Goal: Transaction & Acquisition: Purchase product/service

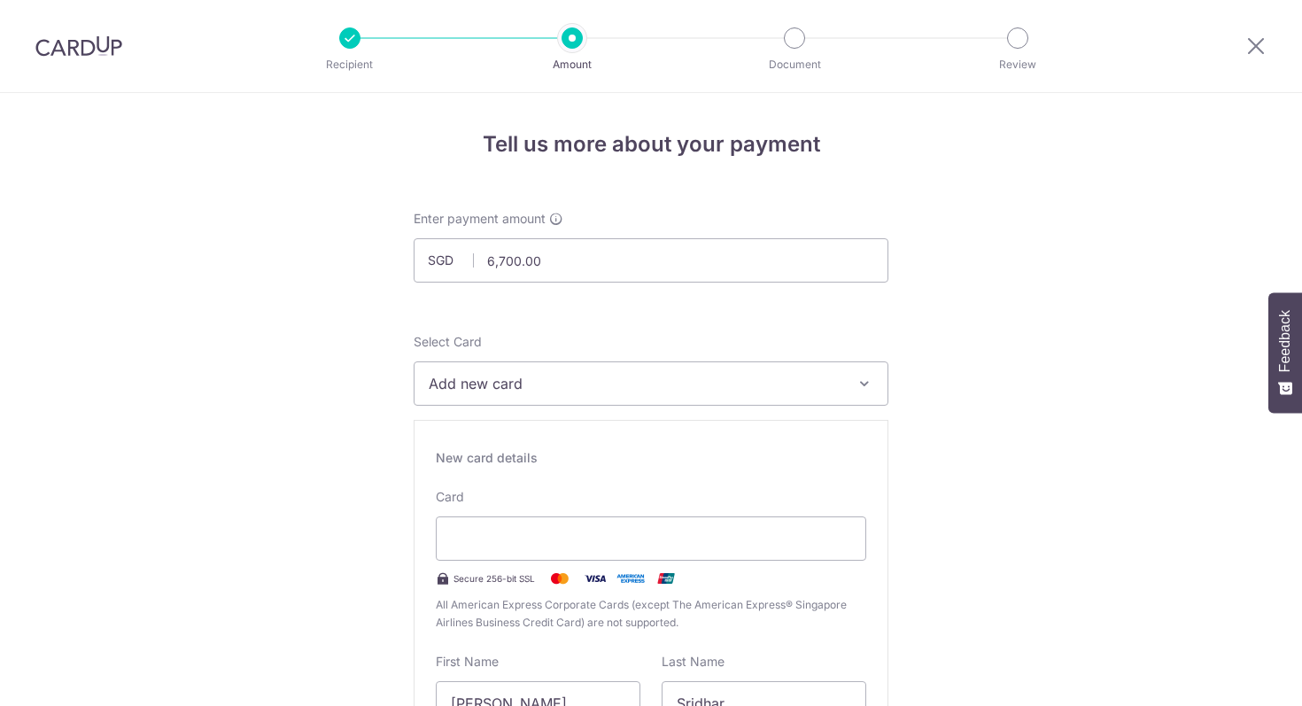
select select "3"
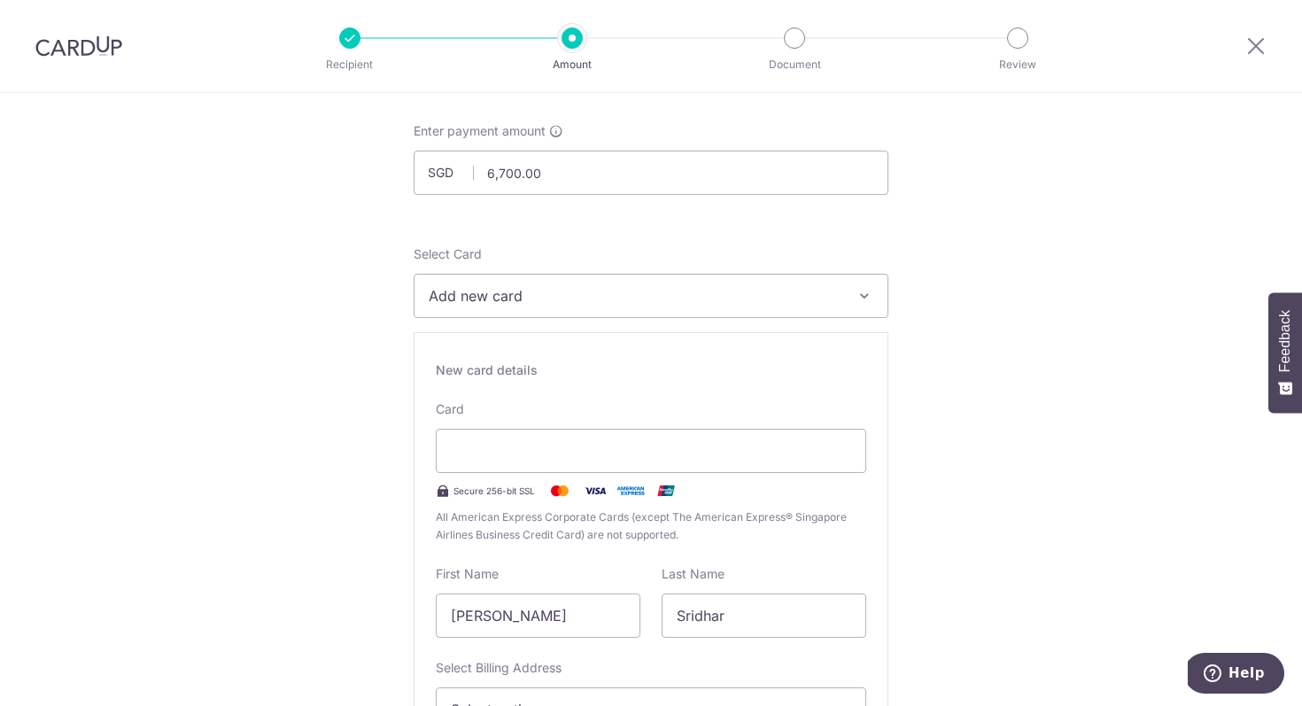
click at [699, 310] on button "Add new card" at bounding box center [651, 296] width 475 height 44
click at [686, 334] on link "Add credit card" at bounding box center [651, 346] width 473 height 32
click at [579, 436] on div at bounding box center [651, 451] width 431 height 44
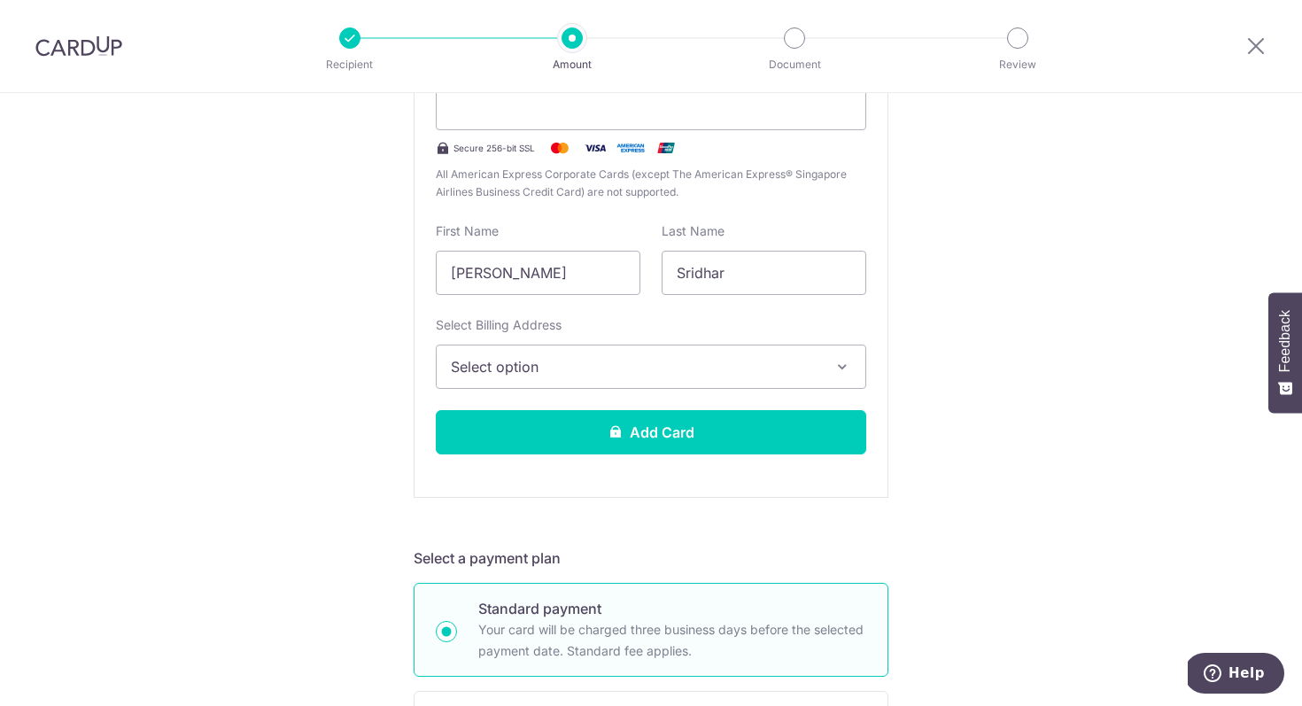
scroll to position [419, 0]
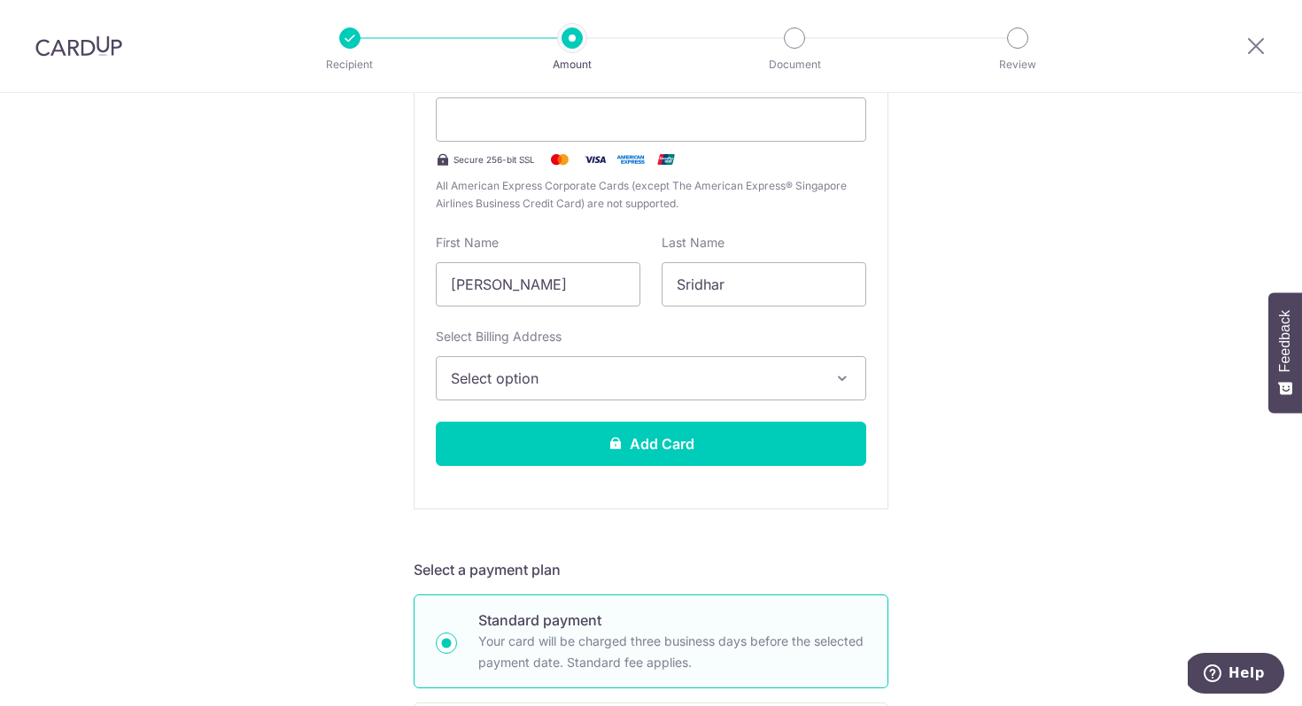
click at [609, 365] on button "Select option" at bounding box center [651, 378] width 431 height 44
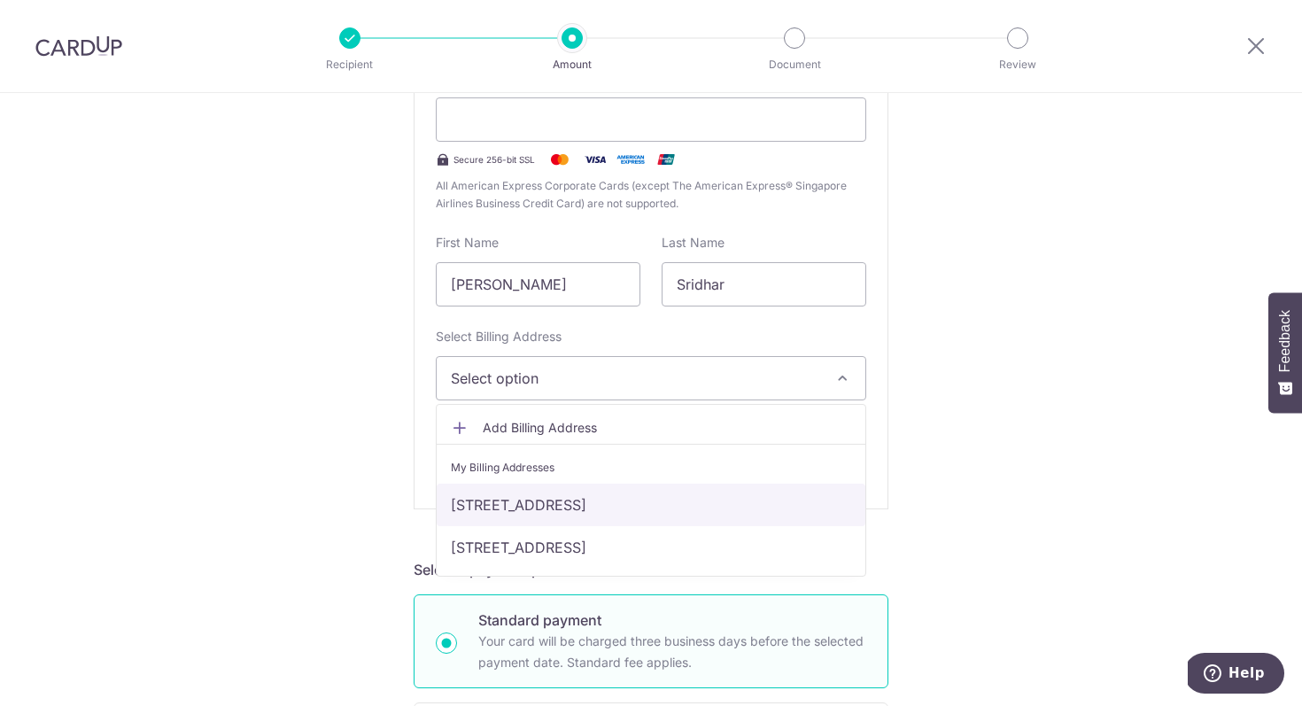
click at [625, 514] on link "[STREET_ADDRESS]" at bounding box center [651, 505] width 429 height 43
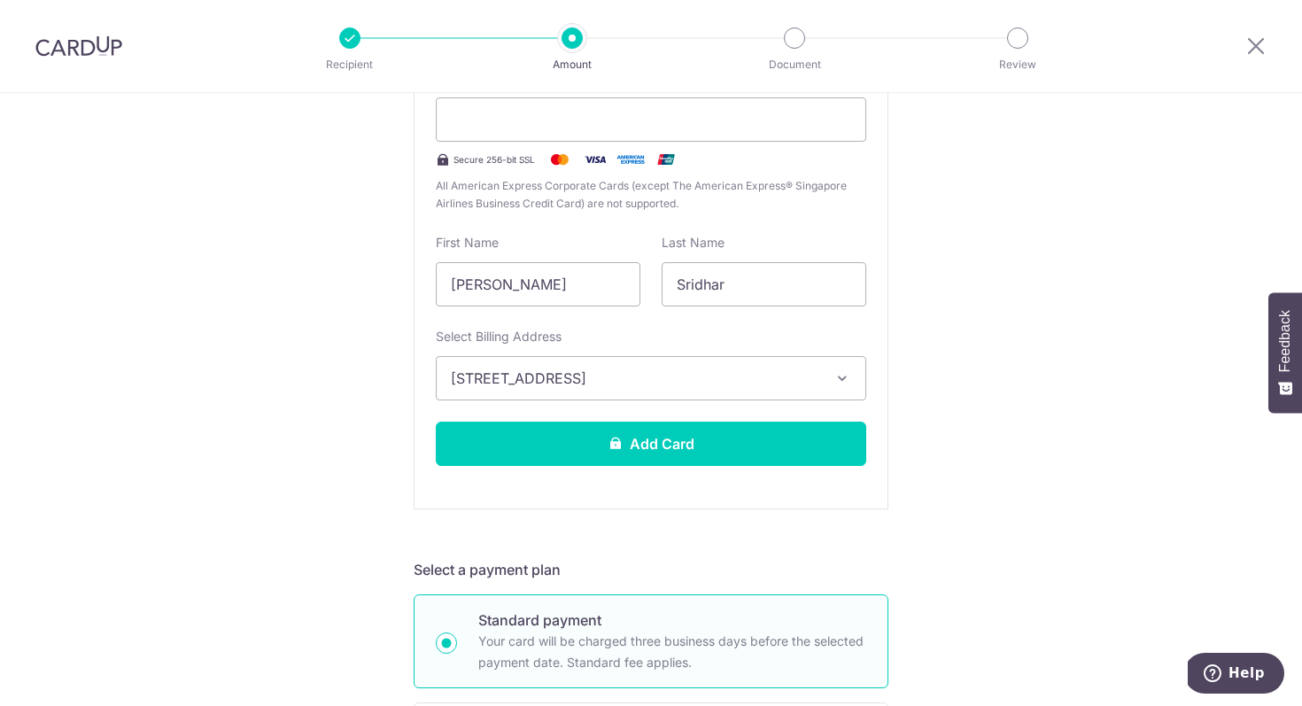
click at [733, 384] on span "[STREET_ADDRESS]" at bounding box center [635, 378] width 369 height 21
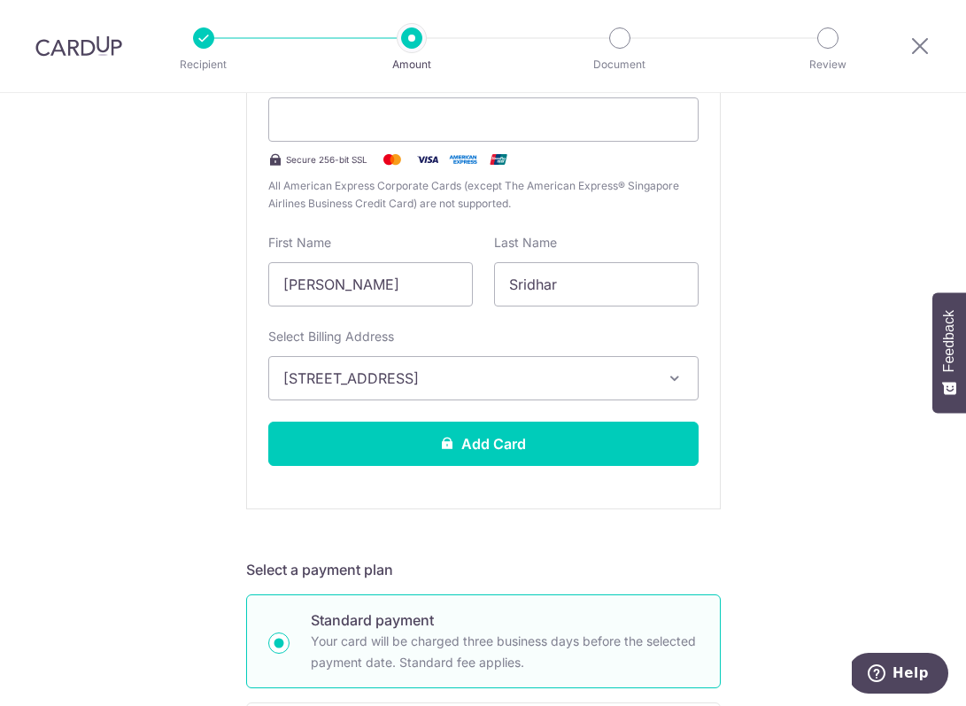
click at [665, 409] on div "New card details Card Secure 256-bit SSL All American Express Corporate Cards (…" at bounding box center [483, 255] width 475 height 508
click at [674, 390] on button "[STREET_ADDRESS]" at bounding box center [483, 378] width 431 height 44
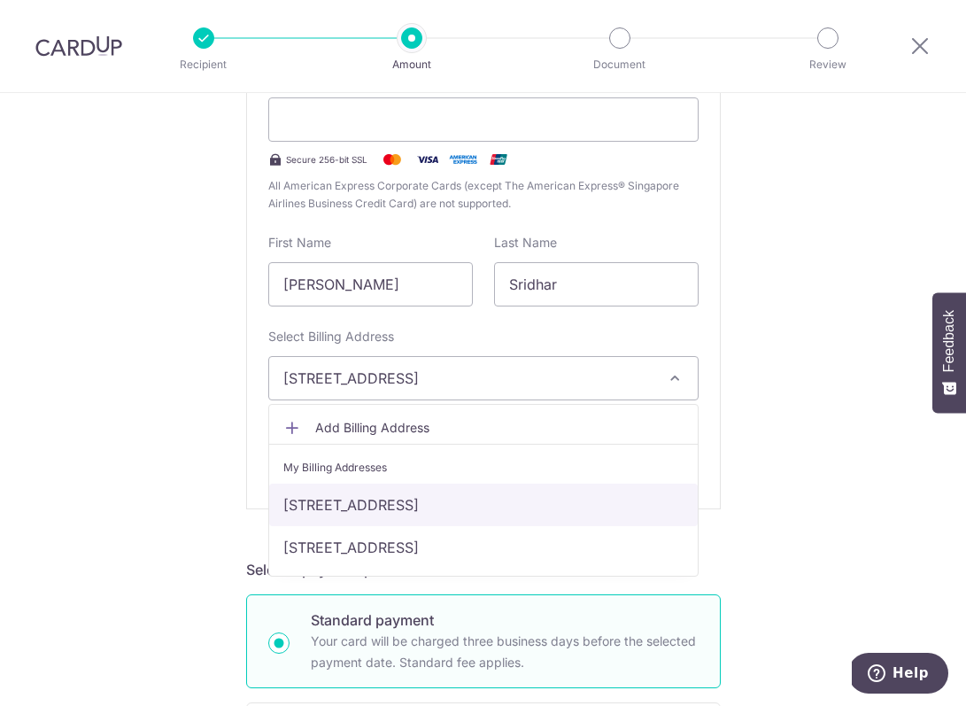
click at [569, 501] on link "[STREET_ADDRESS]" at bounding box center [483, 505] width 429 height 43
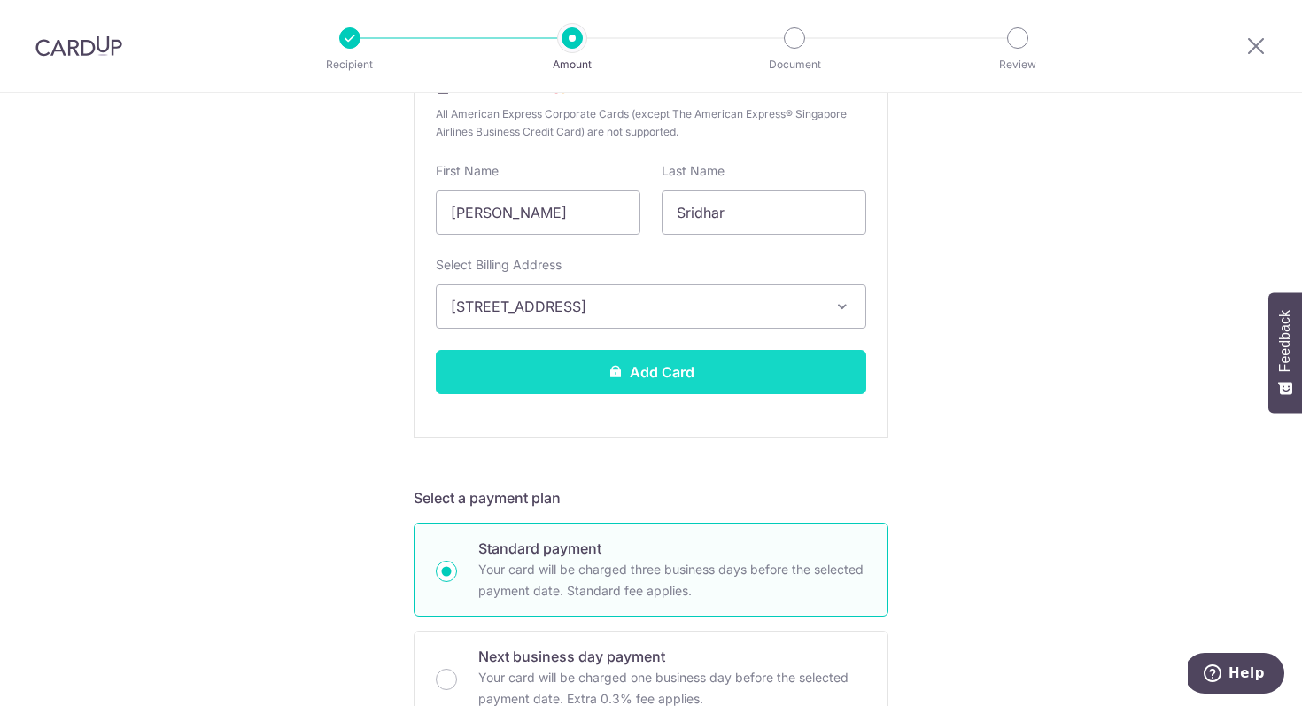
scroll to position [493, 0]
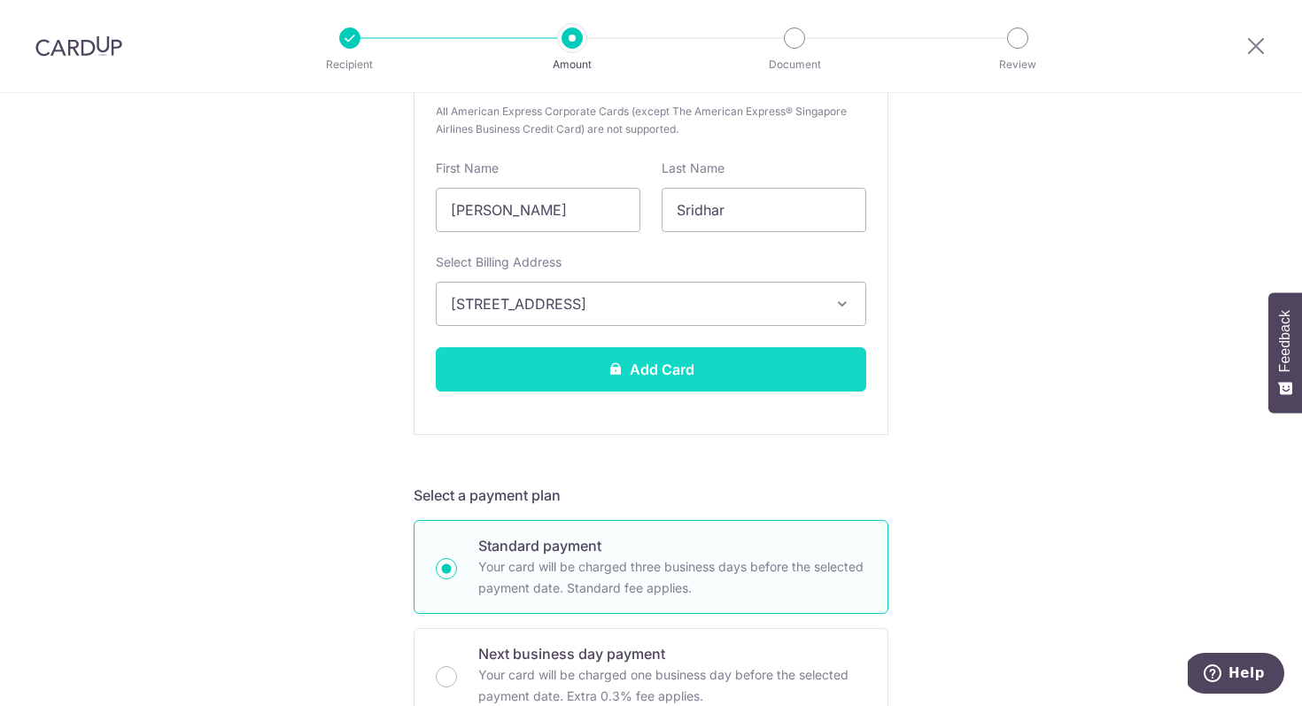
click at [744, 387] on button "Add Card" at bounding box center [651, 369] width 431 height 44
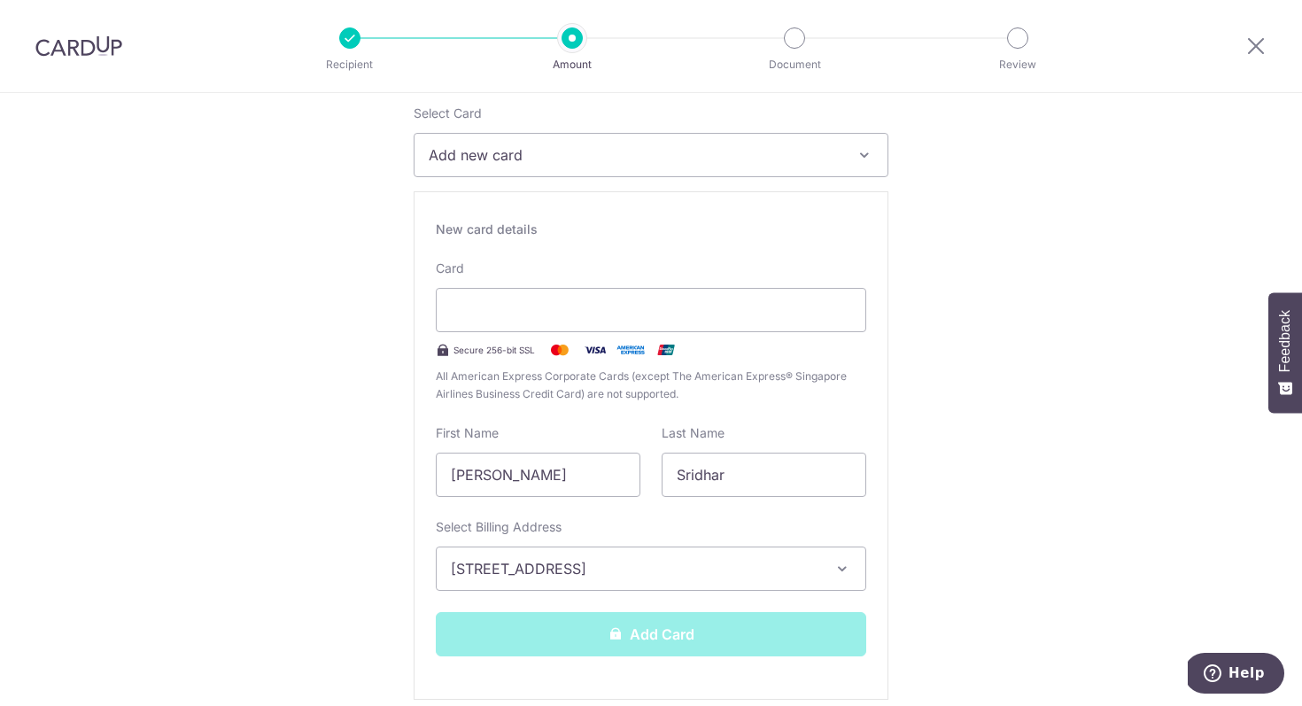
scroll to position [296, 0]
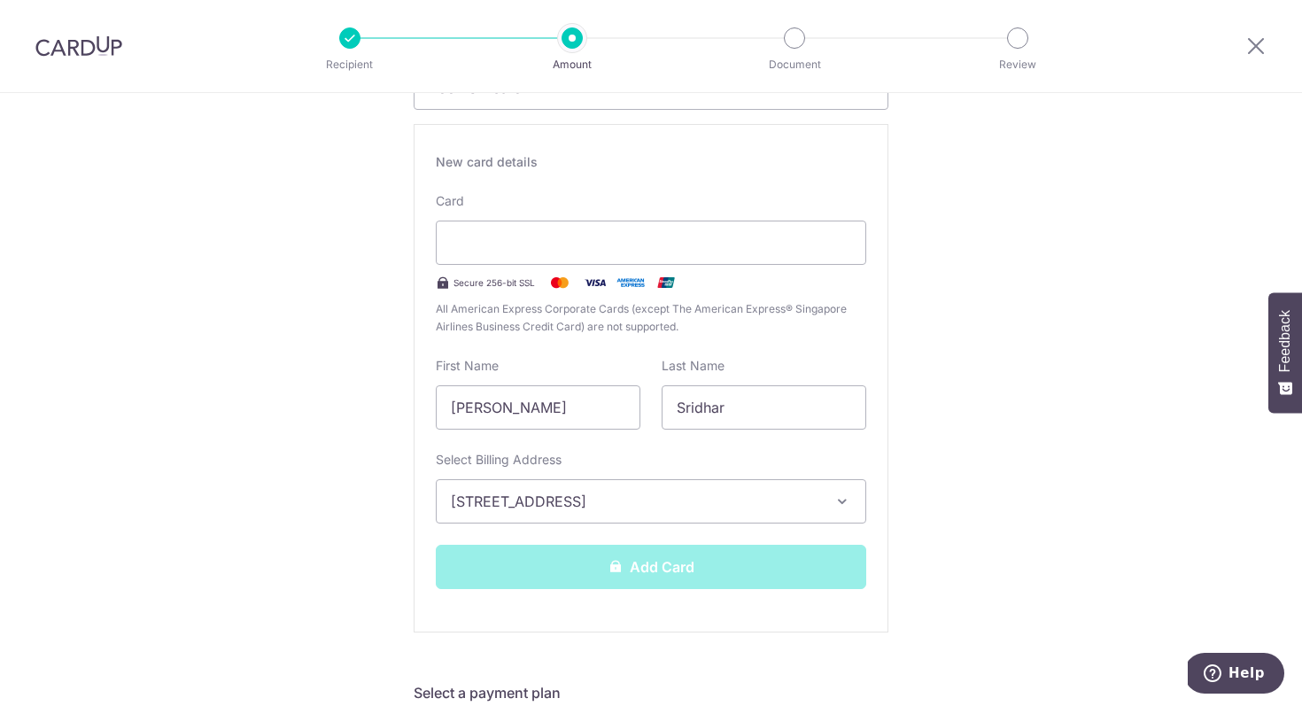
click at [655, 570] on div "Add Card" at bounding box center [651, 567] width 452 height 44
click at [728, 498] on span "[STREET_ADDRESS]" at bounding box center [635, 501] width 369 height 21
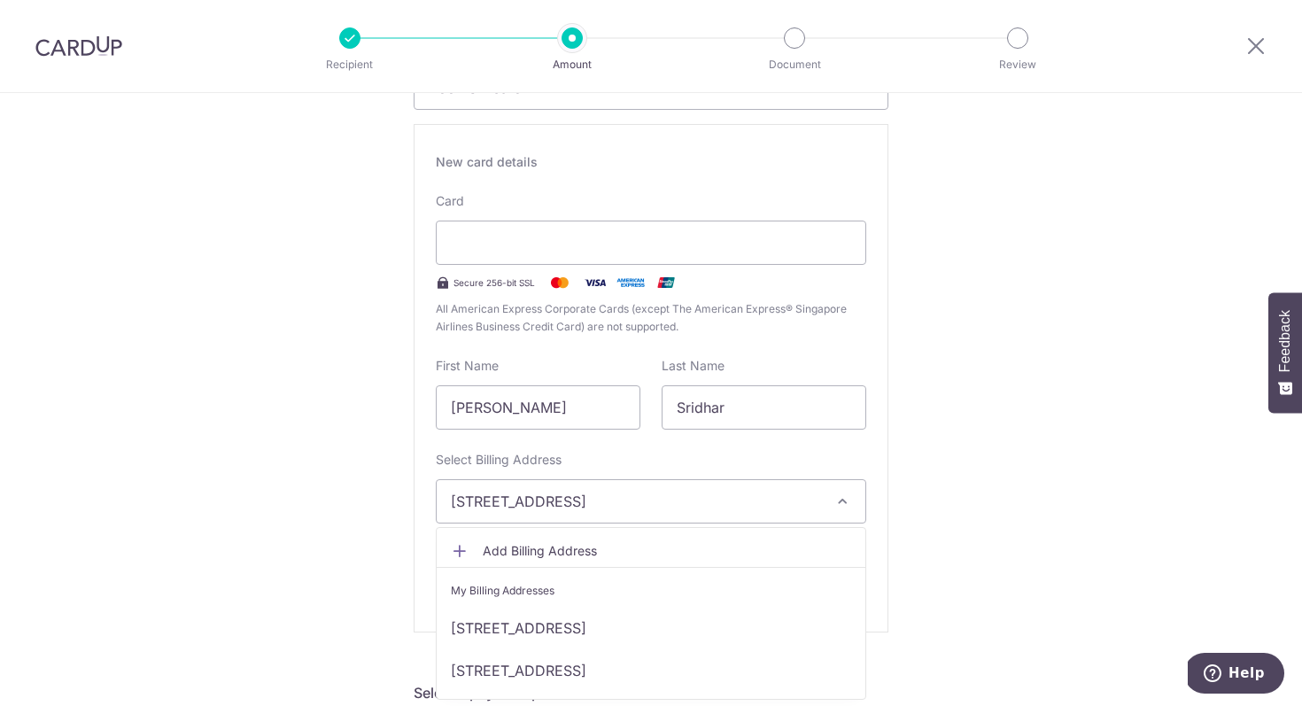
click at [750, 497] on span "[STREET_ADDRESS]" at bounding box center [635, 501] width 369 height 21
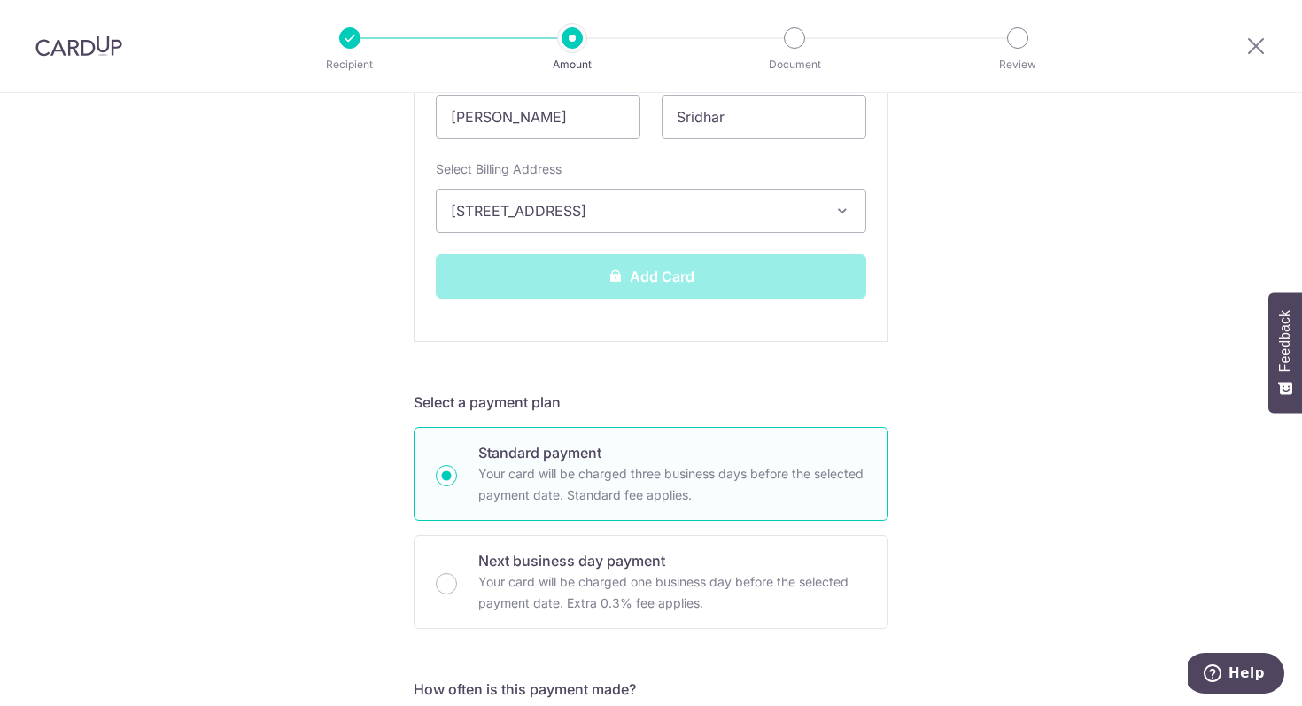
scroll to position [606, 0]
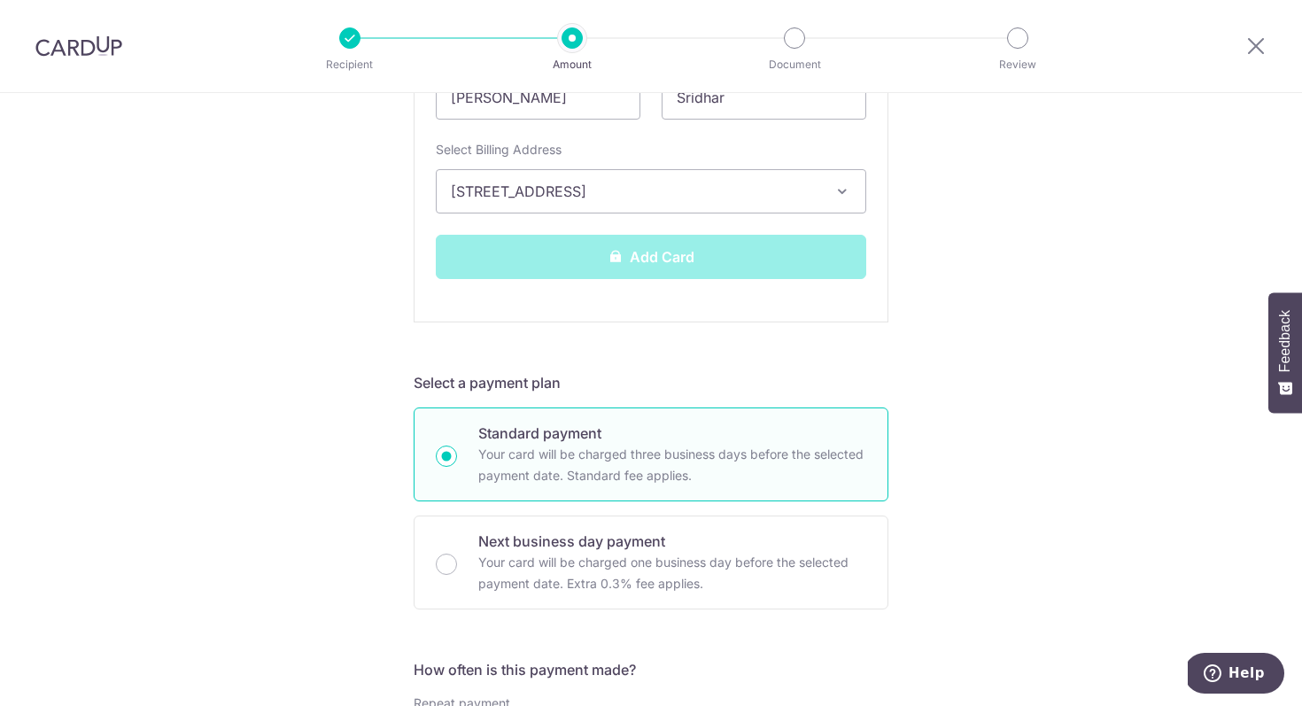
click at [663, 261] on div "Add Card" at bounding box center [651, 257] width 452 height 44
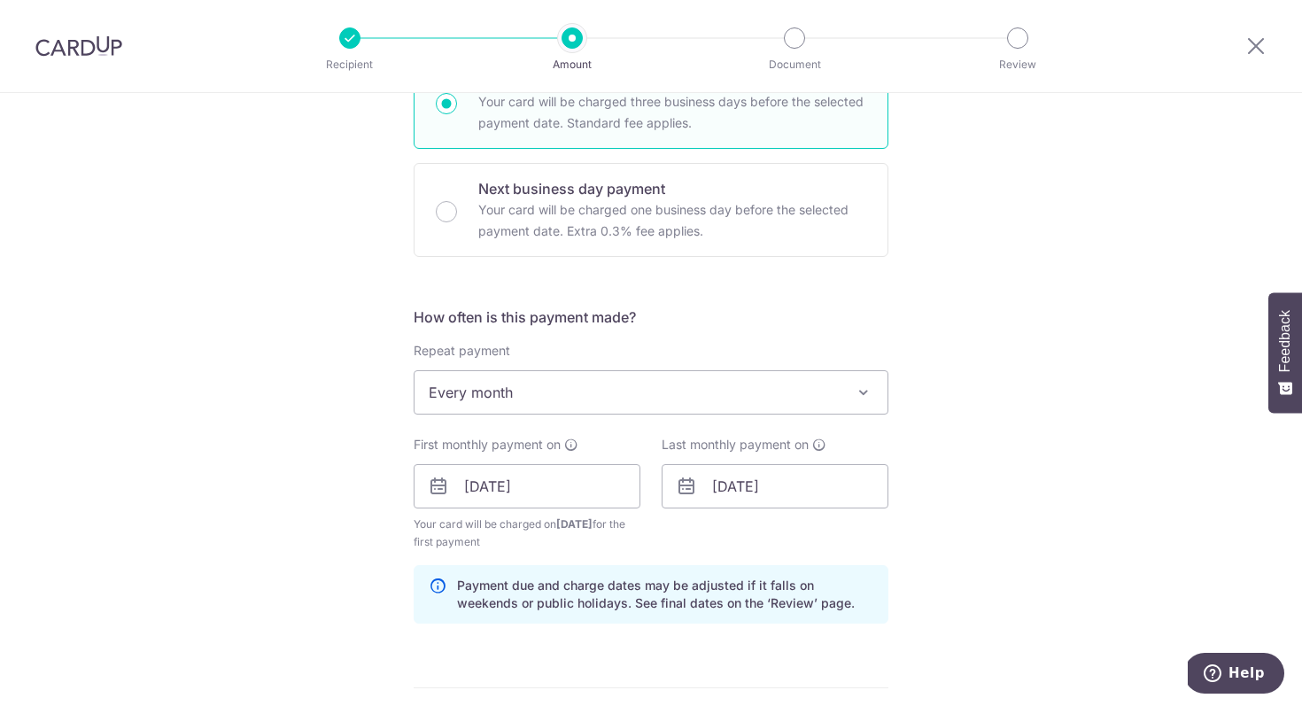
scroll to position [998, 0]
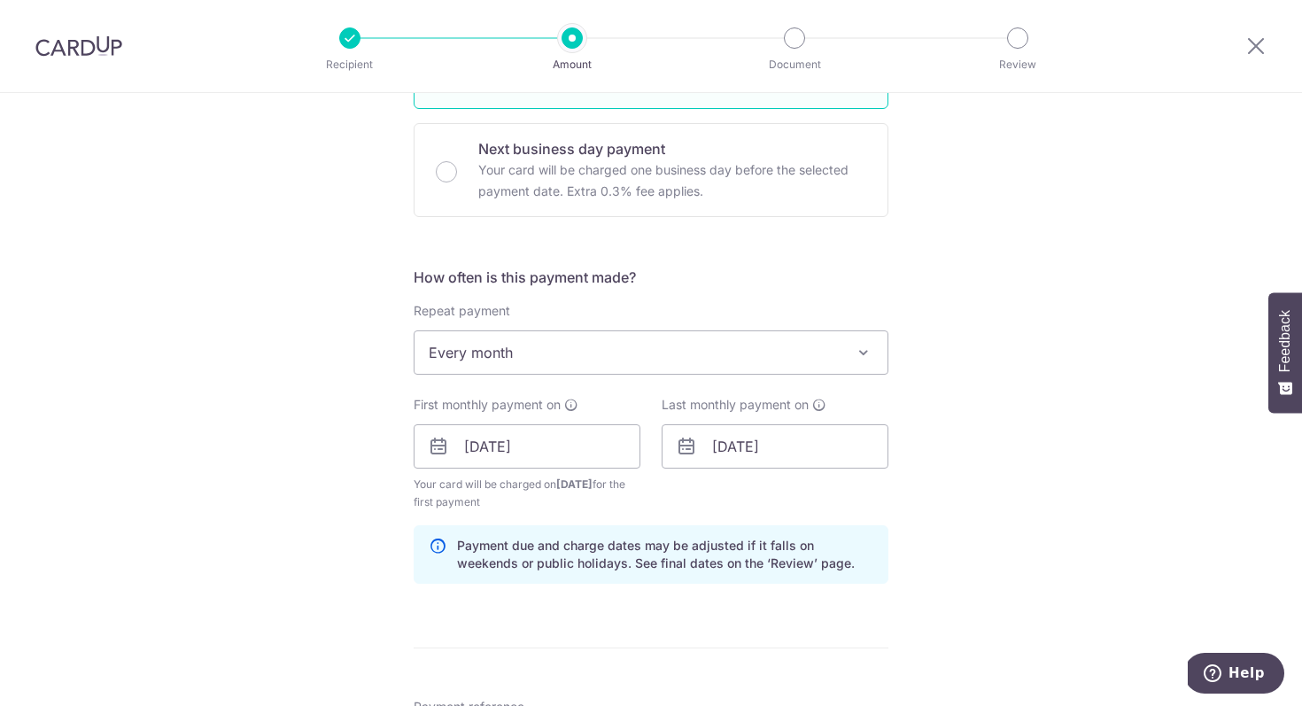
click at [697, 337] on span "Every month" at bounding box center [651, 352] width 473 height 43
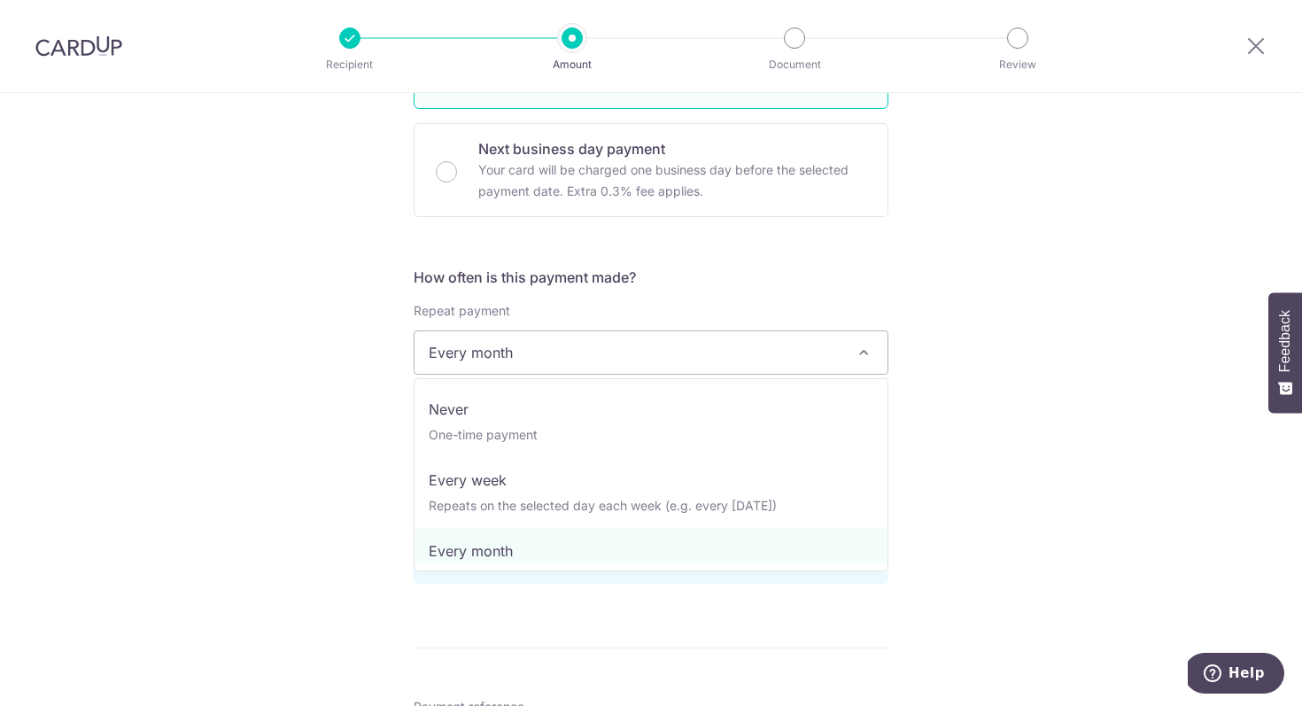
click at [697, 337] on span "Every month" at bounding box center [651, 352] width 473 height 43
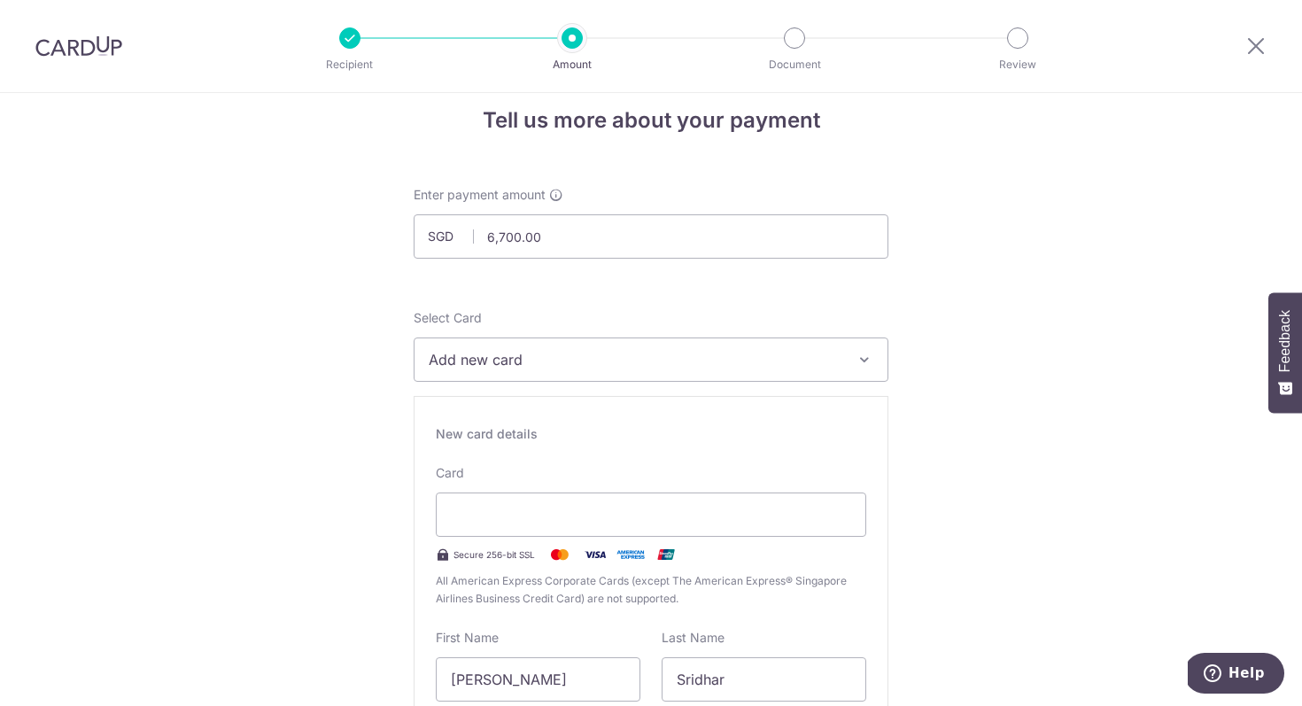
scroll to position [21, 0]
click at [676, 359] on span "Add new card" at bounding box center [635, 362] width 413 height 21
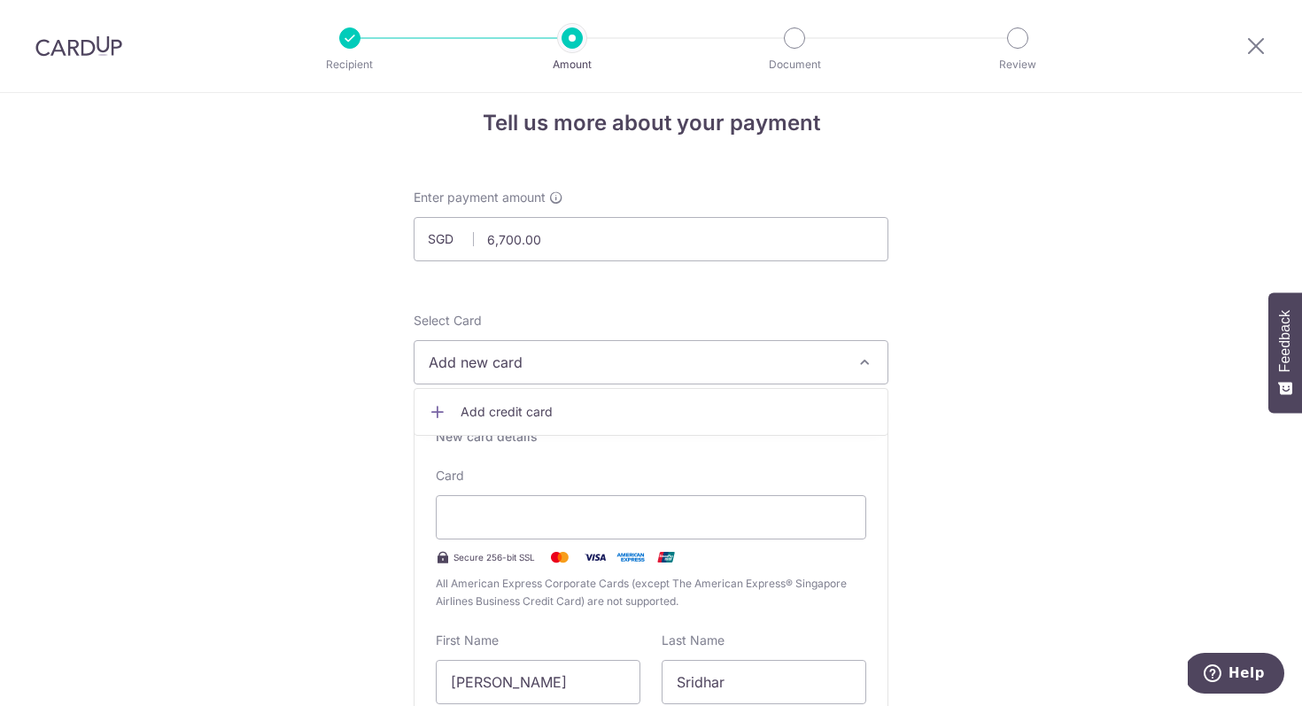
click at [871, 325] on div "Select Card Add new card Add credit card" at bounding box center [651, 348] width 475 height 73
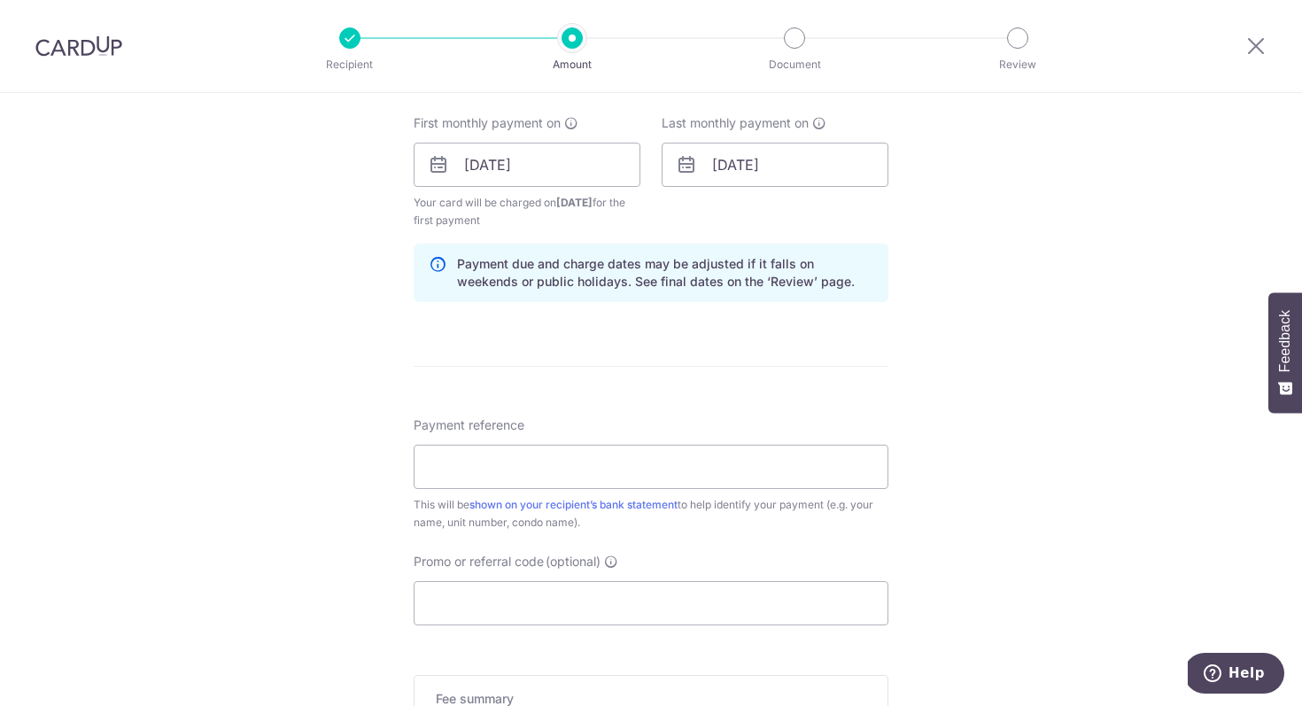
scroll to position [1356, 0]
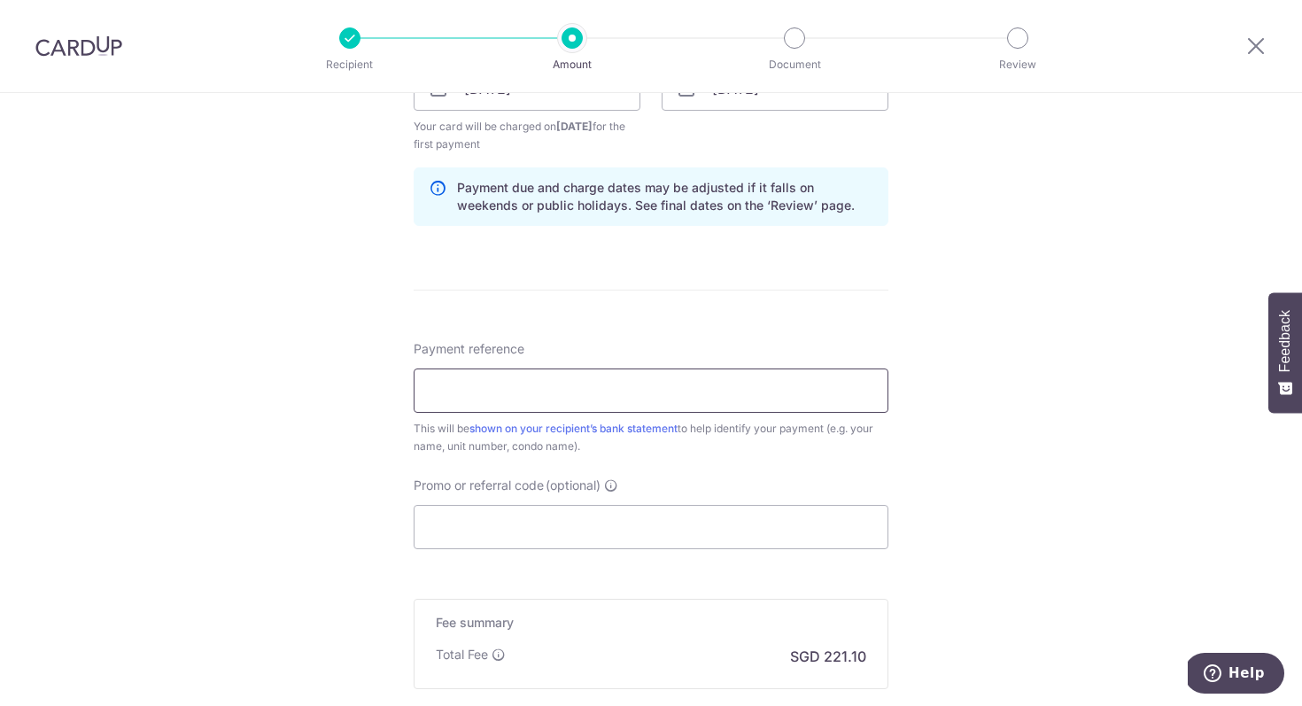
click at [602, 385] on input "Payment reference" at bounding box center [651, 391] width 475 height 44
type input "Metro 3307"
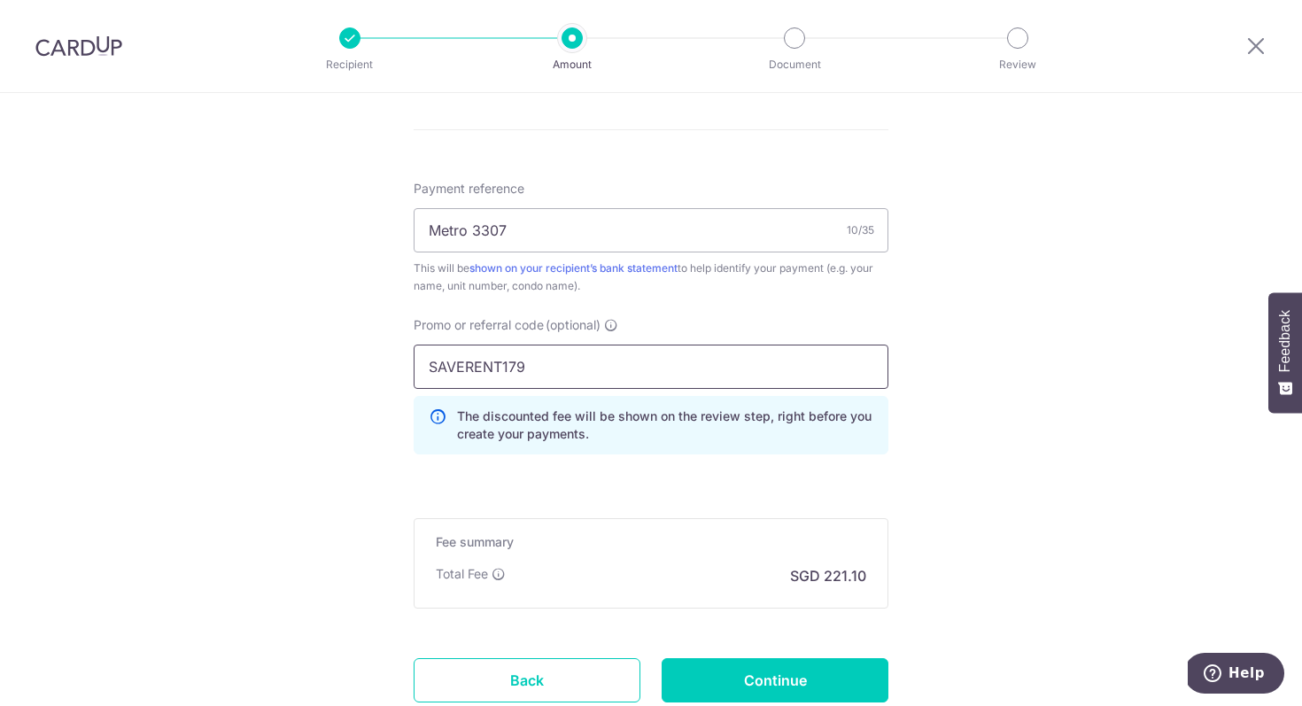
scroll to position [1589, 0]
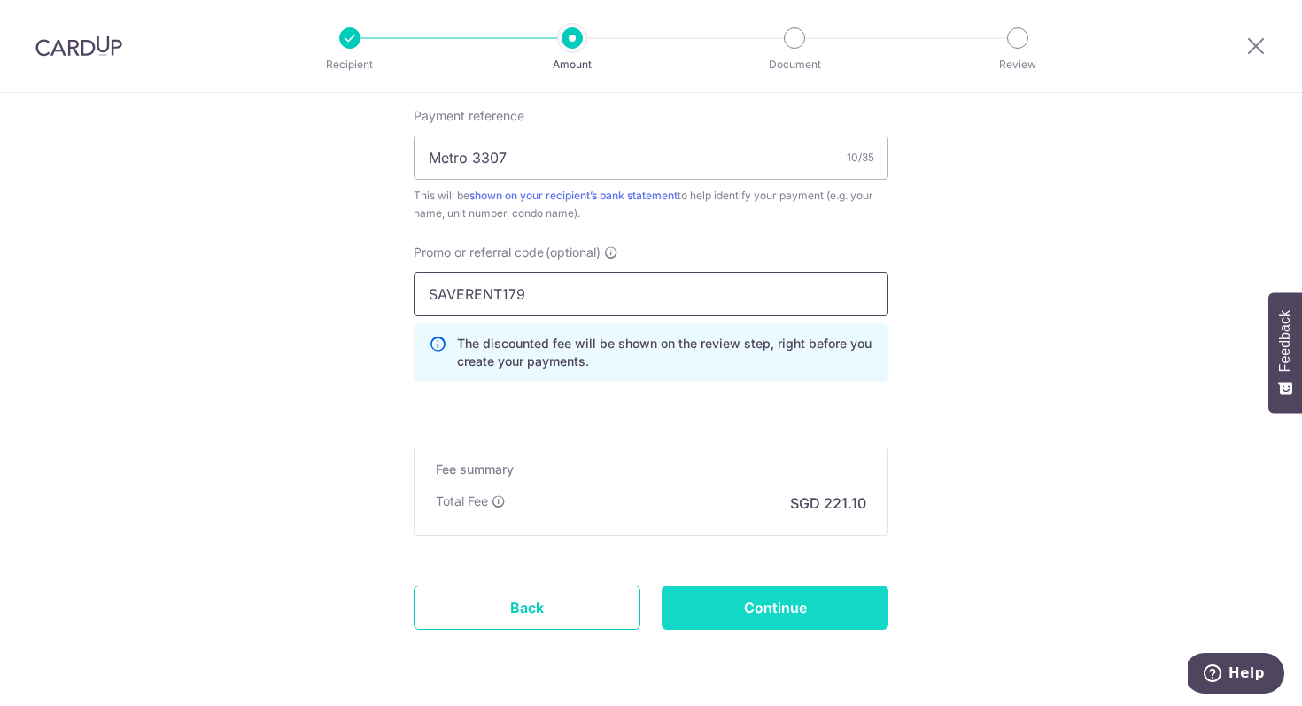
type input "SAVERENT179"
click at [758, 608] on input "Continue" at bounding box center [775, 608] width 227 height 44
type input "Create Schedule"
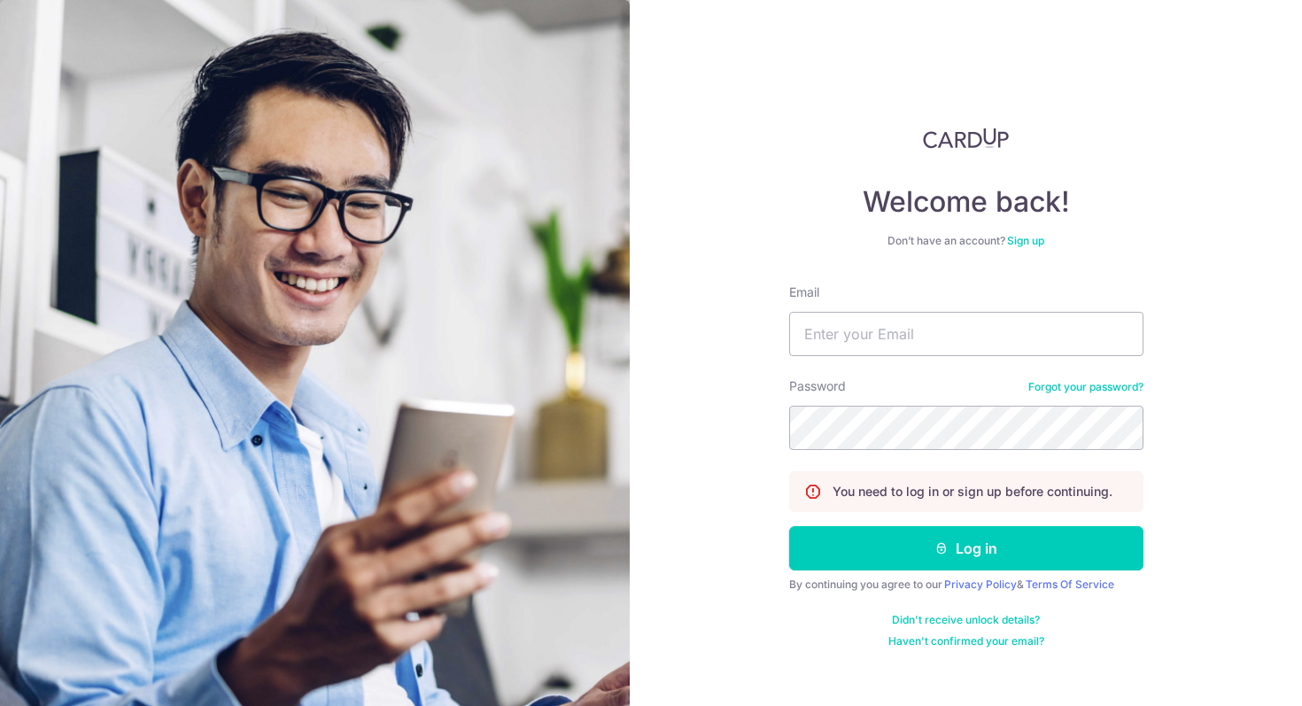
click at [752, 433] on div "Welcome back! Don’t have an account? Sign up Email Password Forgot your passwor…" at bounding box center [966, 353] width 672 height 706
click at [805, 323] on input "Email" at bounding box center [966, 334] width 354 height 44
click at [943, 336] on input "eeshan89" at bounding box center [966, 334] width 354 height 44
type input "eeshan89@gmail.com"
click at [789, 526] on button "Log in" at bounding box center [966, 548] width 354 height 44
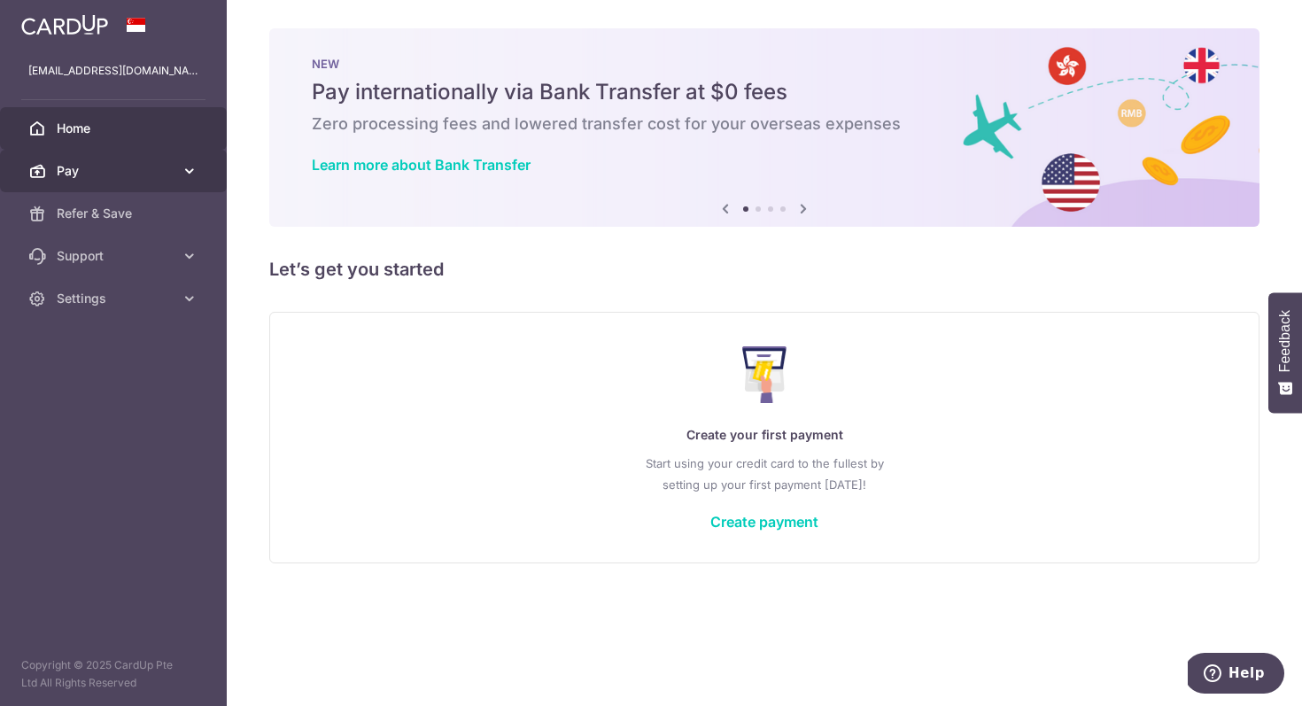
click at [116, 169] on span "Pay" at bounding box center [115, 171] width 117 height 18
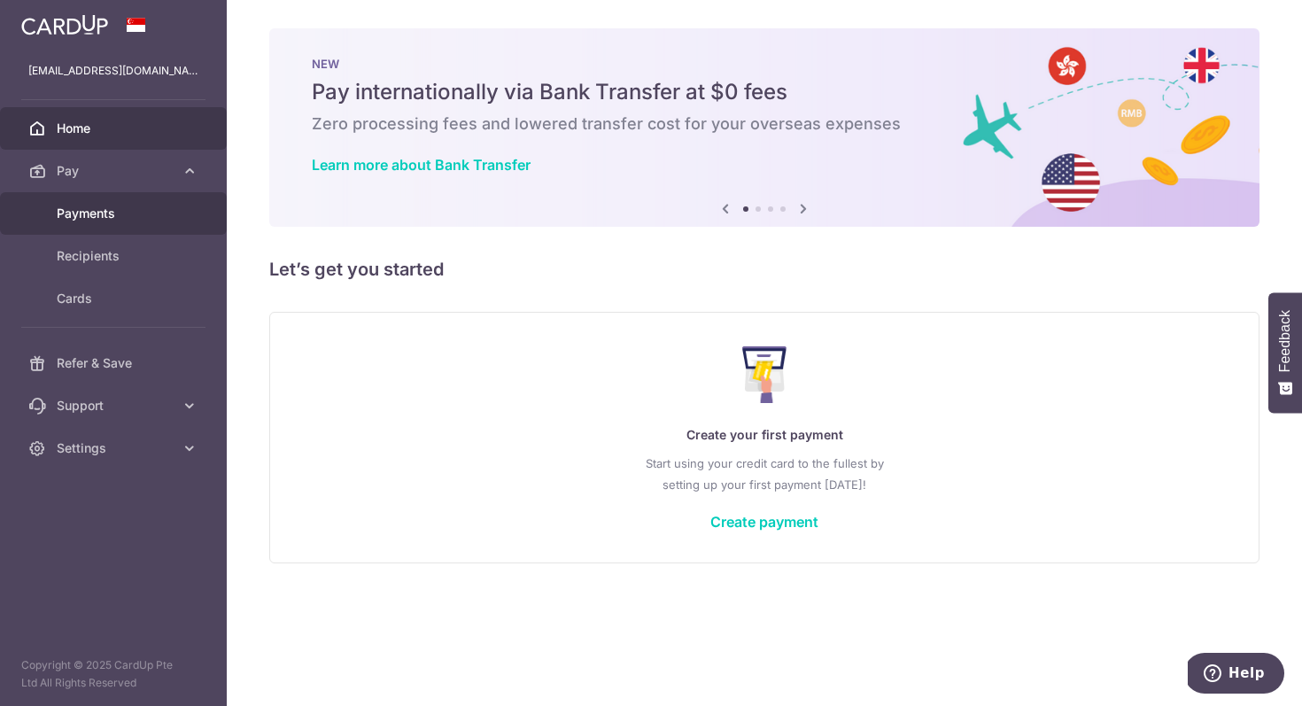
click at [97, 201] on link "Payments" at bounding box center [113, 213] width 227 height 43
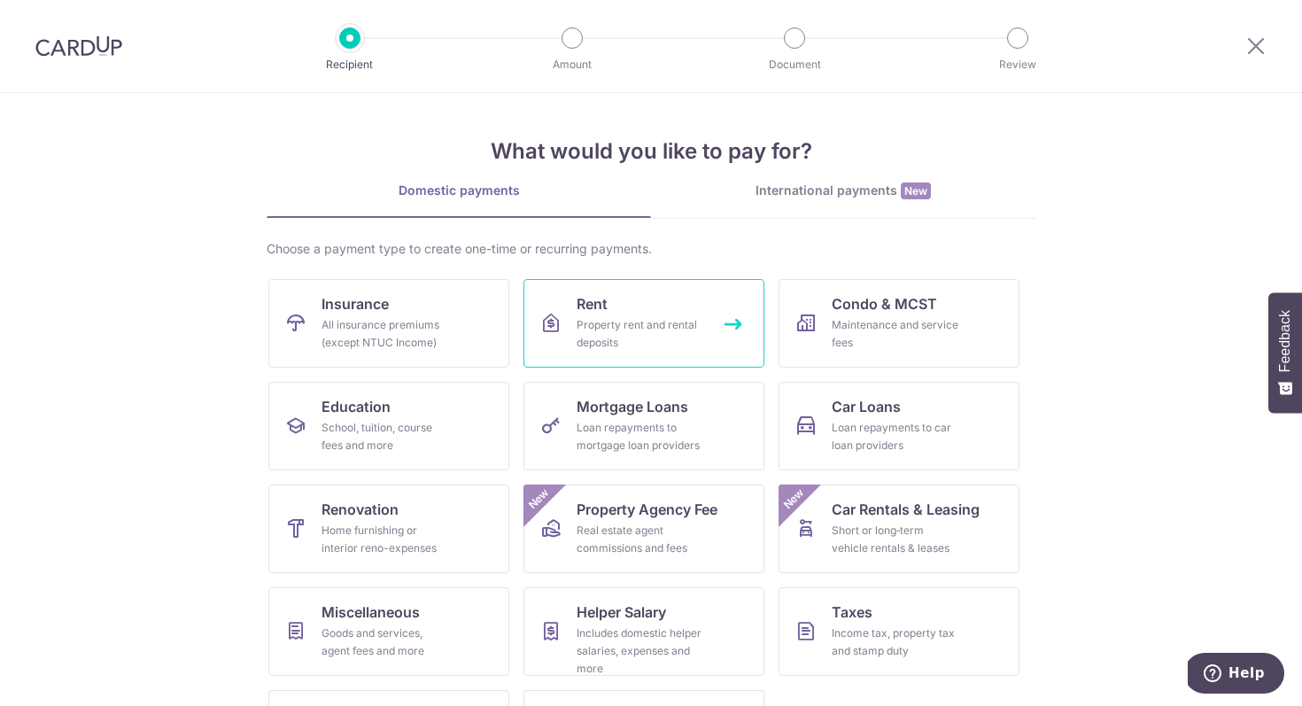
click at [648, 320] on div "Property rent and rental deposits" at bounding box center [641, 333] width 128 height 35
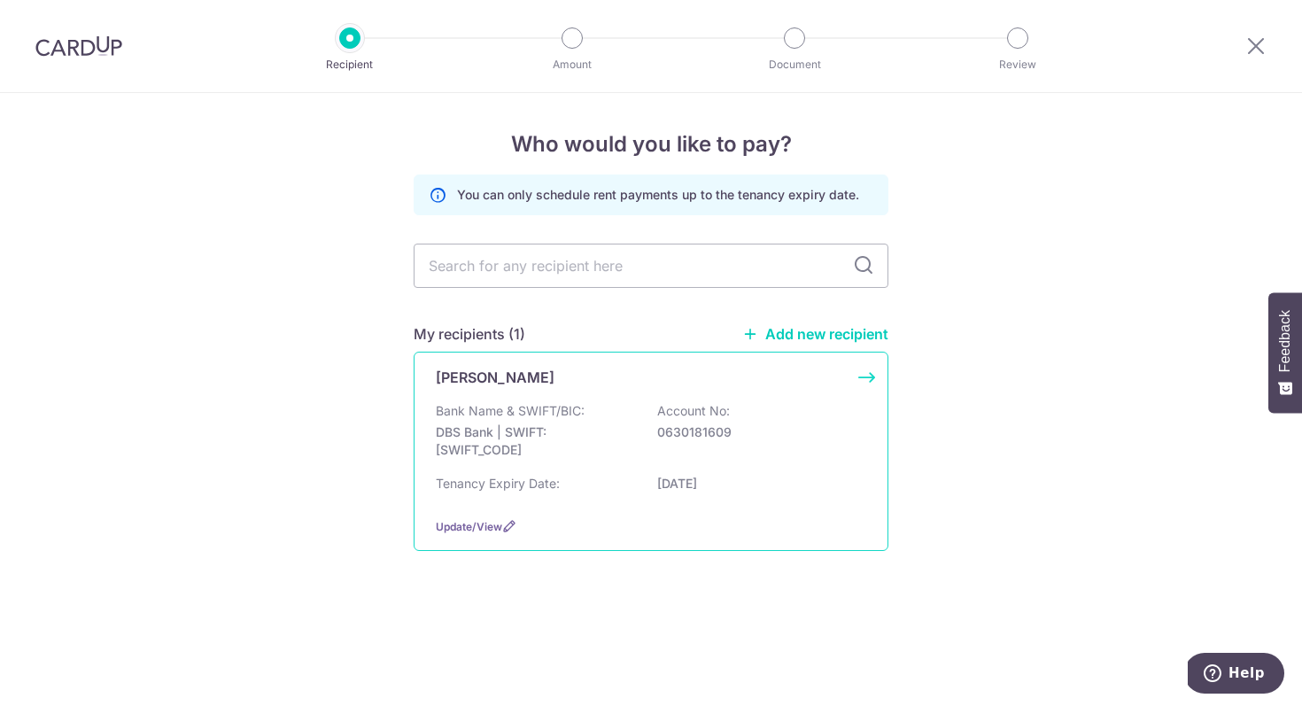
click at [753, 484] on p "[DATE]" at bounding box center [756, 484] width 198 height 18
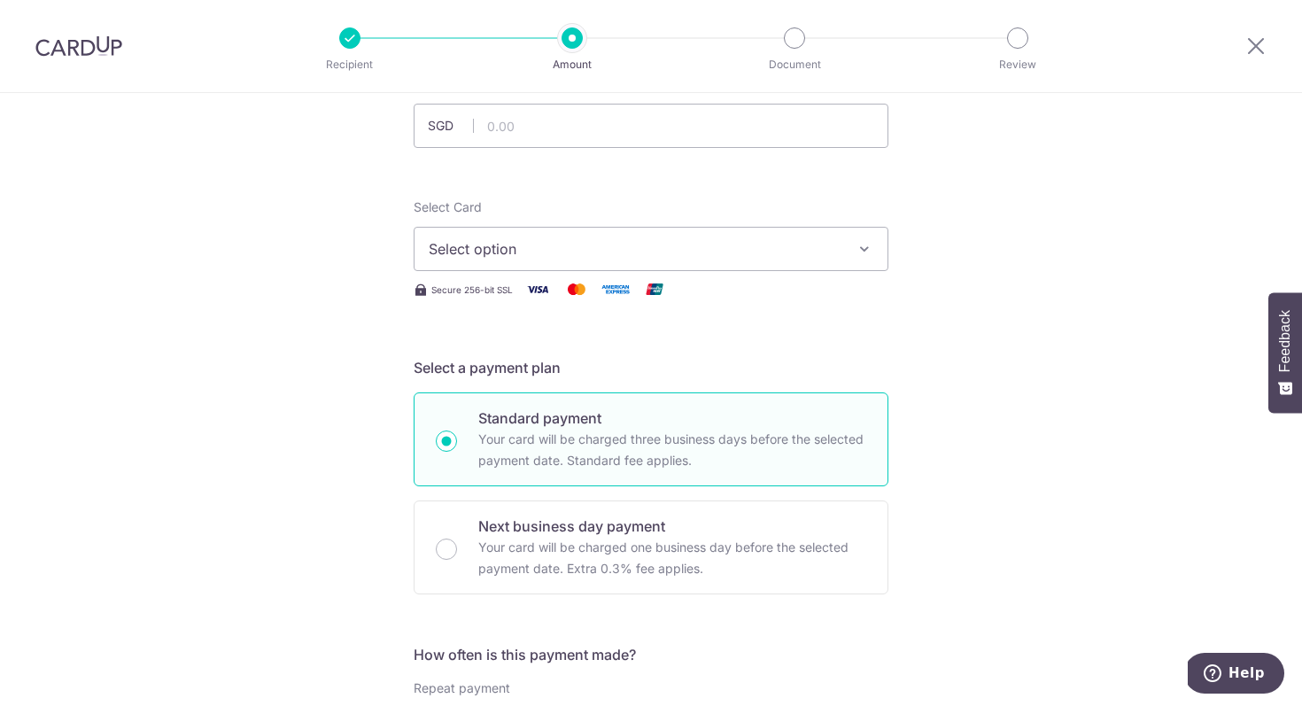
scroll to position [158, 0]
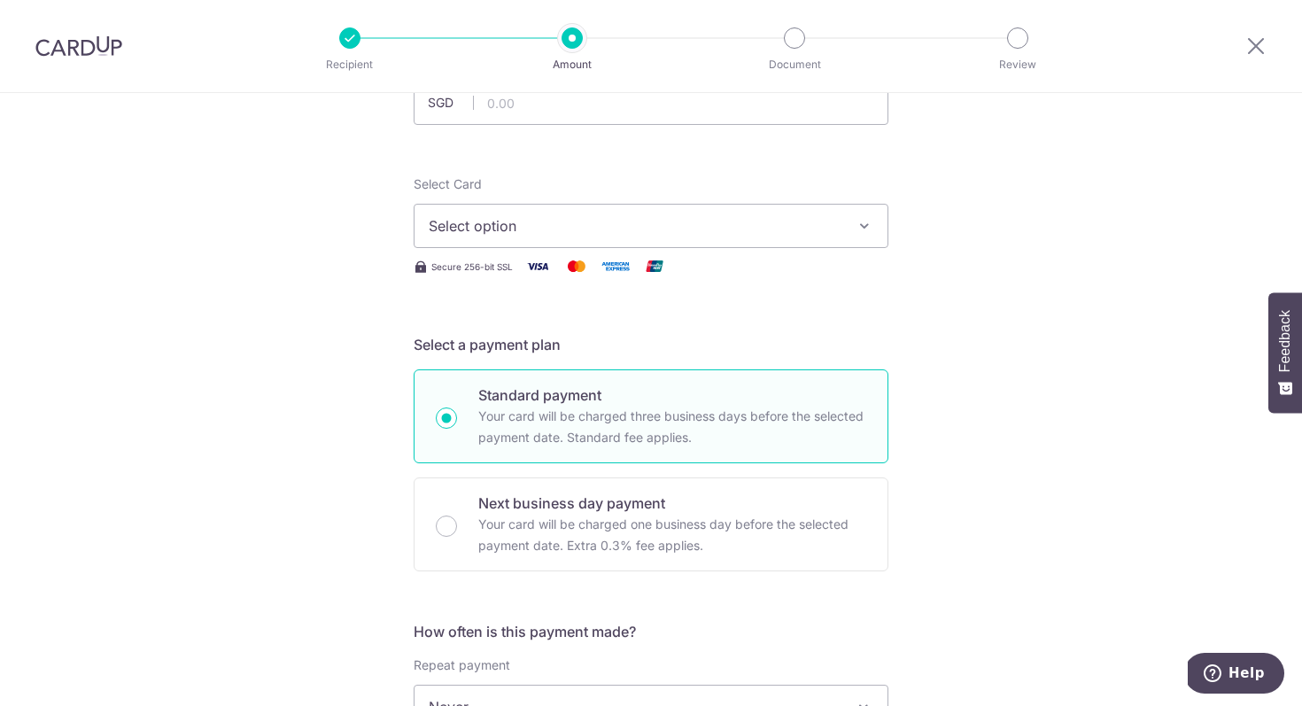
click at [781, 243] on button "Select option" at bounding box center [651, 226] width 475 height 44
click at [705, 269] on span "Add credit card" at bounding box center [667, 276] width 413 height 18
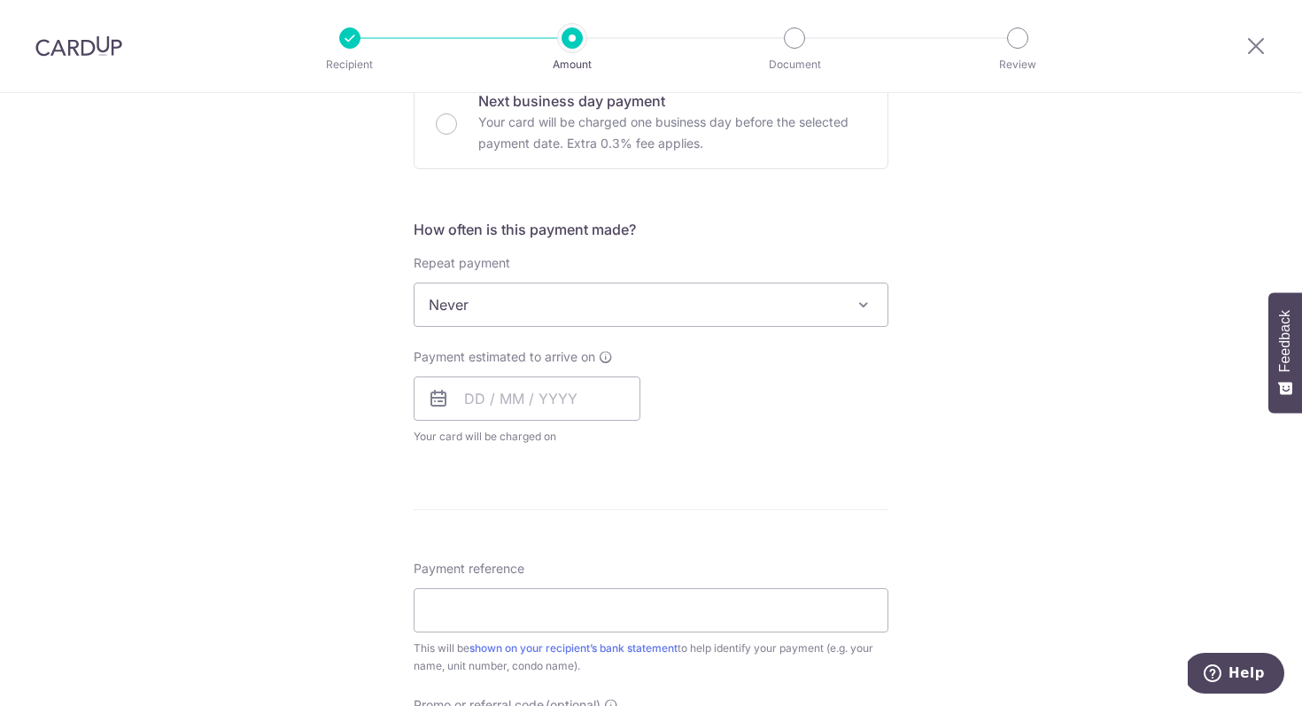
scroll to position [1053, 0]
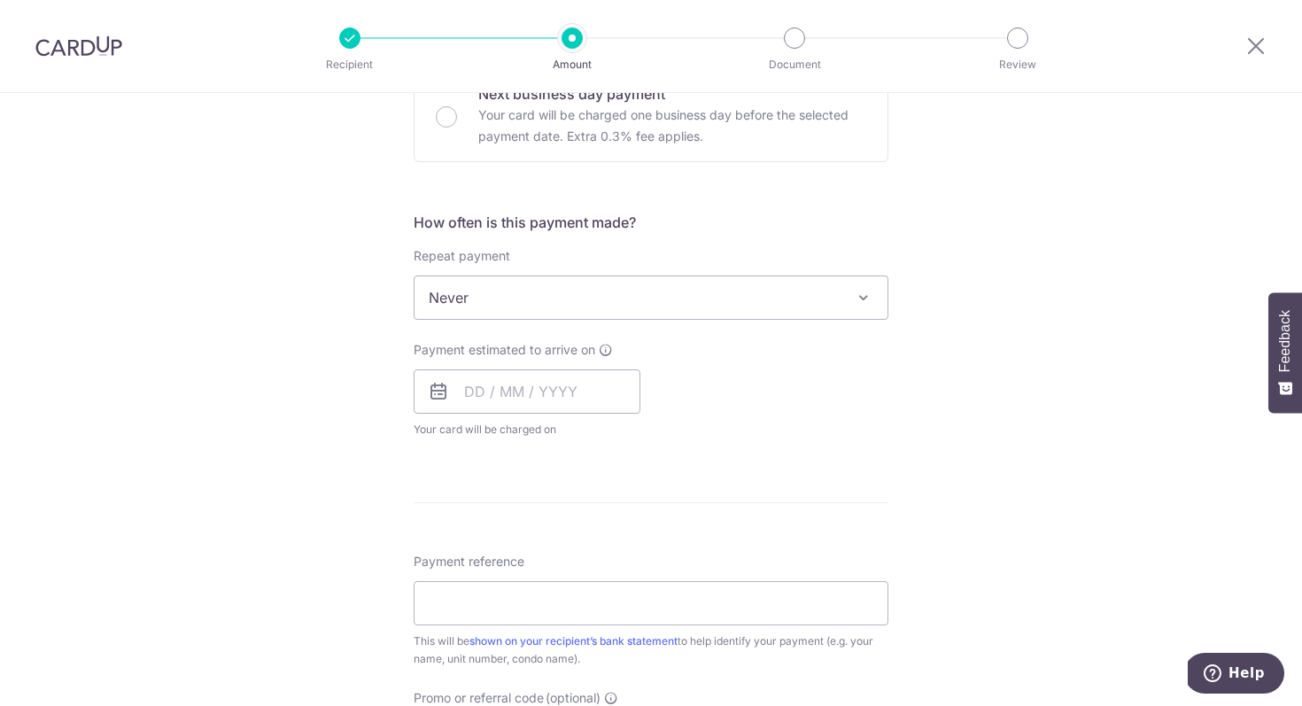
click at [621, 306] on span "Never" at bounding box center [651, 297] width 473 height 43
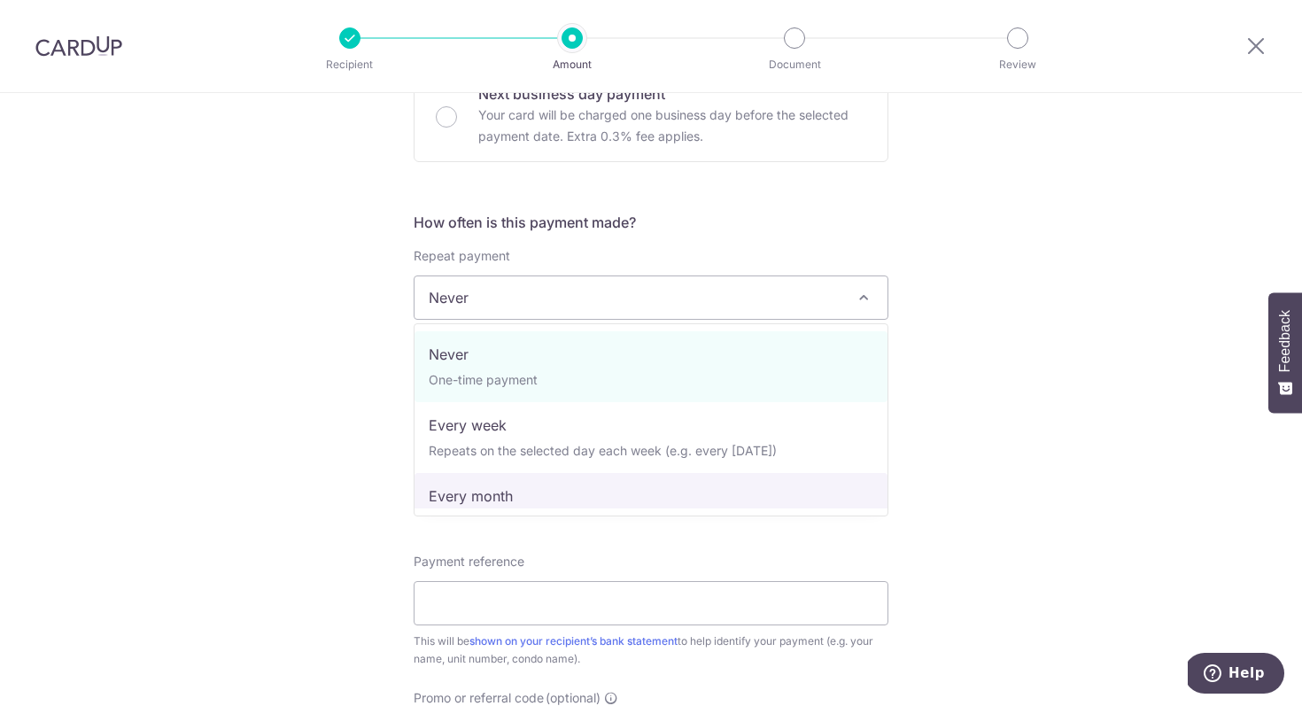
select select "3"
type input "[DATE]"
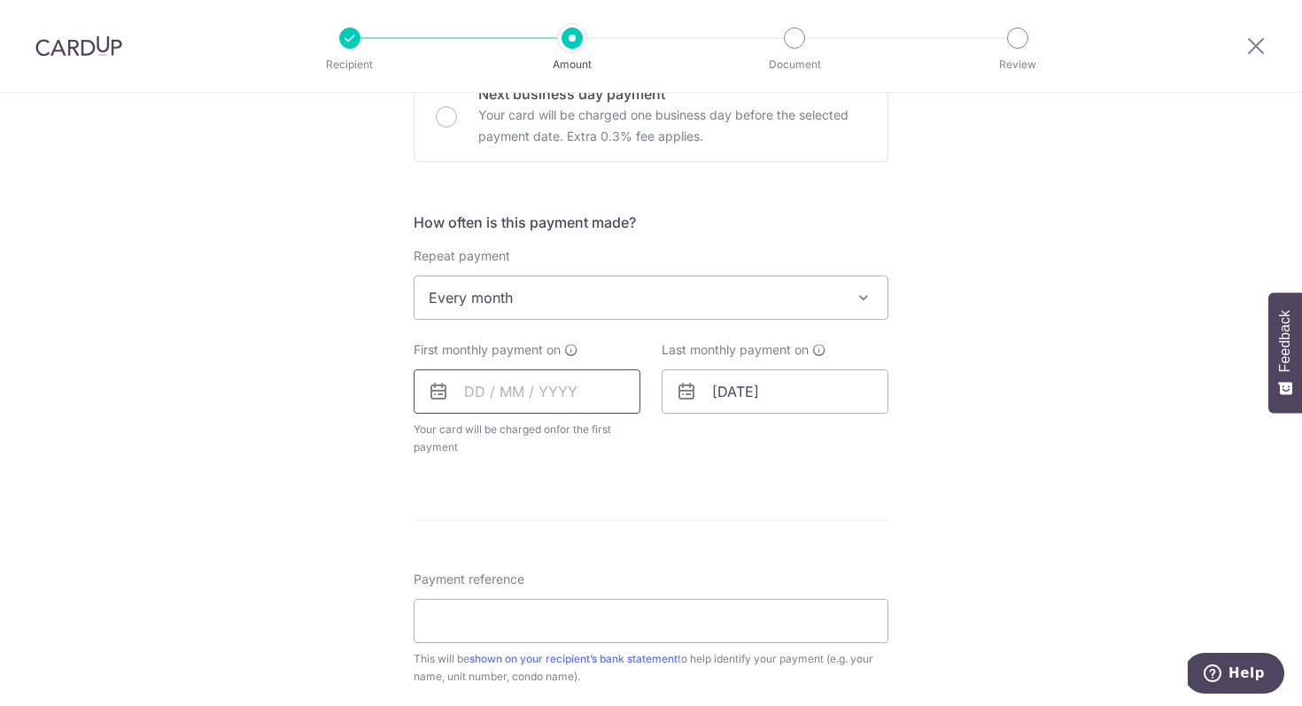
click at [506, 378] on input "text" at bounding box center [527, 391] width 227 height 44
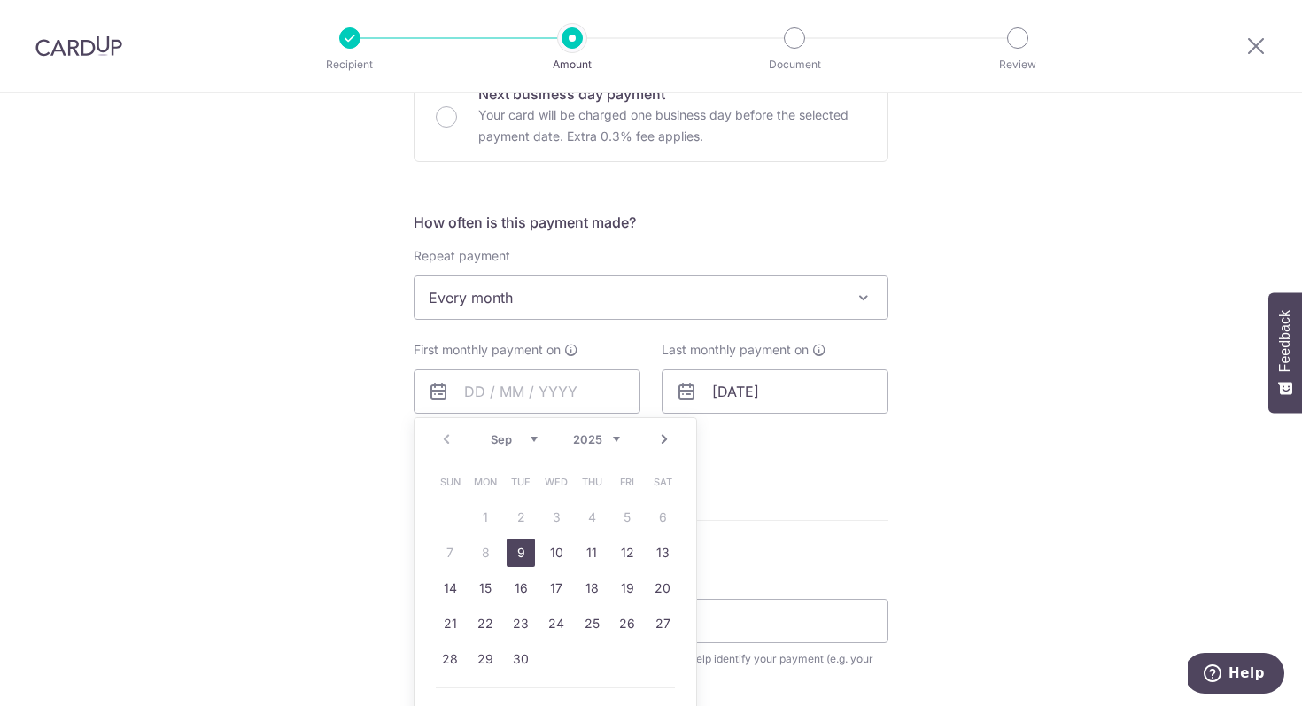
click at [526, 549] on link "9" at bounding box center [521, 553] width 28 height 28
type input "[DATE]"
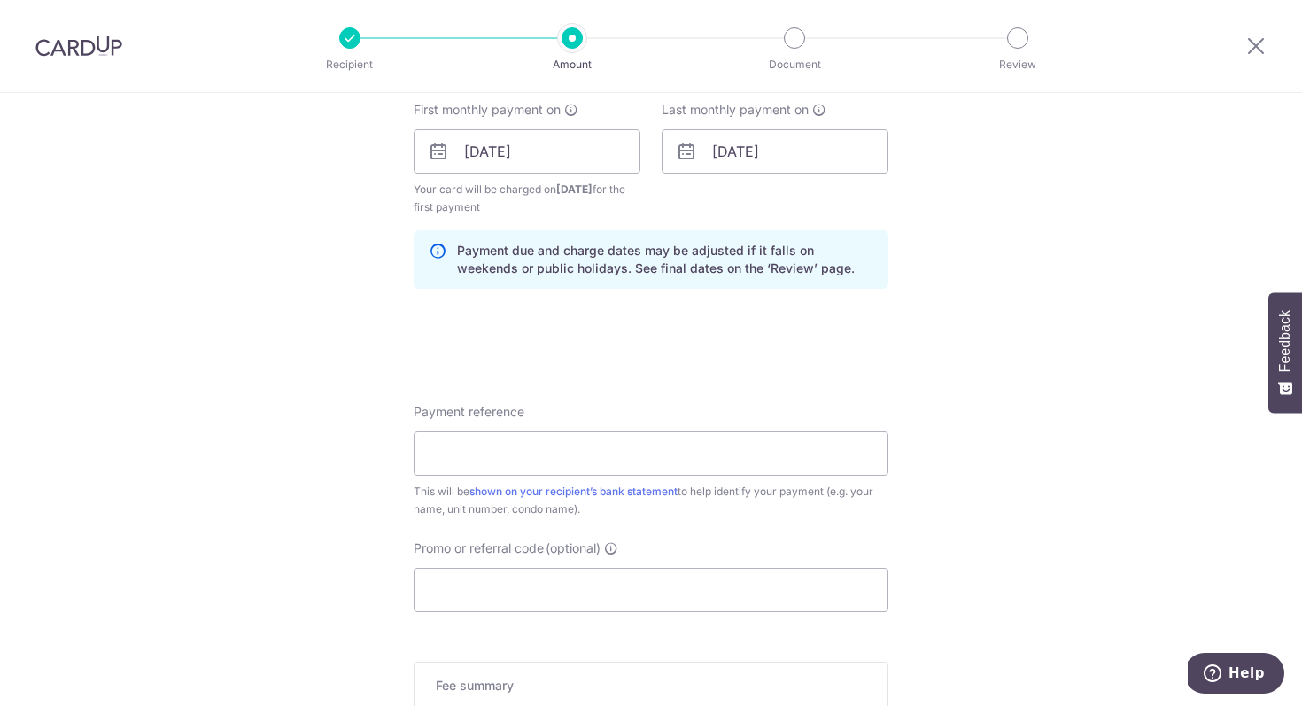
scroll to position [1323, 0]
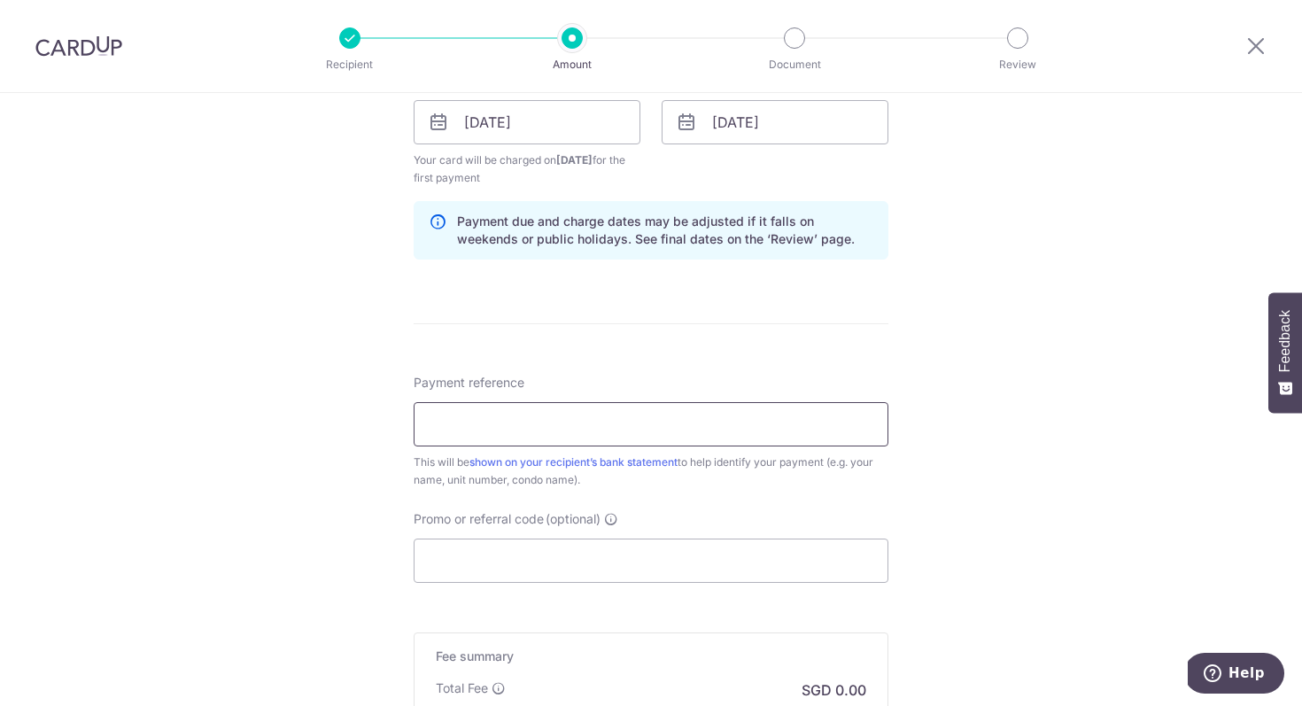
click at [613, 446] on input "Payment reference" at bounding box center [651, 424] width 475 height 44
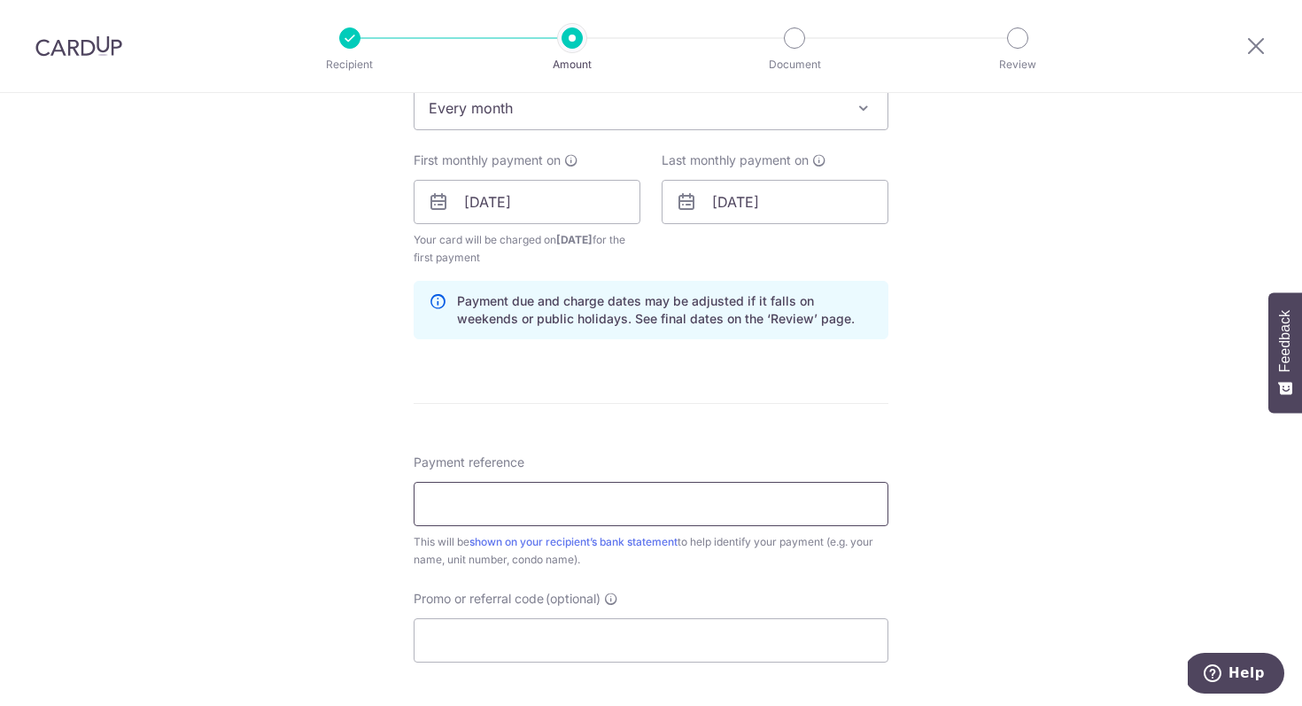
scroll to position [1238, 0]
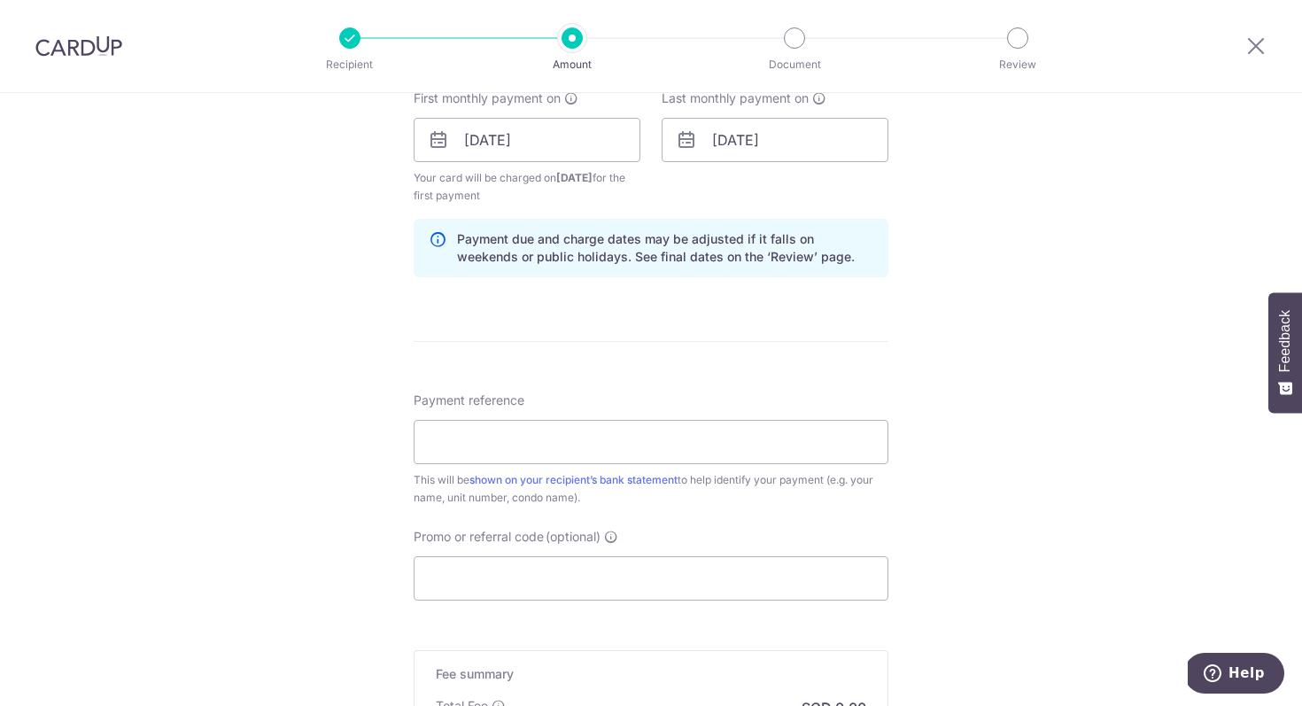
click at [767, 406] on div "Payment reference This will be shown on your recipient’s bank statement to help…" at bounding box center [651, 449] width 475 height 115
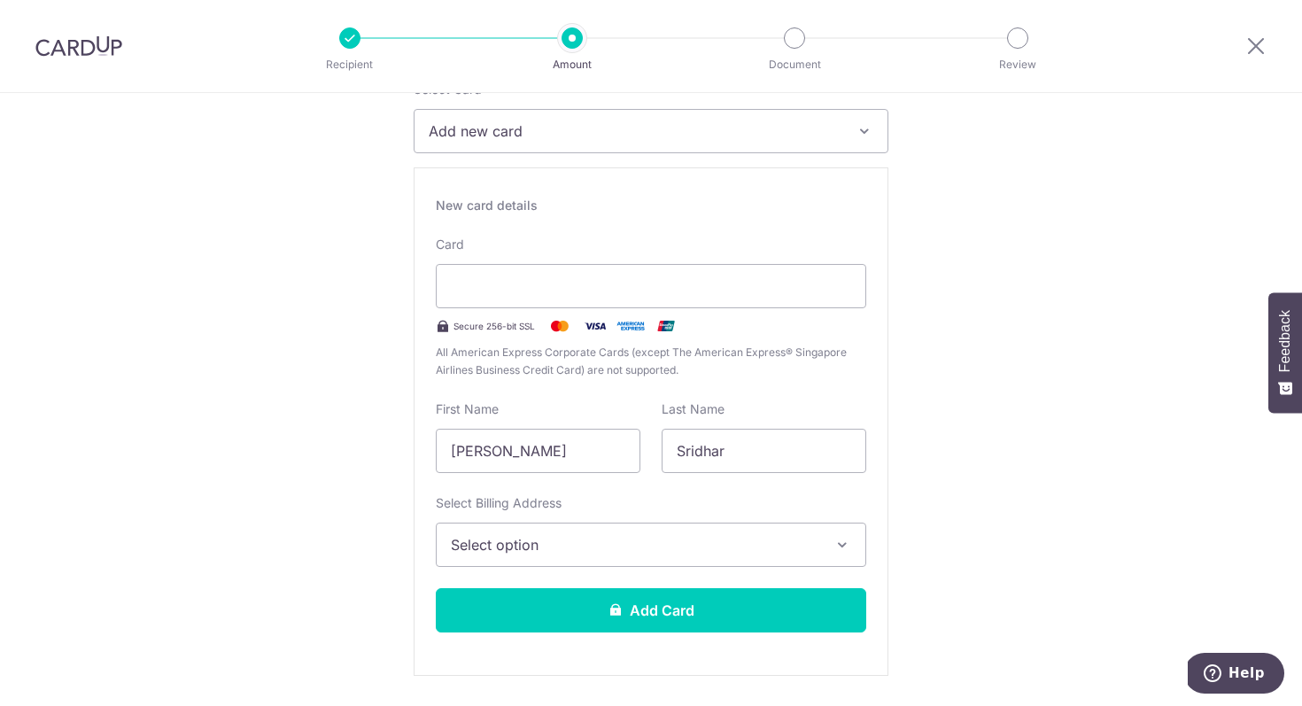
scroll to position [215, 0]
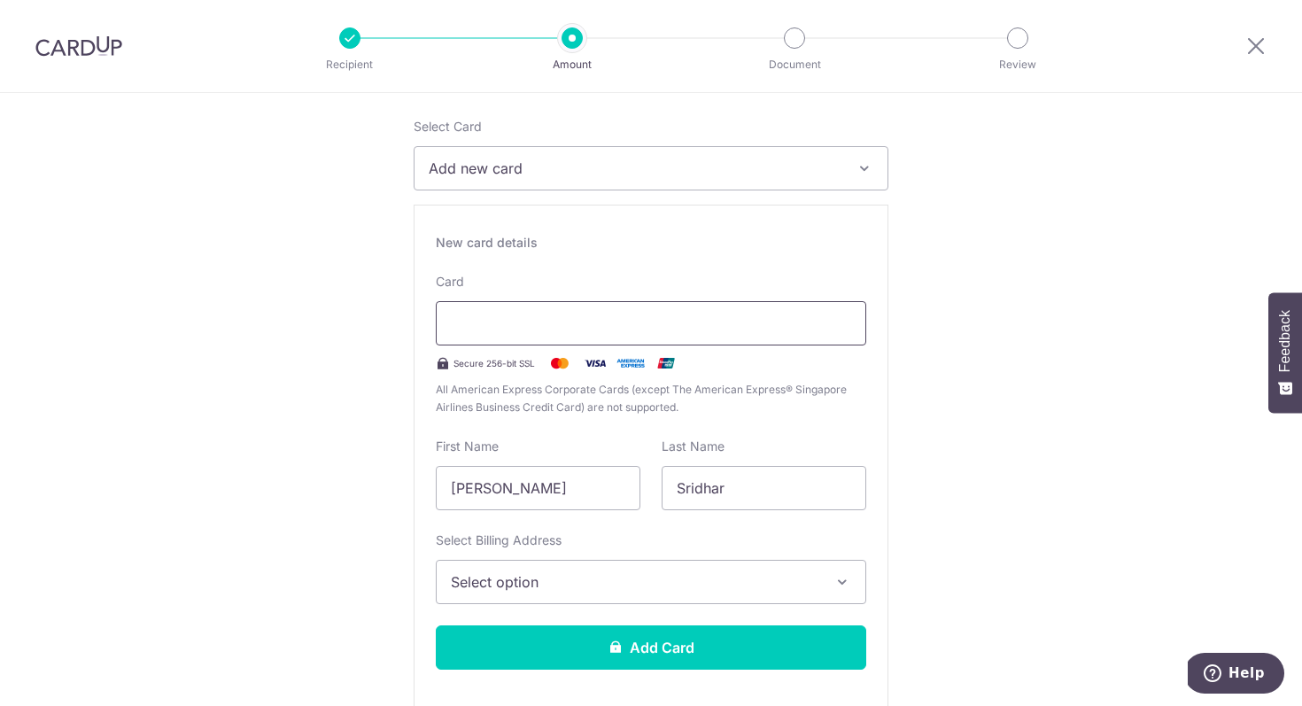
click at [668, 342] on div at bounding box center [651, 323] width 431 height 44
click at [819, 311] on div at bounding box center [651, 323] width 431 height 44
click at [749, 299] on div "Card Secure 256-bit SSL All American Express Corporate Cards (except The Americ…" at bounding box center [651, 345] width 431 height 144
click at [751, 306] on div at bounding box center [651, 323] width 431 height 44
click at [767, 334] on div at bounding box center [651, 323] width 431 height 44
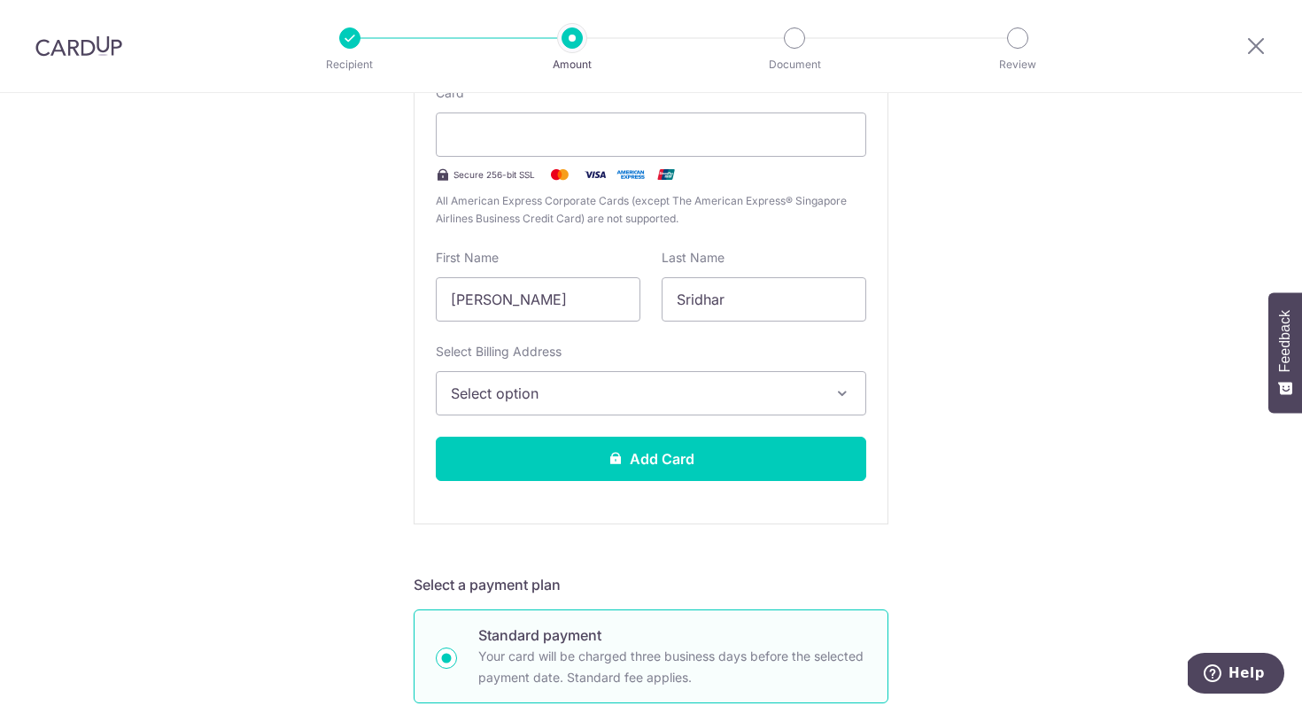
scroll to position [401, 0]
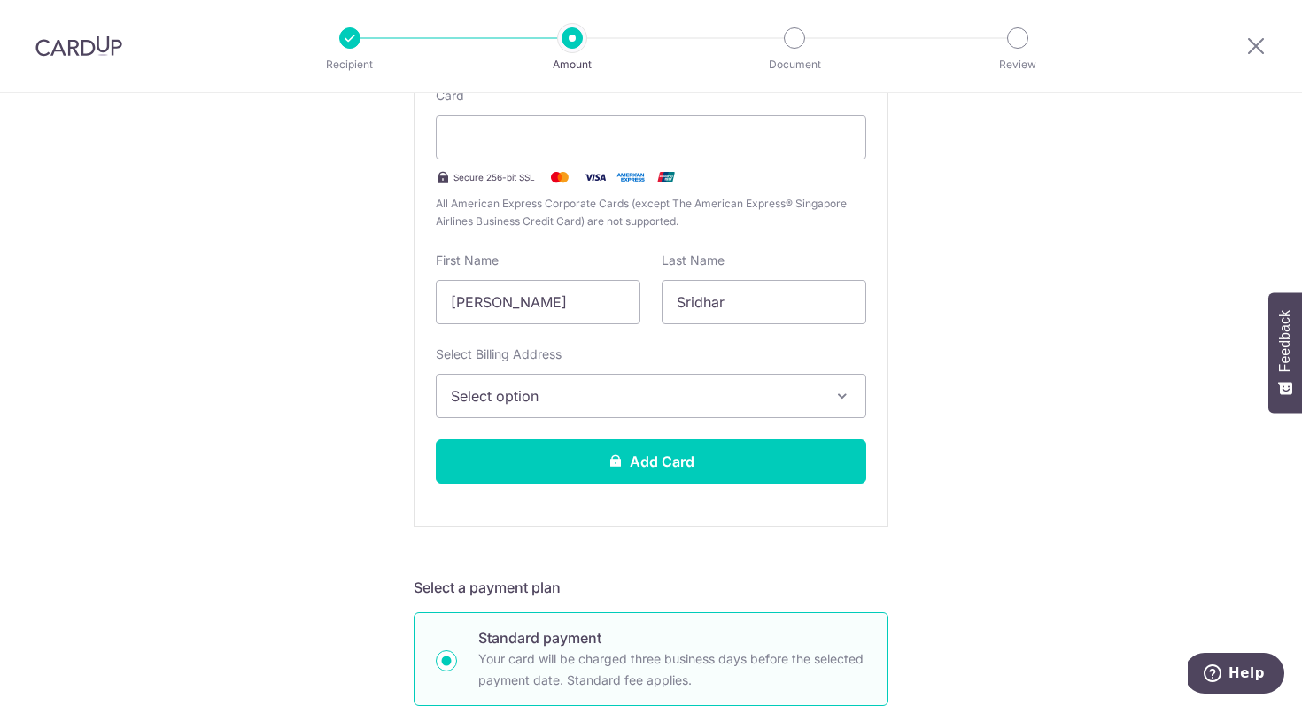
click at [702, 400] on span "Select option" at bounding box center [635, 395] width 369 height 21
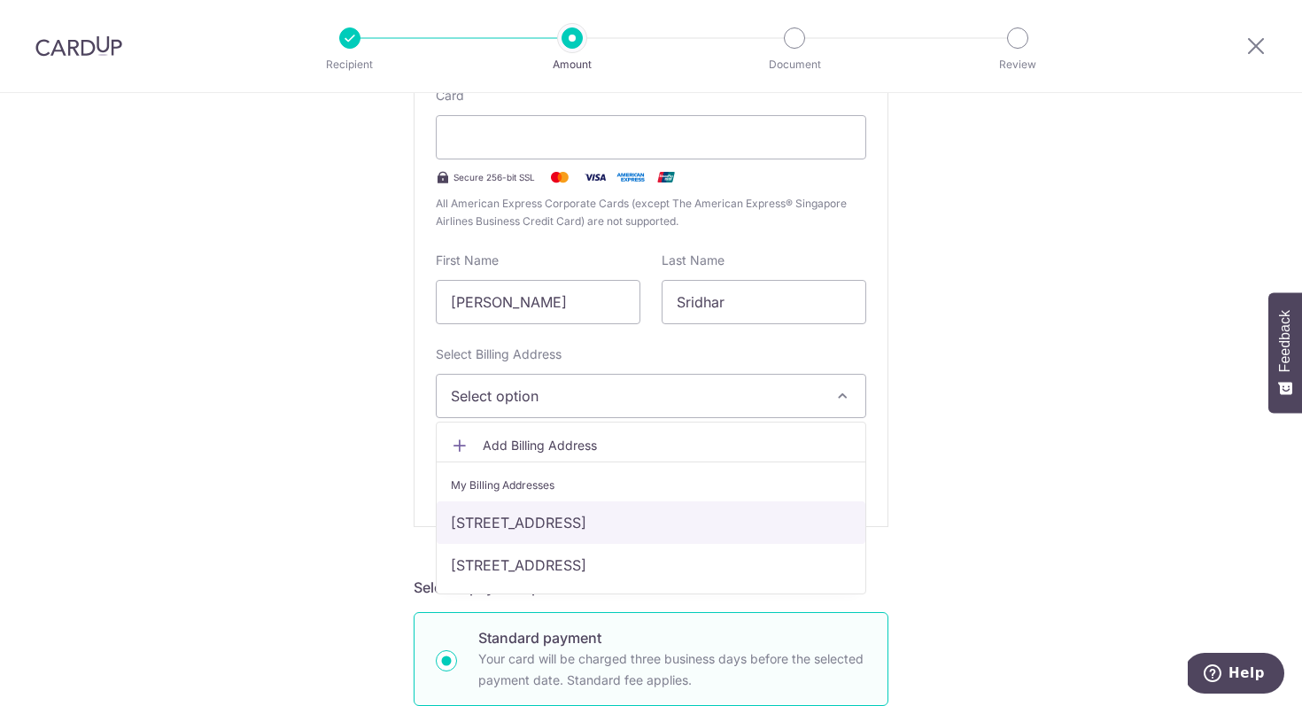
click at [672, 512] on link "[STREET_ADDRESS]" at bounding box center [651, 522] width 429 height 43
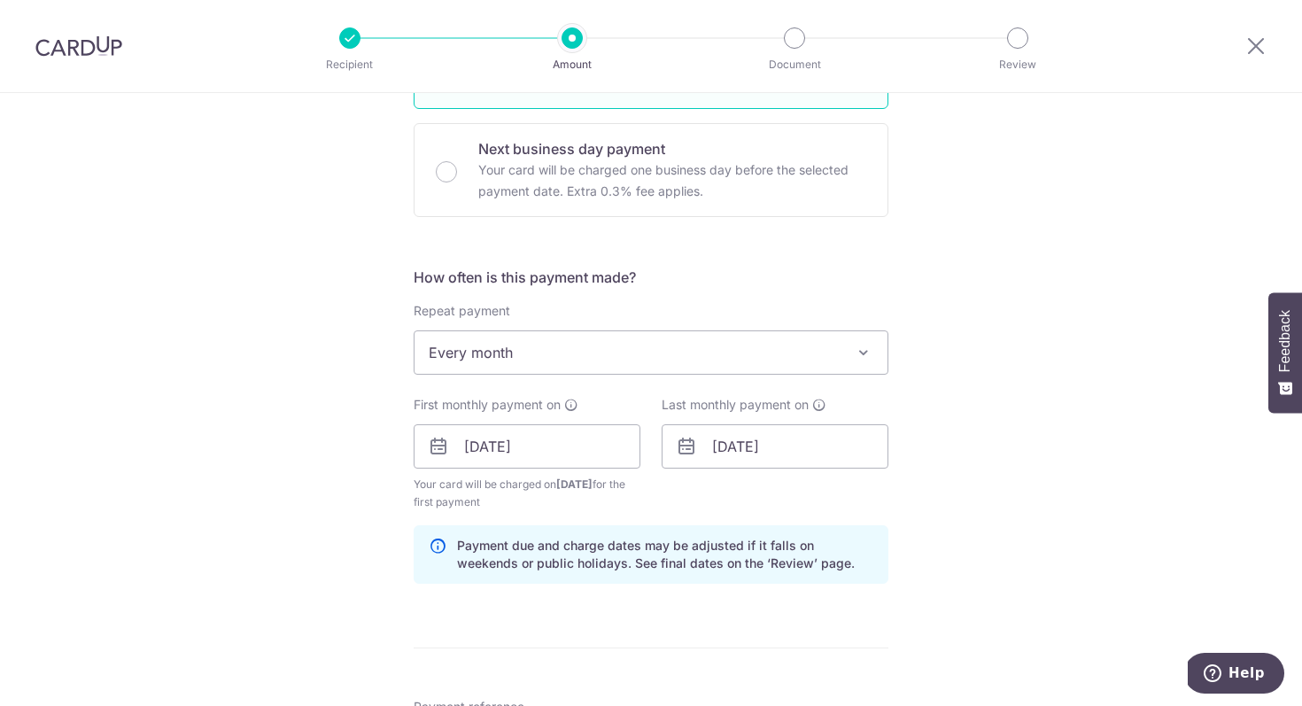
scroll to position [1005, 0]
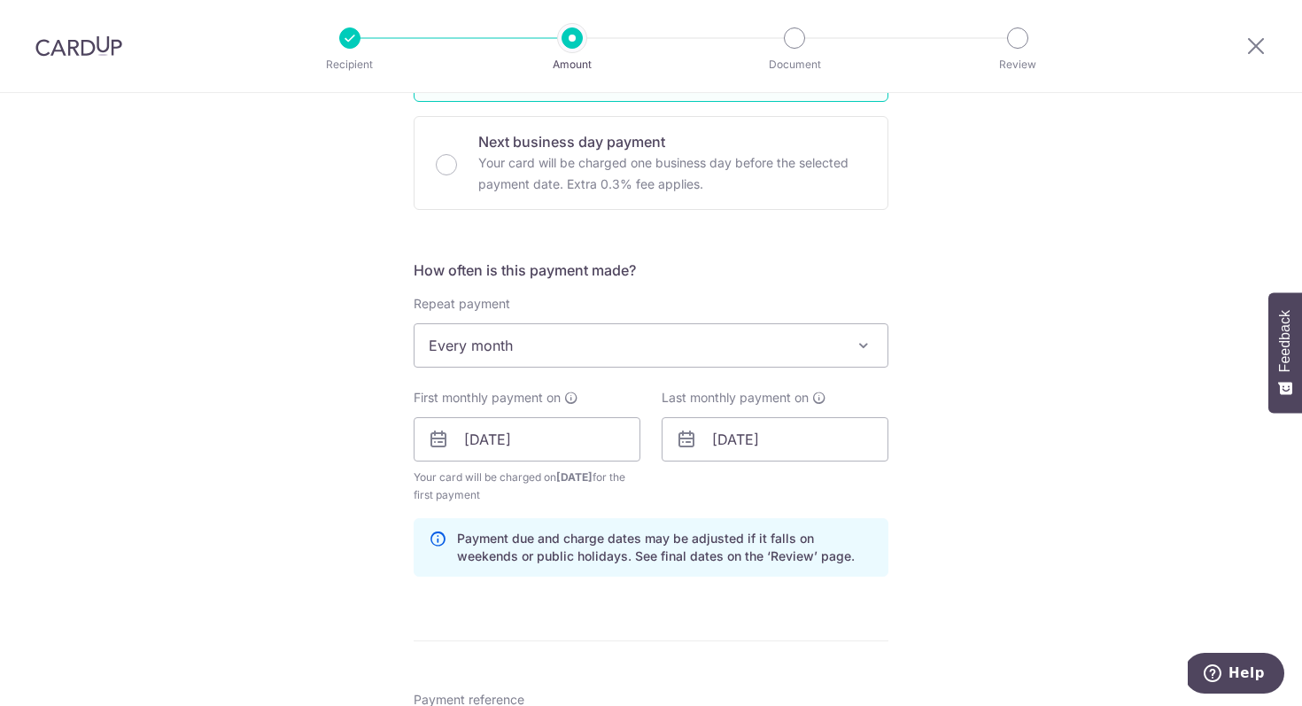
click at [699, 339] on span "Every month" at bounding box center [651, 345] width 473 height 43
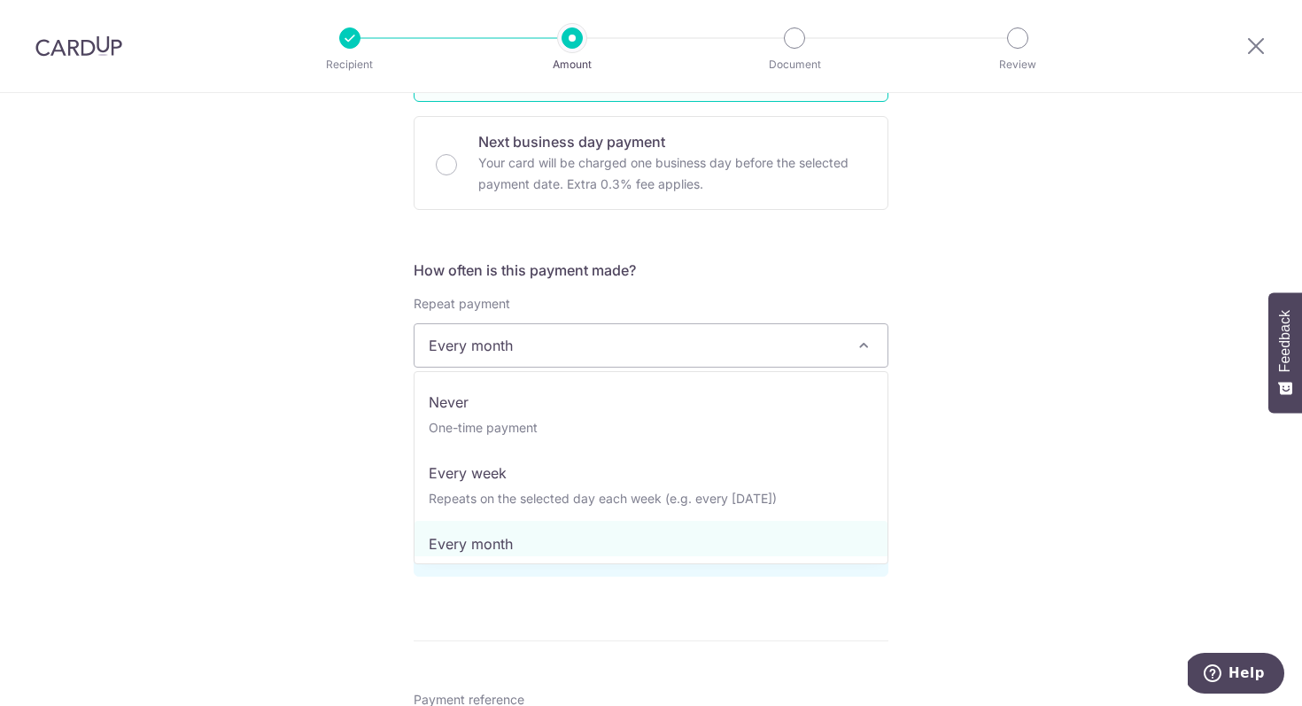
click at [699, 339] on span "Every month" at bounding box center [651, 345] width 473 height 43
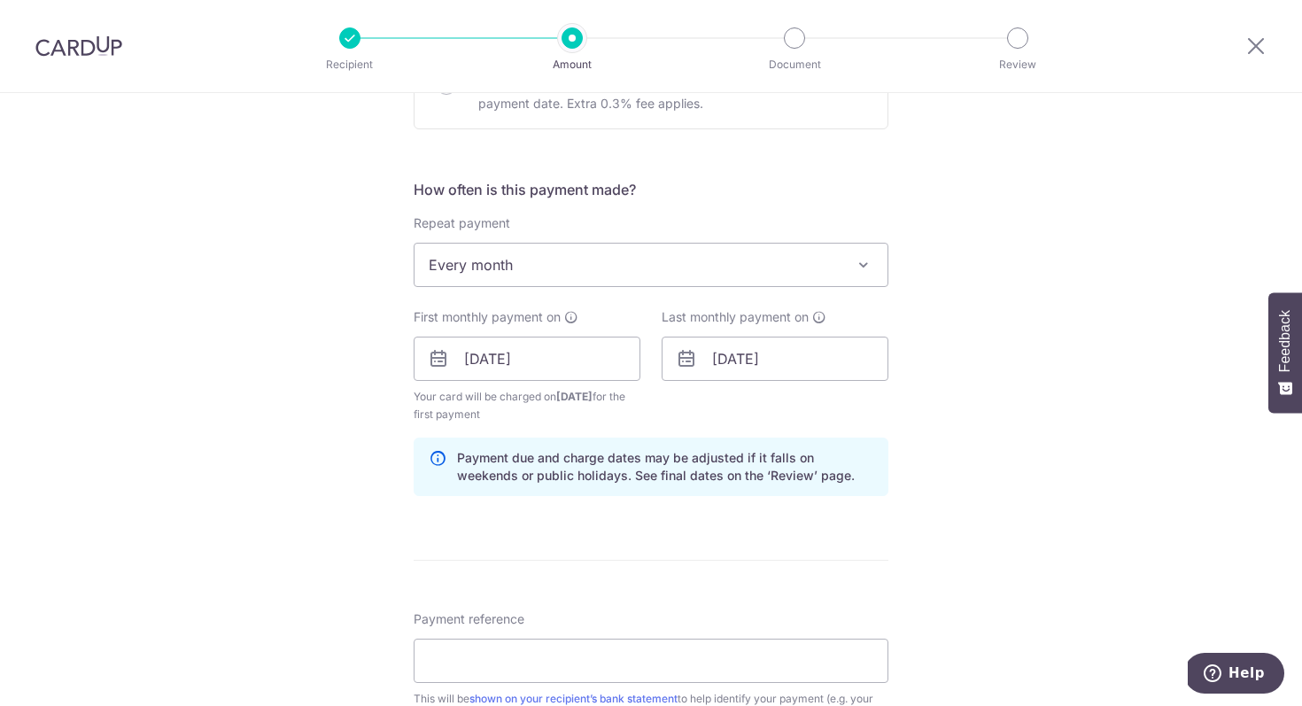
scroll to position [1249, 0]
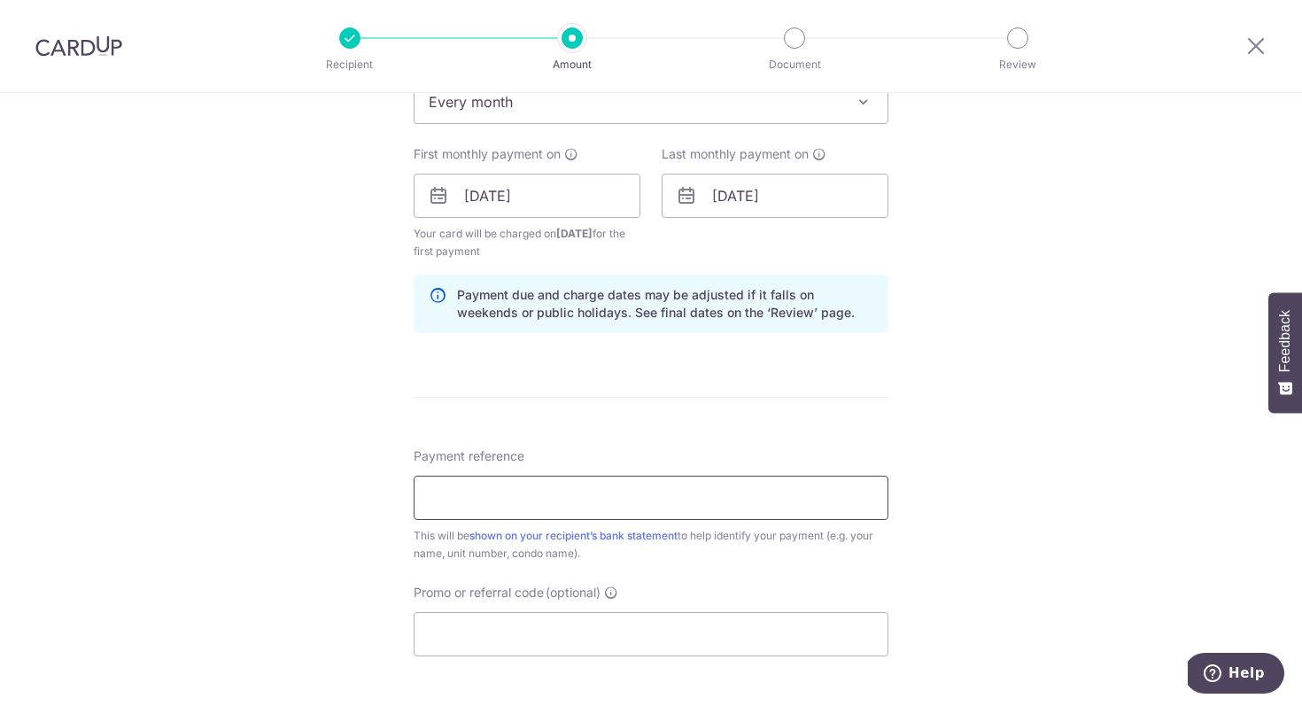
click at [733, 505] on input "Payment reference" at bounding box center [651, 498] width 475 height 44
type input "Metro 3307"
click at [542, 632] on input "Promo or referral code (optional)" at bounding box center [651, 634] width 475 height 44
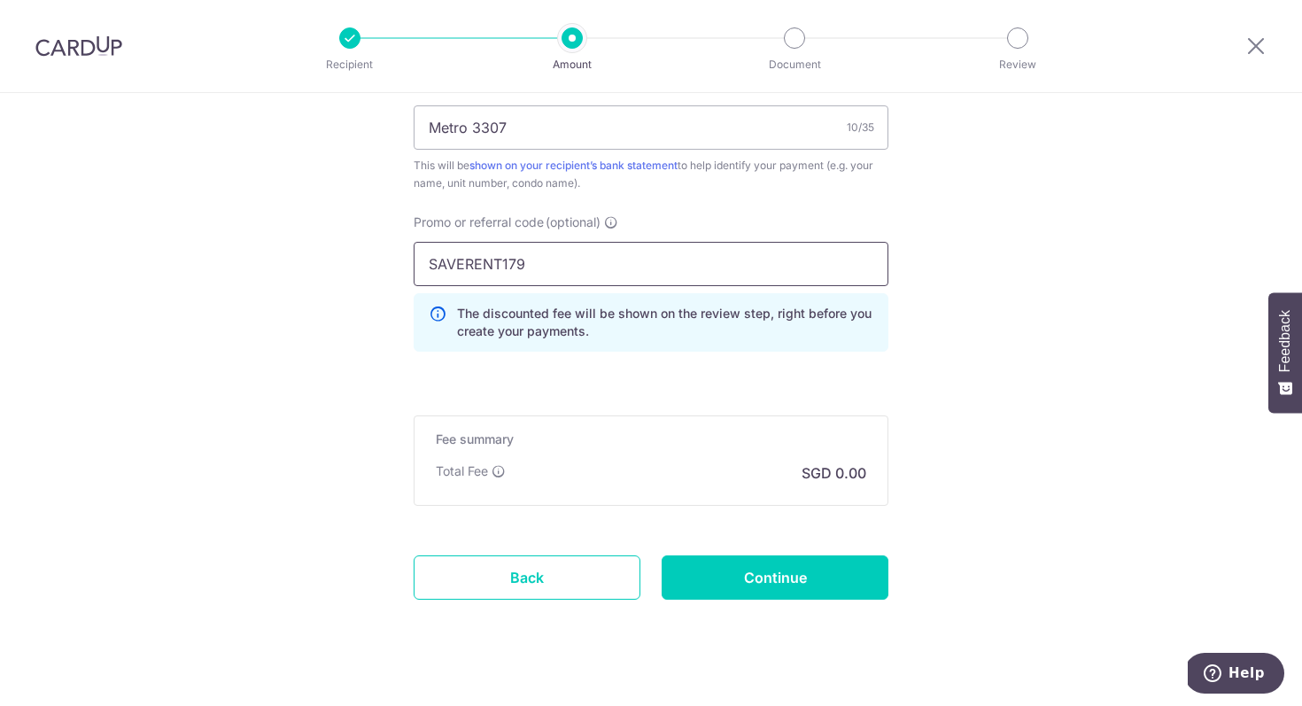
scroll to position [1646, 0]
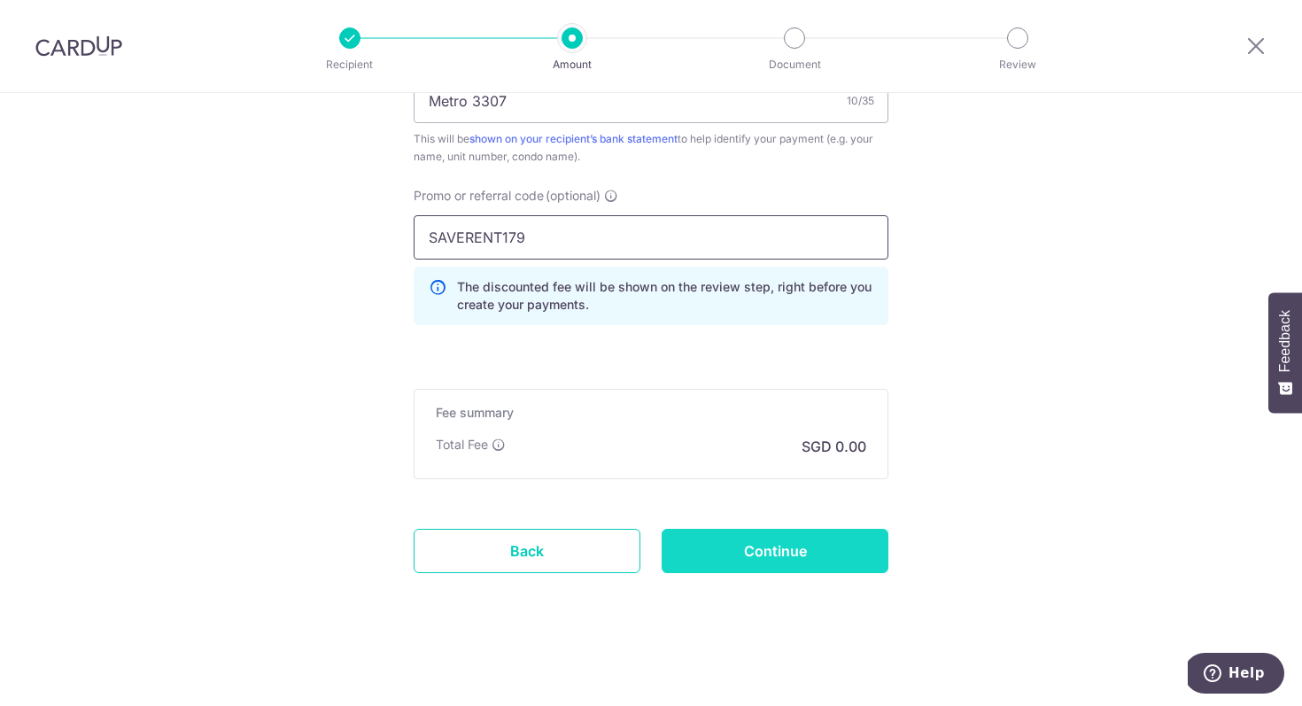
type input "SAVERENT179"
click at [762, 550] on input "Continue" at bounding box center [775, 551] width 227 height 44
type input "Create Schedule"
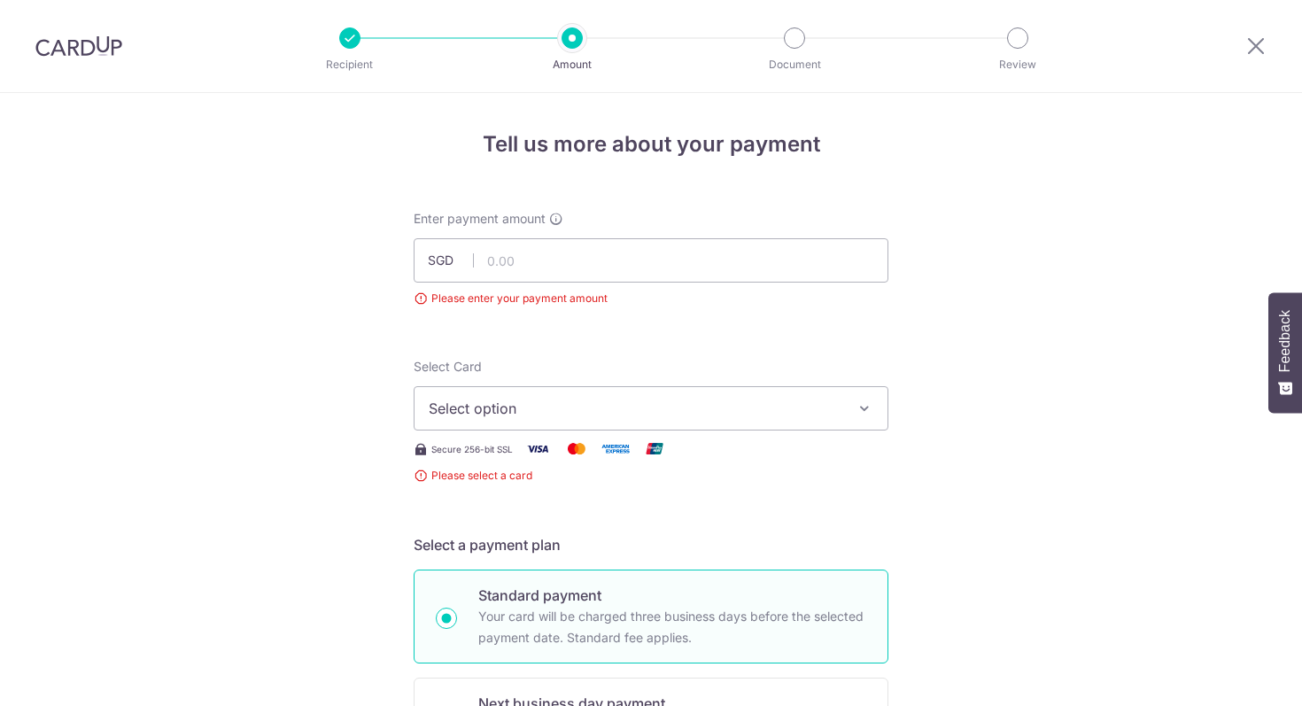
scroll to position [197, 0]
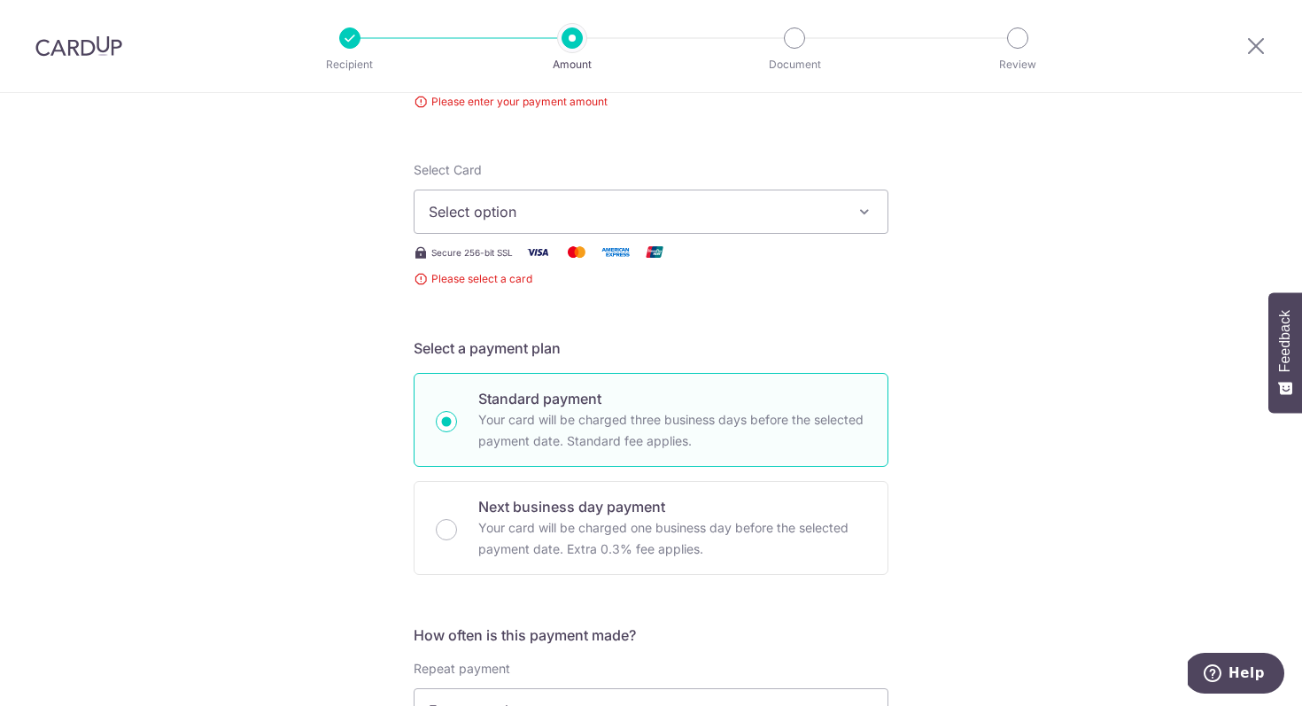
click at [655, 214] on span "Select option" at bounding box center [635, 211] width 413 height 21
click at [656, 267] on span "Add credit card" at bounding box center [667, 261] width 413 height 18
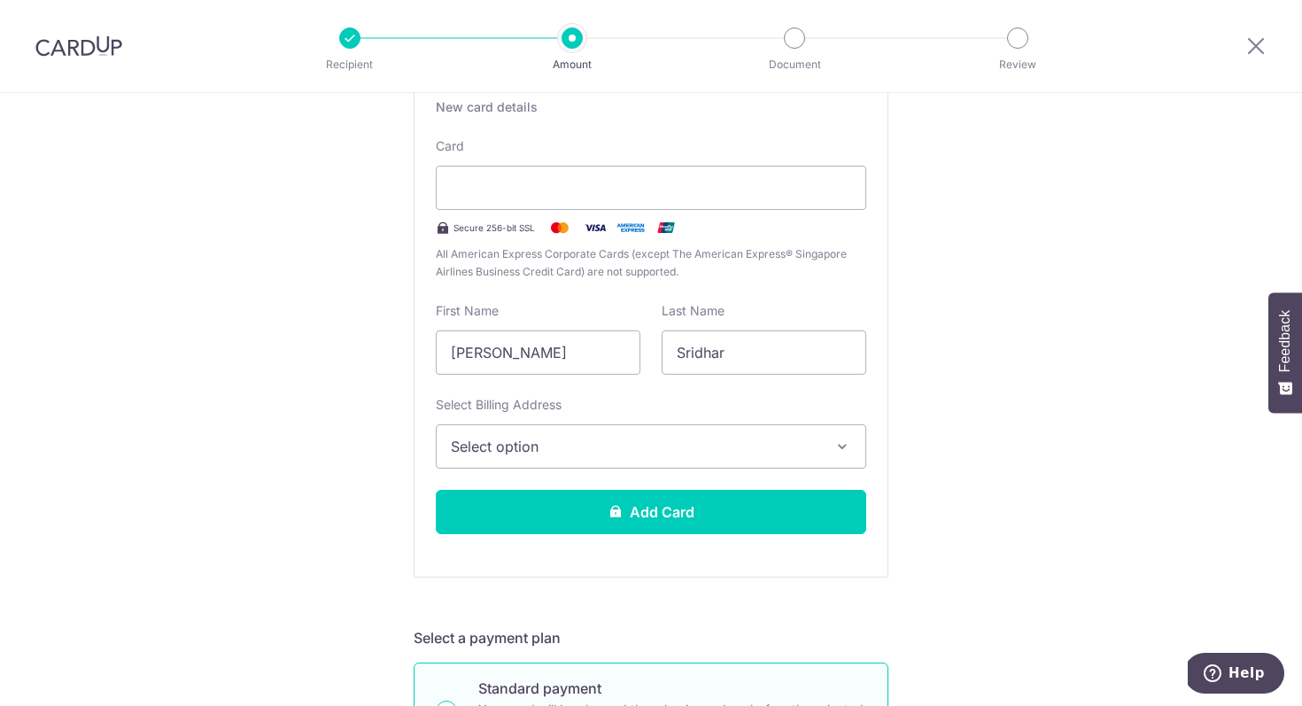
scroll to position [421, 0]
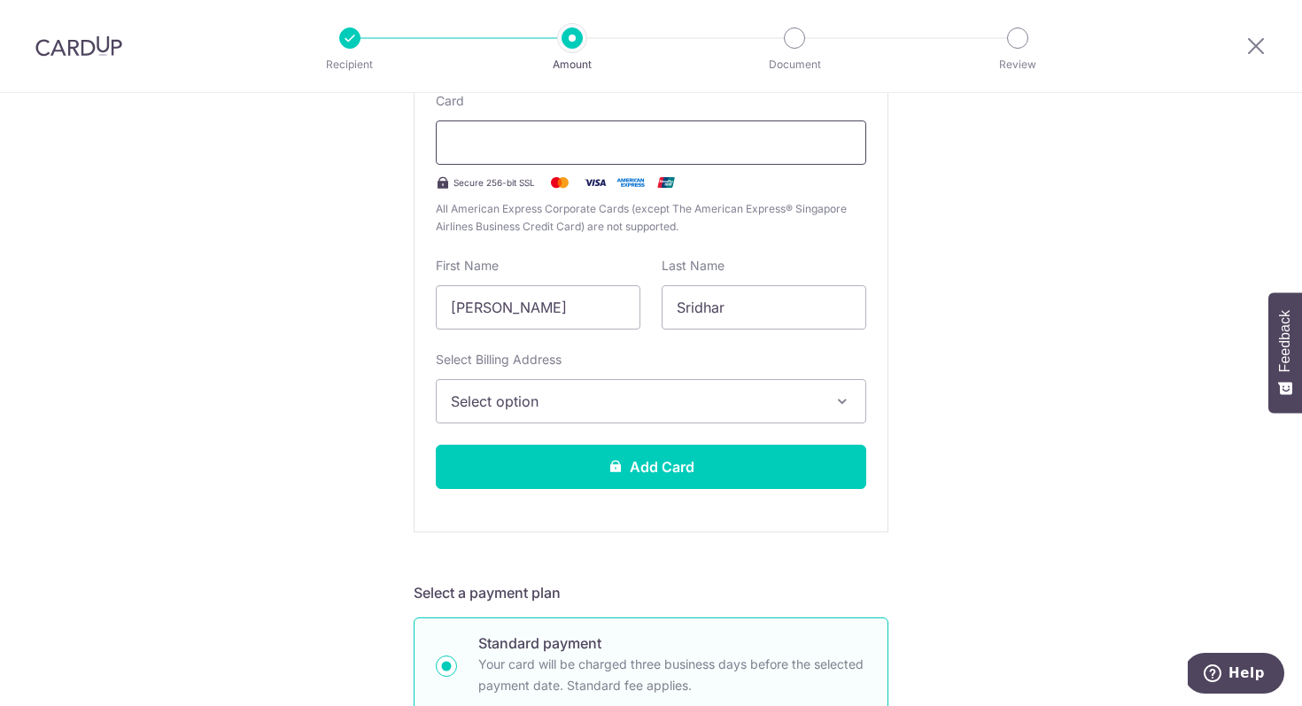
click at [667, 154] on div at bounding box center [651, 142] width 431 height 44
click at [762, 407] on span "Select option" at bounding box center [635, 401] width 369 height 21
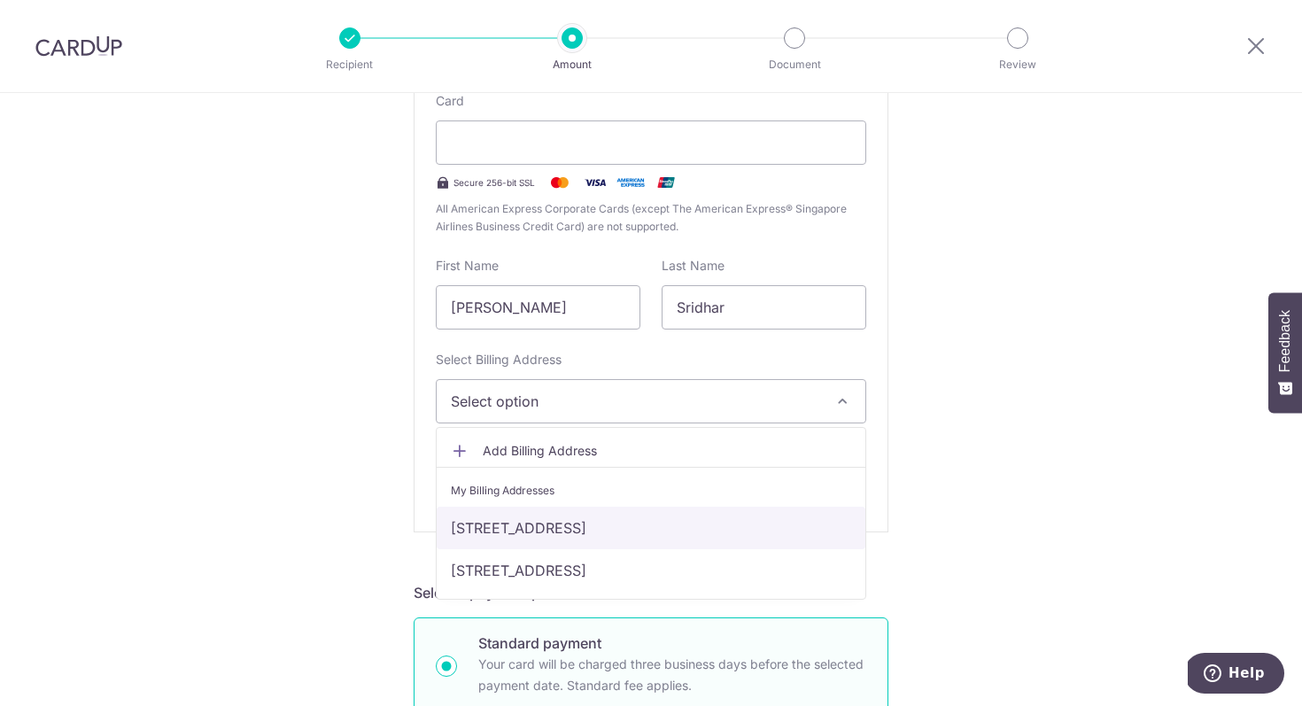
click at [663, 522] on link "[STREET_ADDRESS]" at bounding box center [651, 528] width 429 height 43
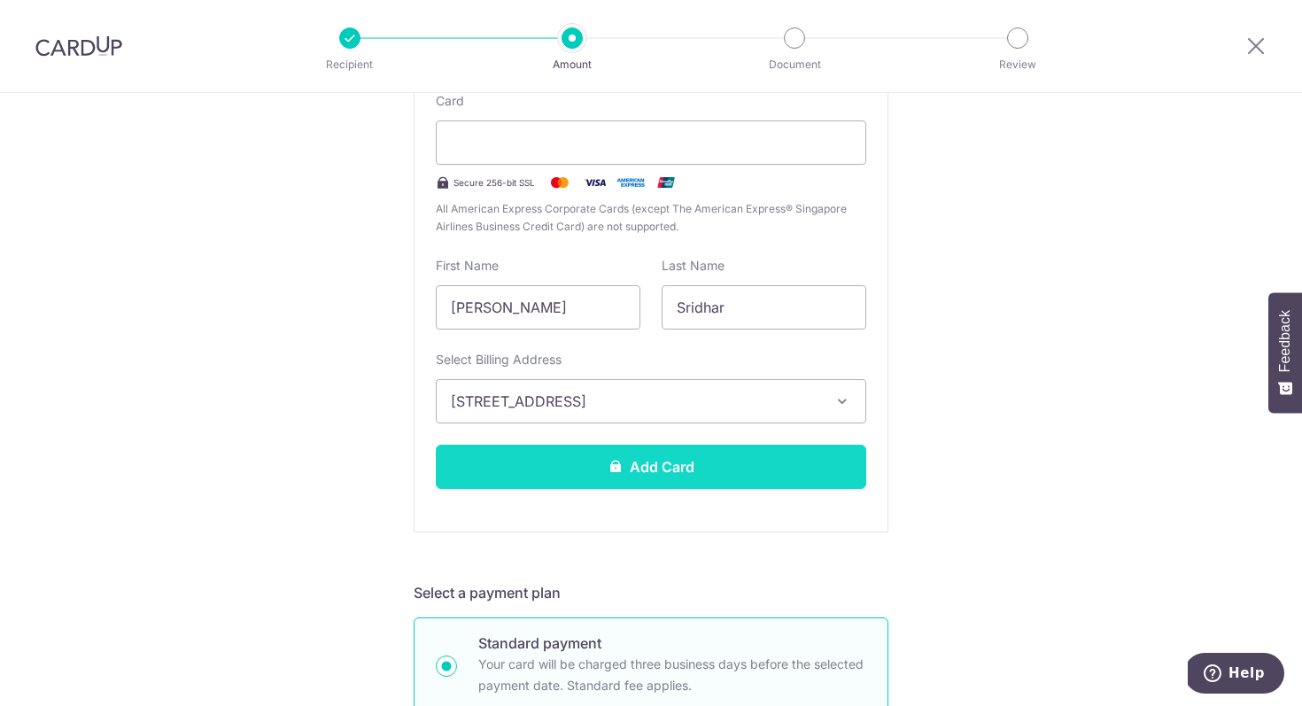
click at [654, 469] on button "Add Card" at bounding box center [651, 467] width 431 height 44
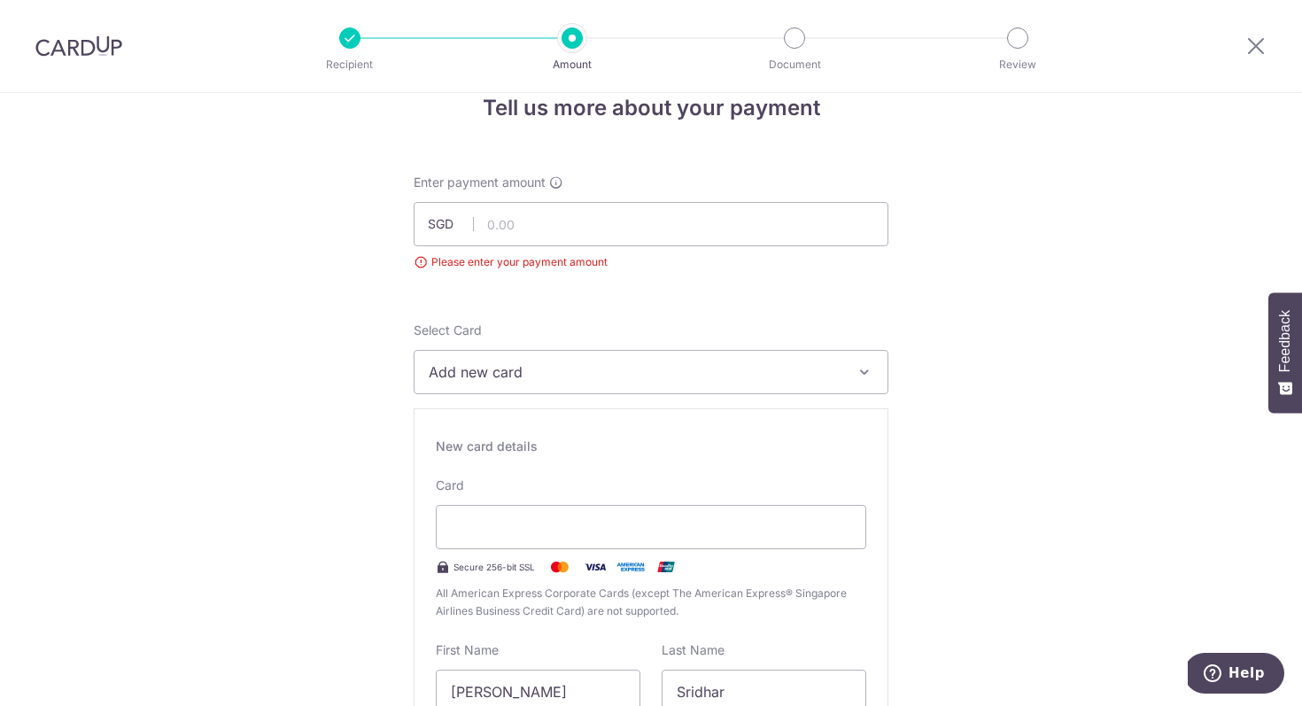
scroll to position [4, 0]
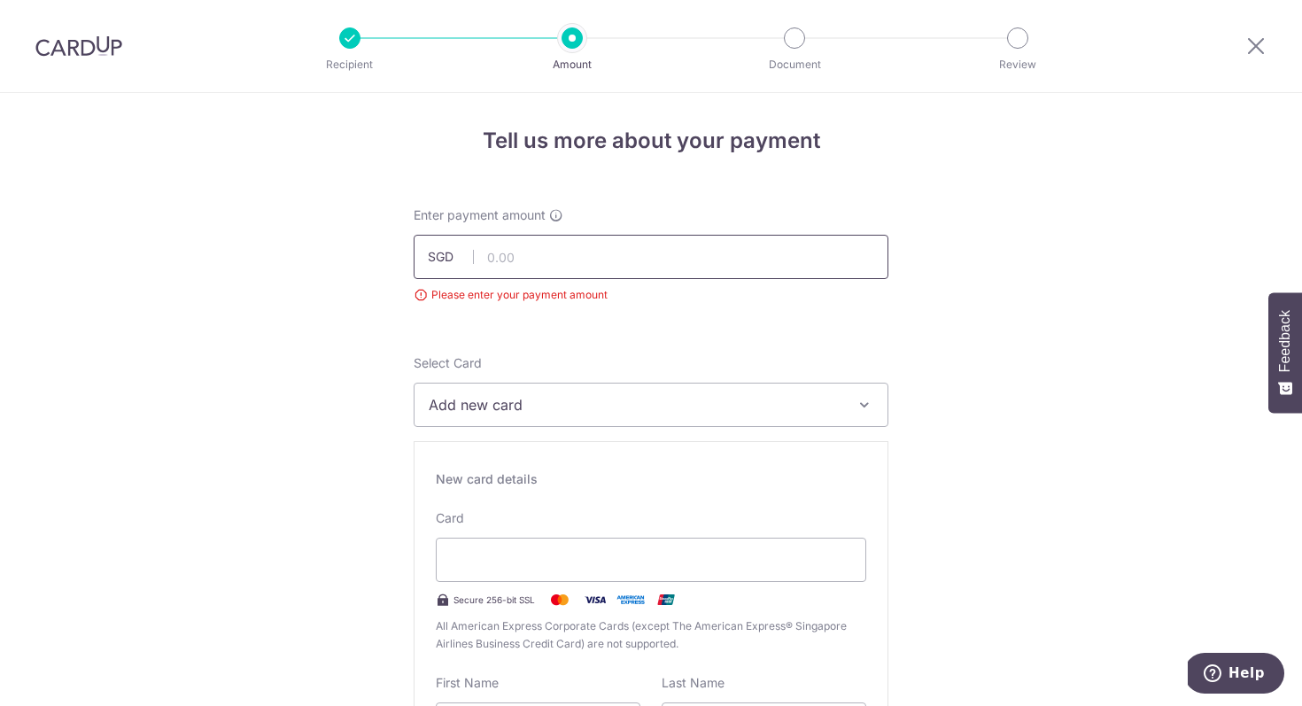
click at [693, 269] on input "text" at bounding box center [651, 257] width 475 height 44
type input "6,700.00"
click at [855, 304] on div at bounding box center [651, 304] width 493 height 1
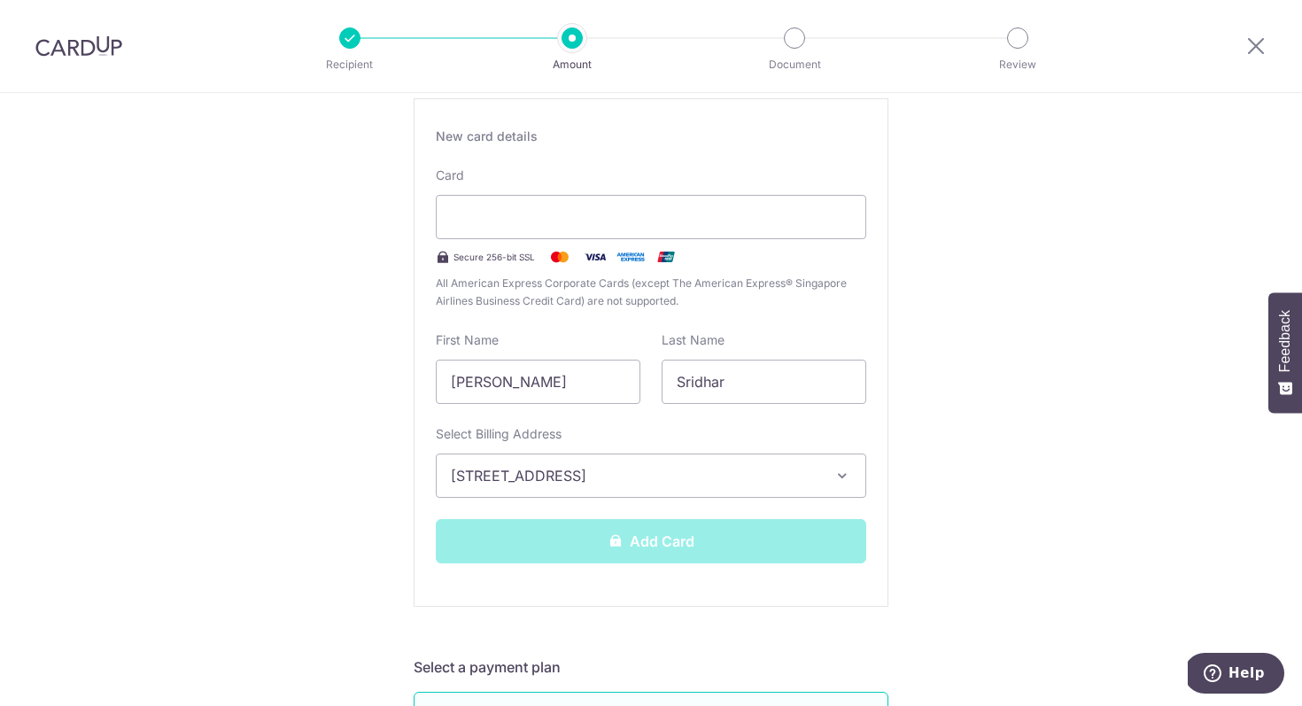
scroll to position [362, 0]
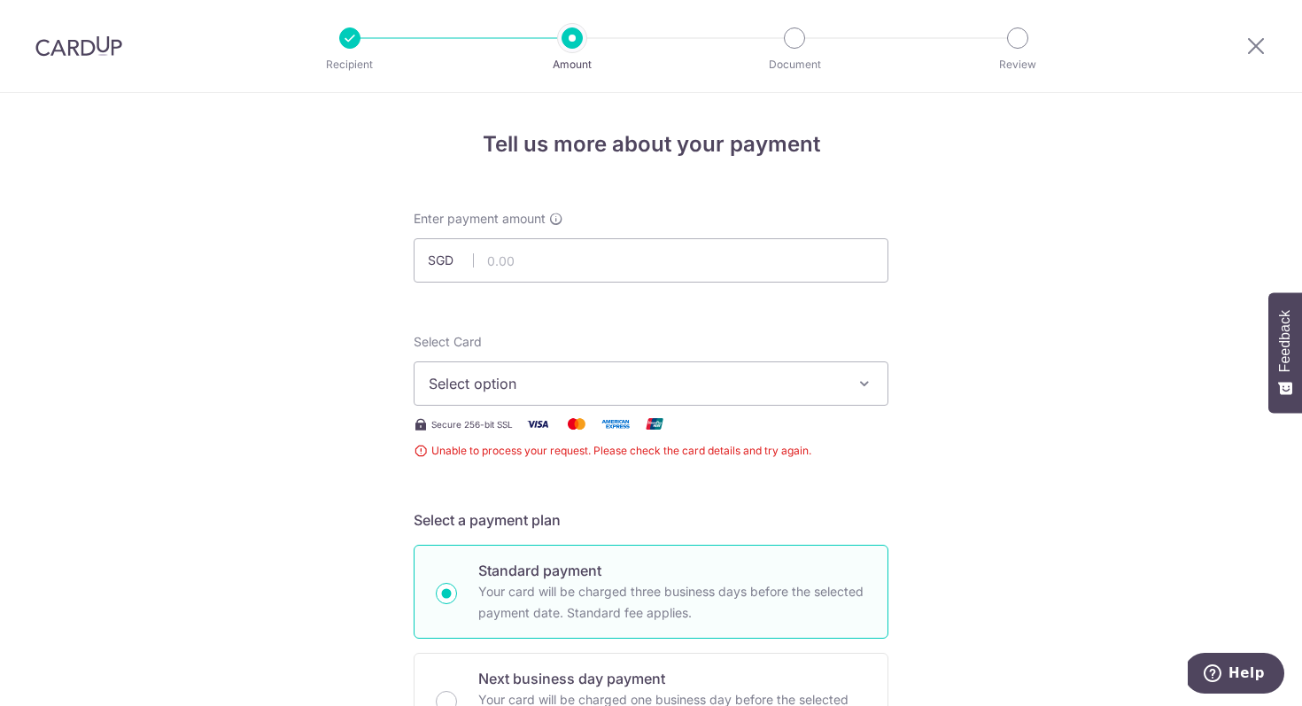
click at [798, 384] on span "Select option" at bounding box center [635, 383] width 413 height 21
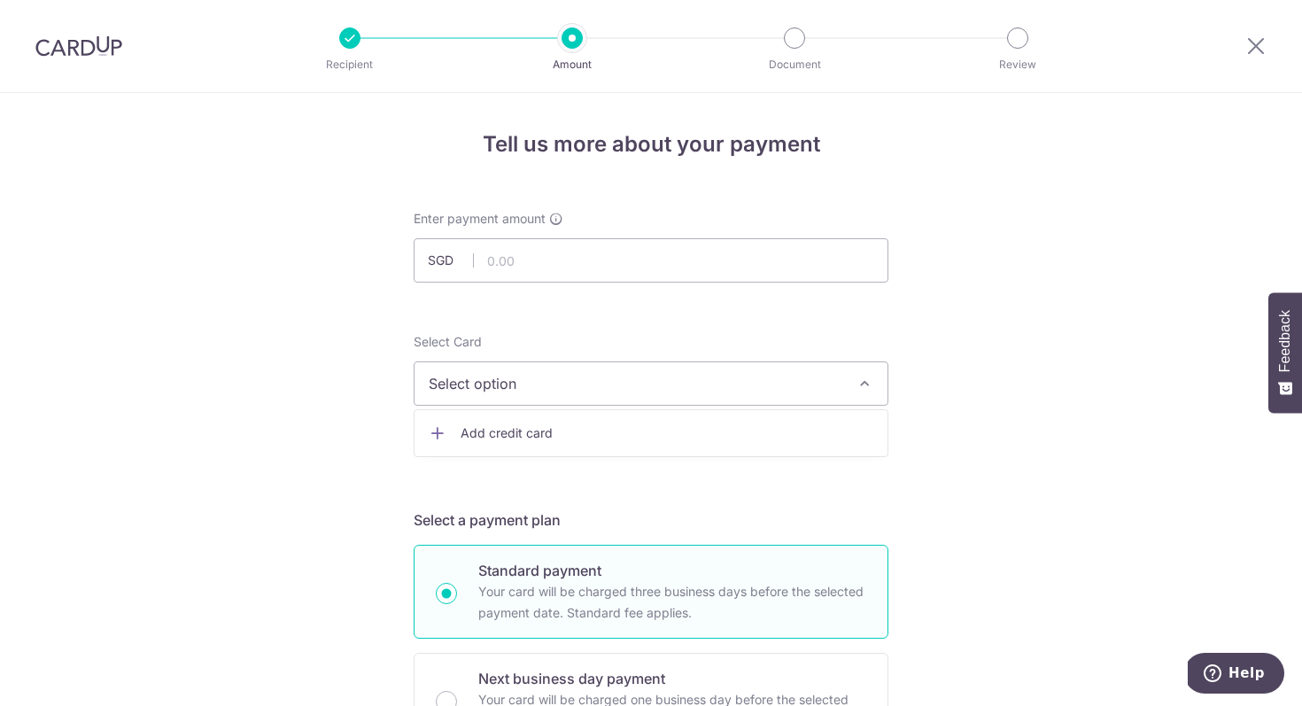
click at [754, 433] on span "Add credit card" at bounding box center [667, 433] width 413 height 18
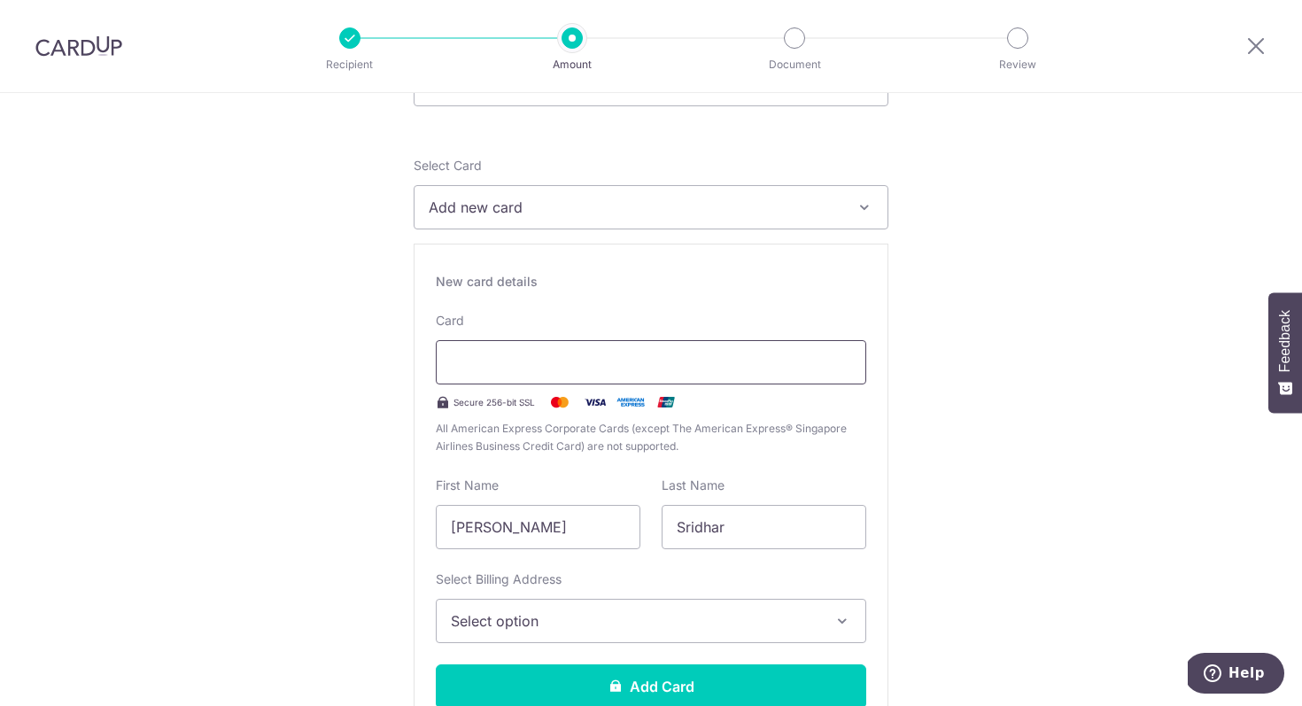
scroll to position [171, 0]
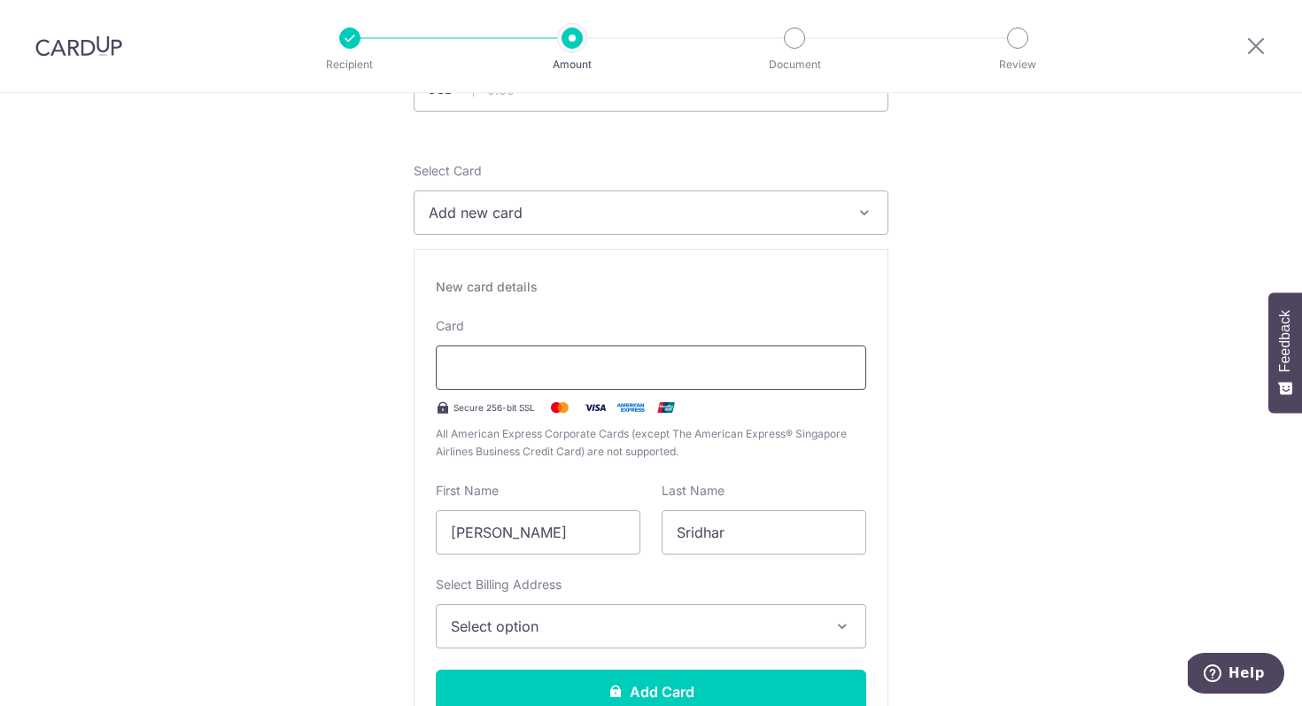
click at [508, 382] on div at bounding box center [651, 367] width 431 height 44
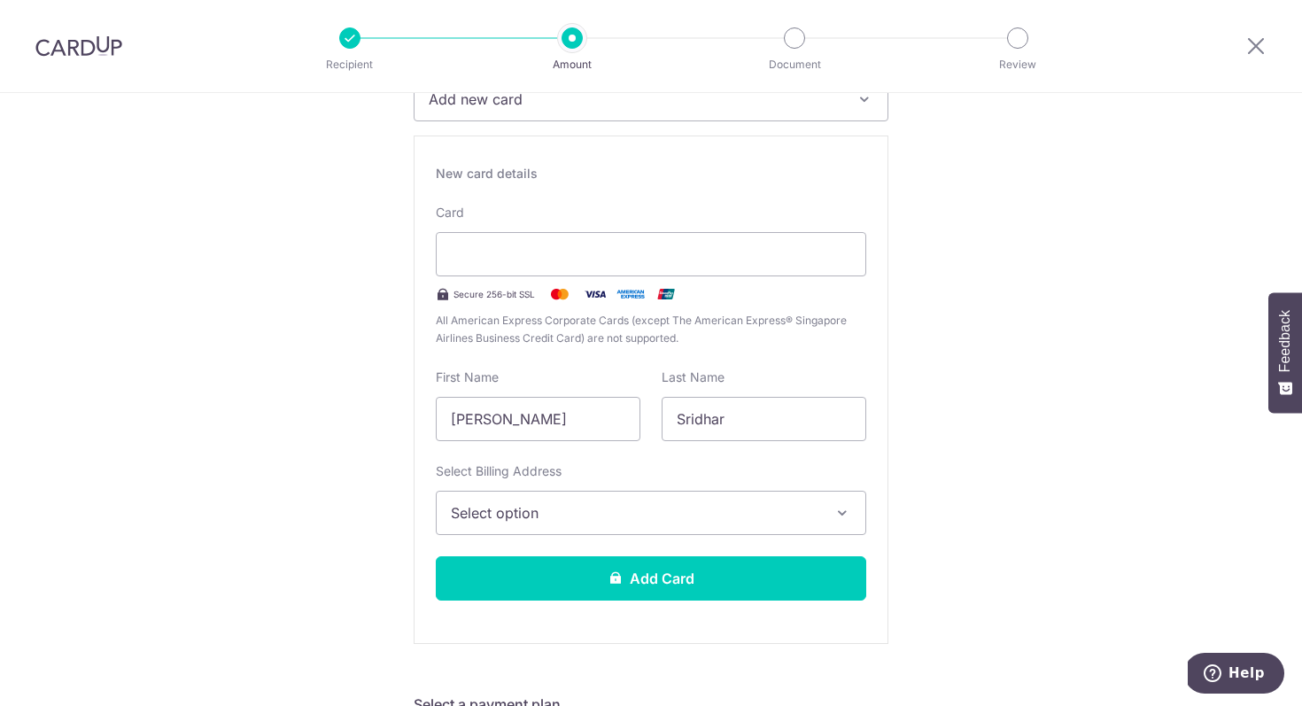
scroll to position [304, 0]
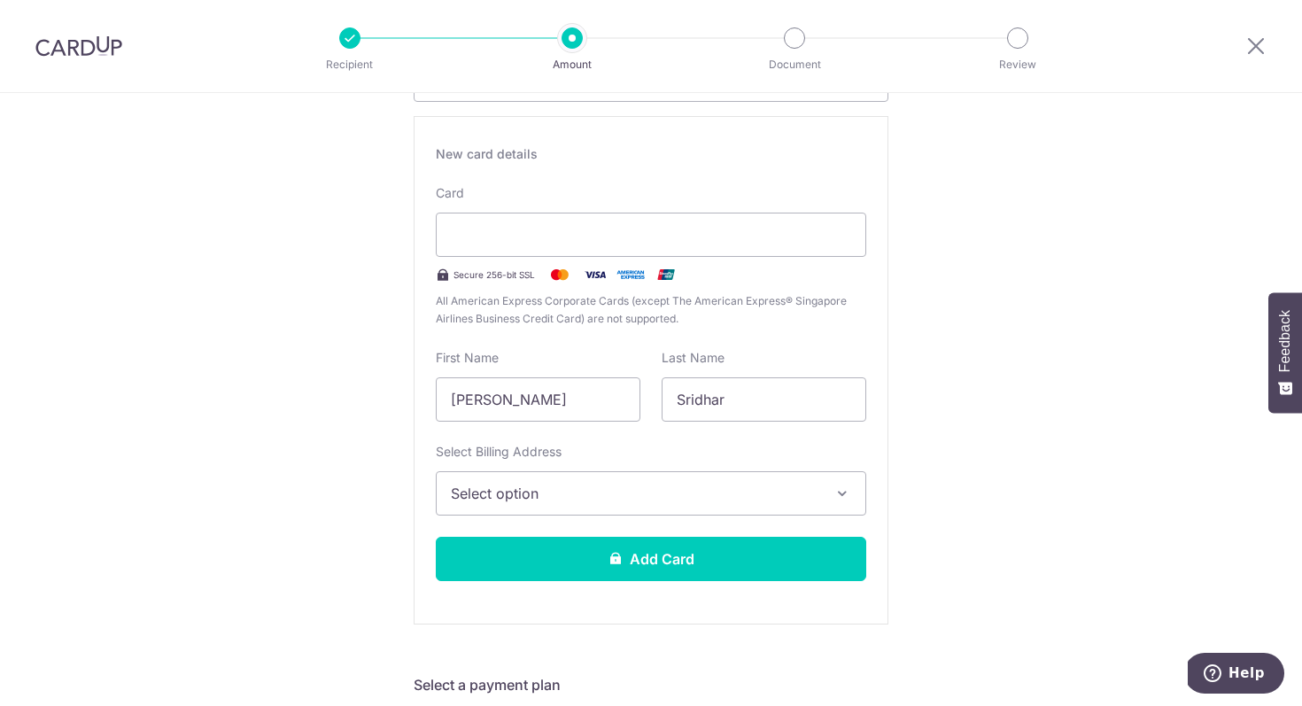
click at [622, 483] on span "Select option" at bounding box center [635, 493] width 369 height 21
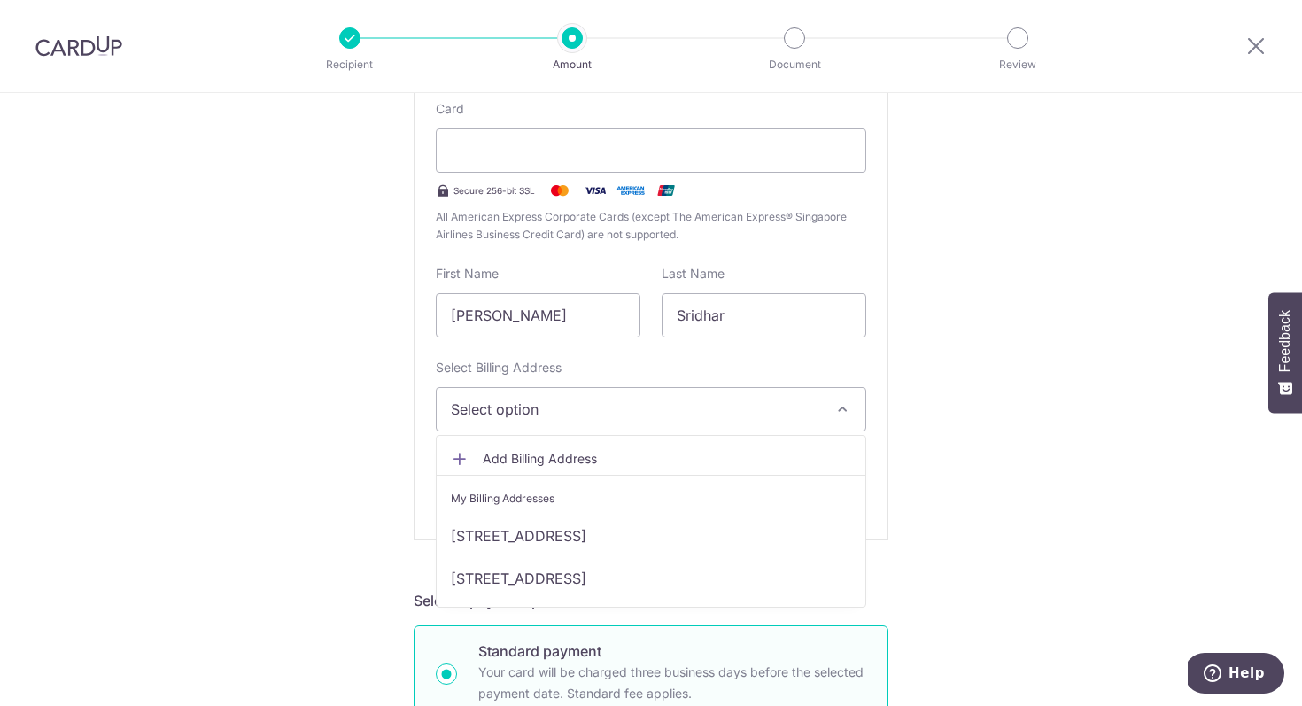
scroll to position [407, 0]
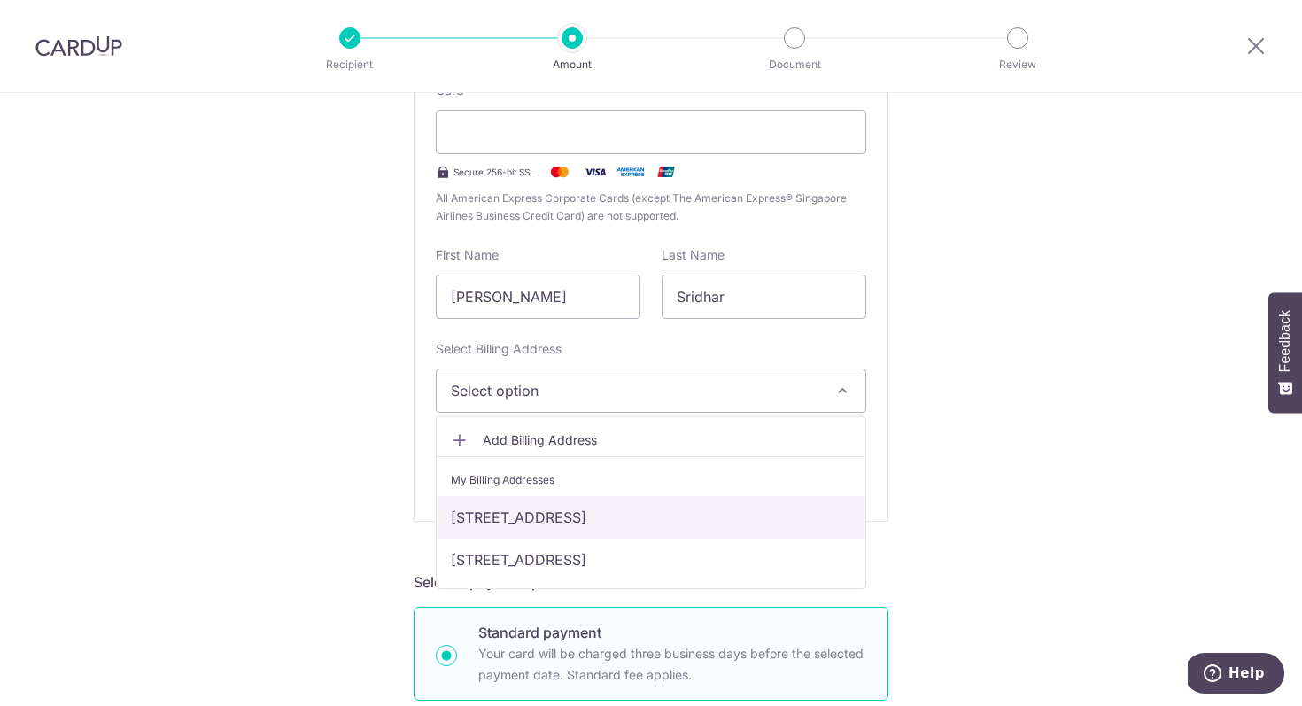
click at [675, 528] on link "[STREET_ADDRESS]" at bounding box center [651, 517] width 429 height 43
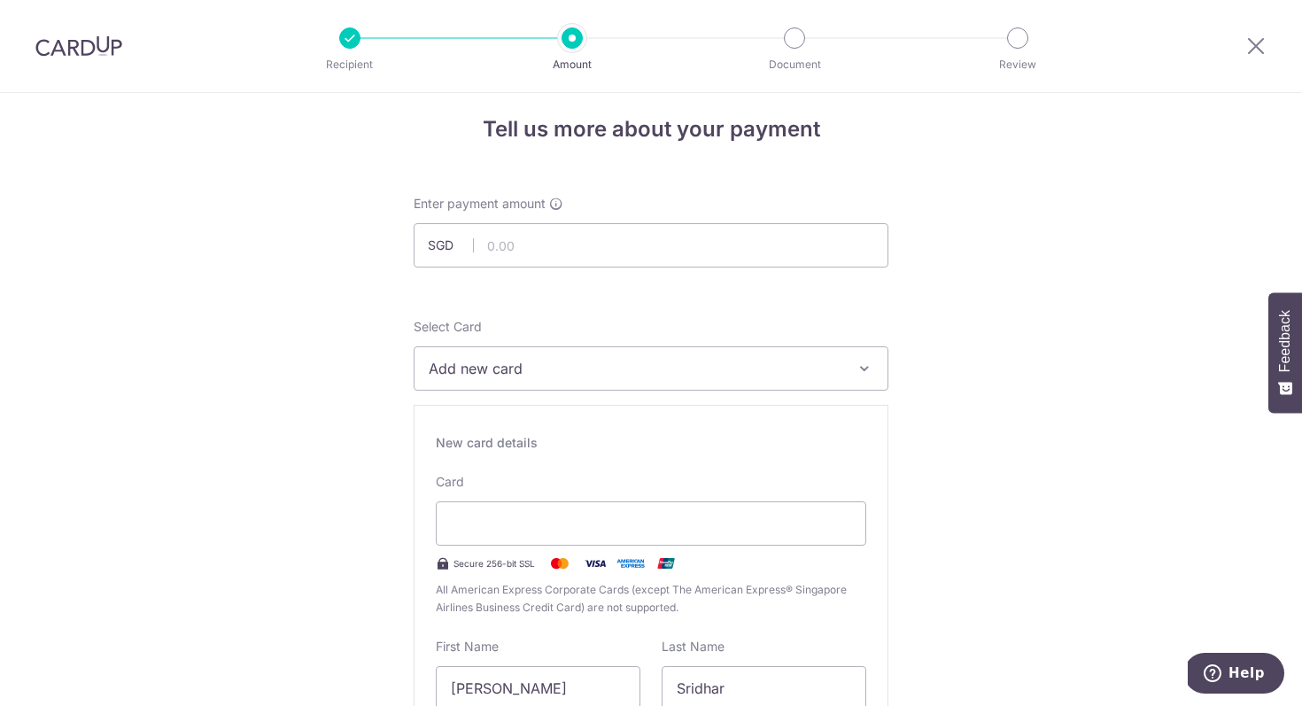
scroll to position [0, 0]
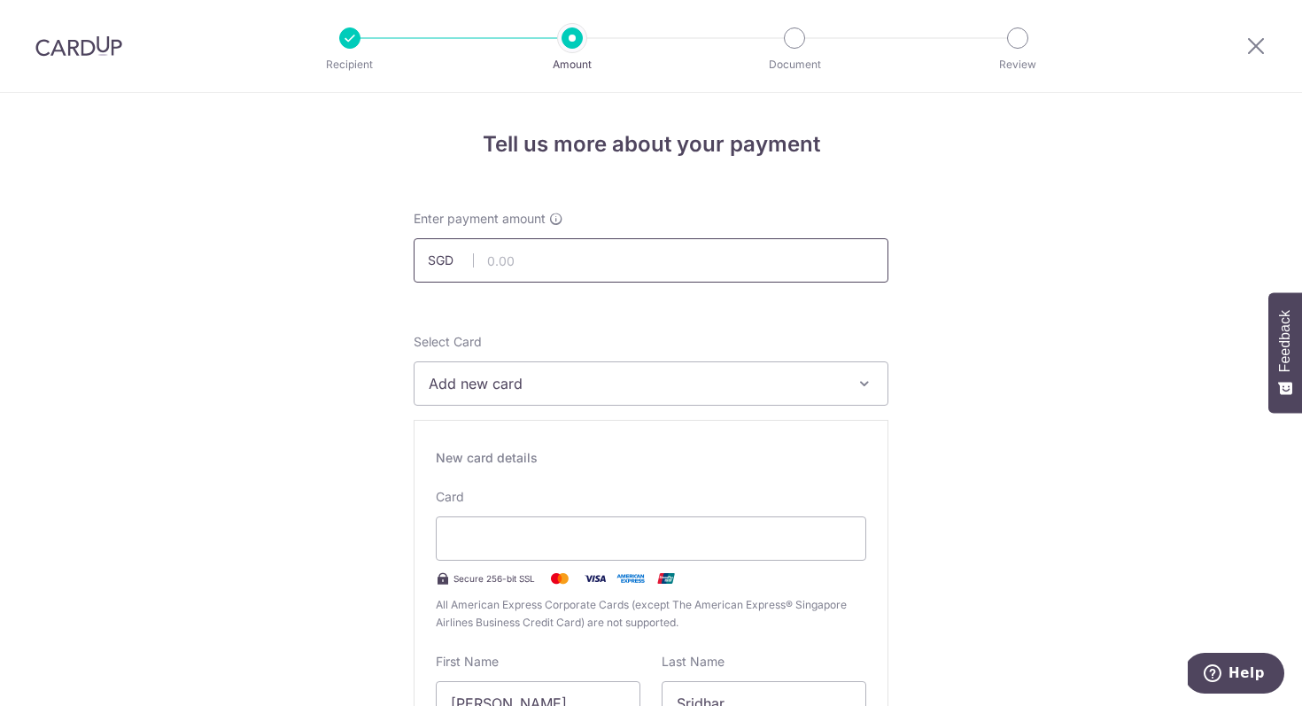
click at [697, 278] on input "text" at bounding box center [651, 260] width 475 height 44
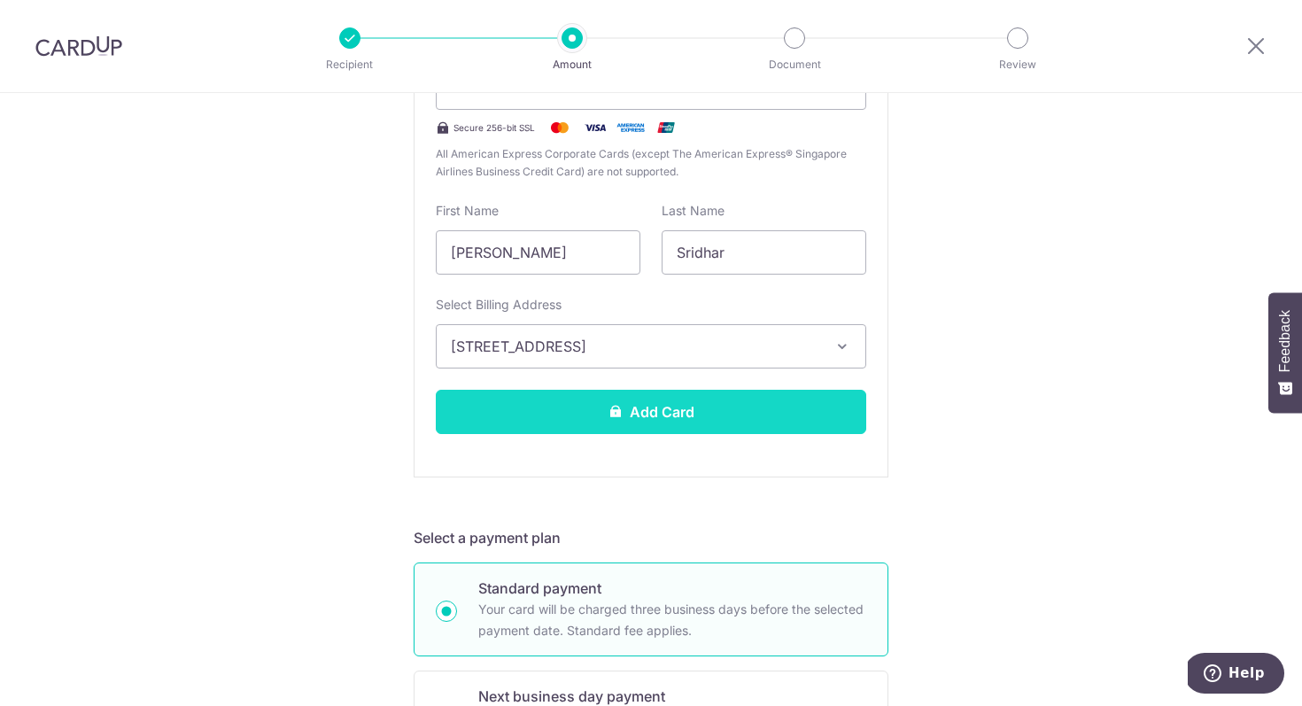
scroll to position [471, 0]
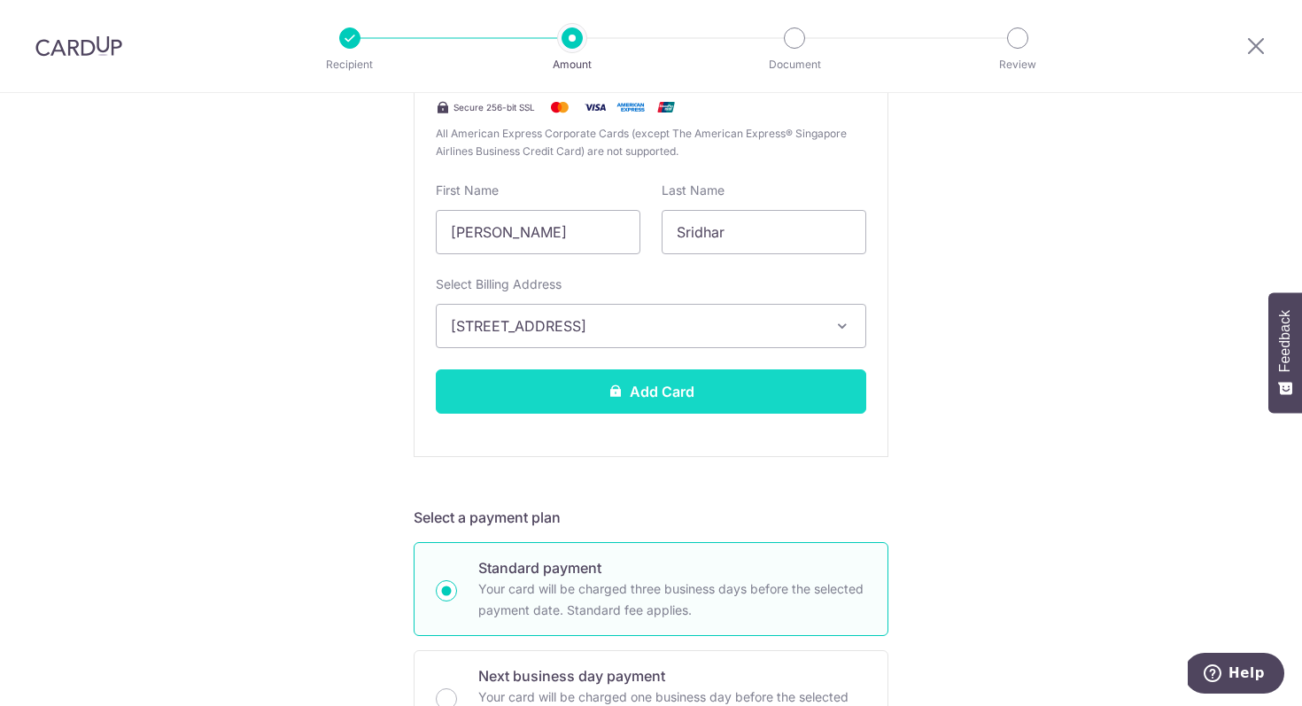
type input "6,700.00"
click at [595, 398] on button "Add Card" at bounding box center [651, 391] width 431 height 44
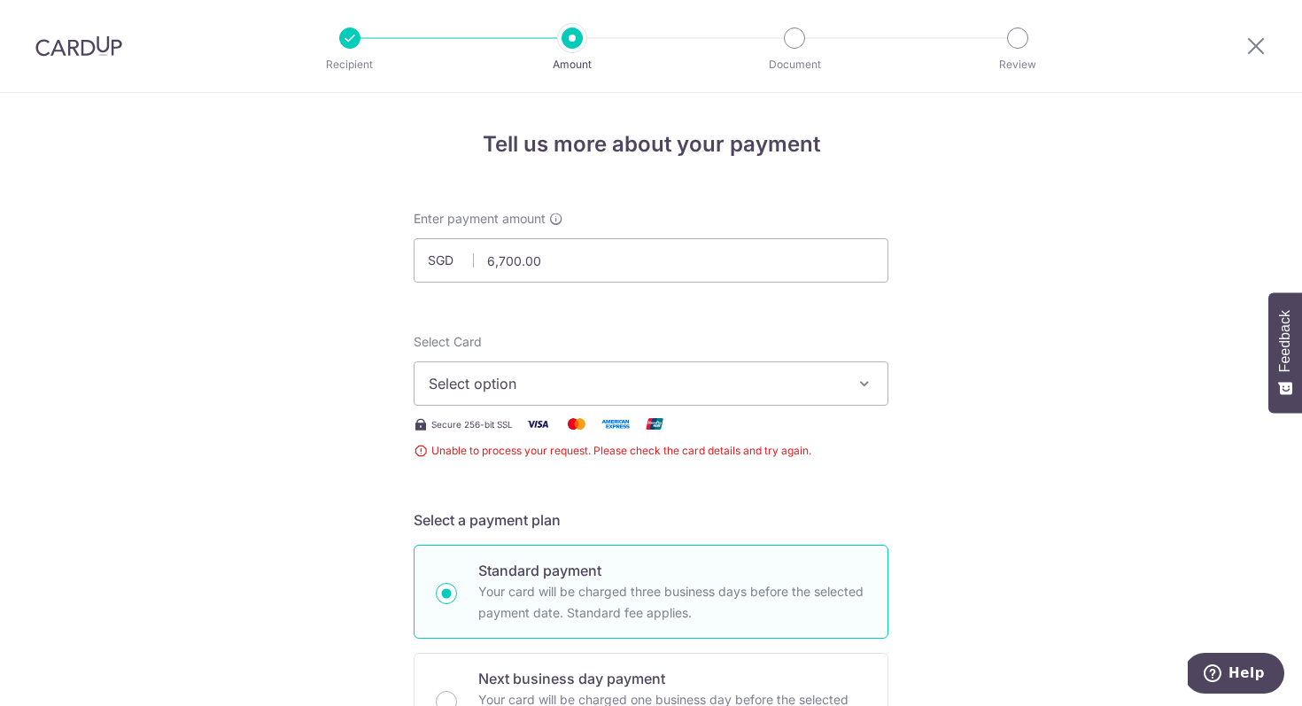
scroll to position [349, 0]
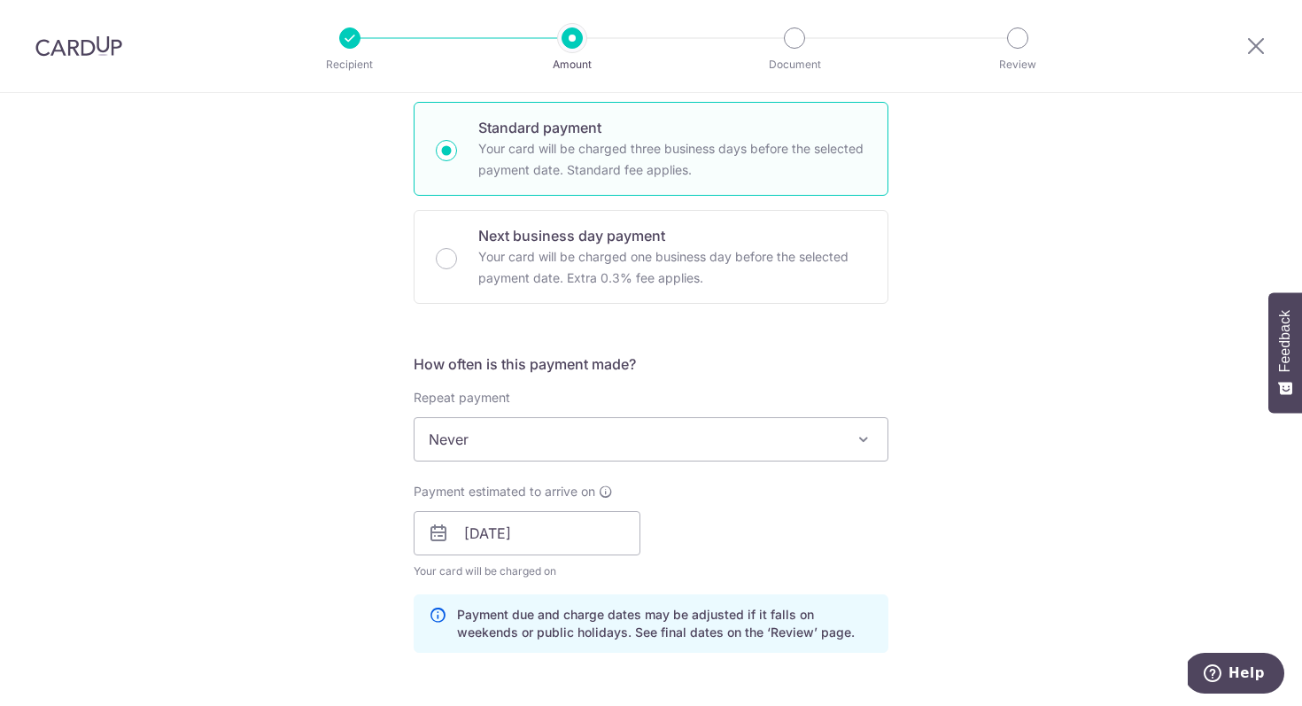
click at [780, 428] on span "Never" at bounding box center [651, 439] width 473 height 43
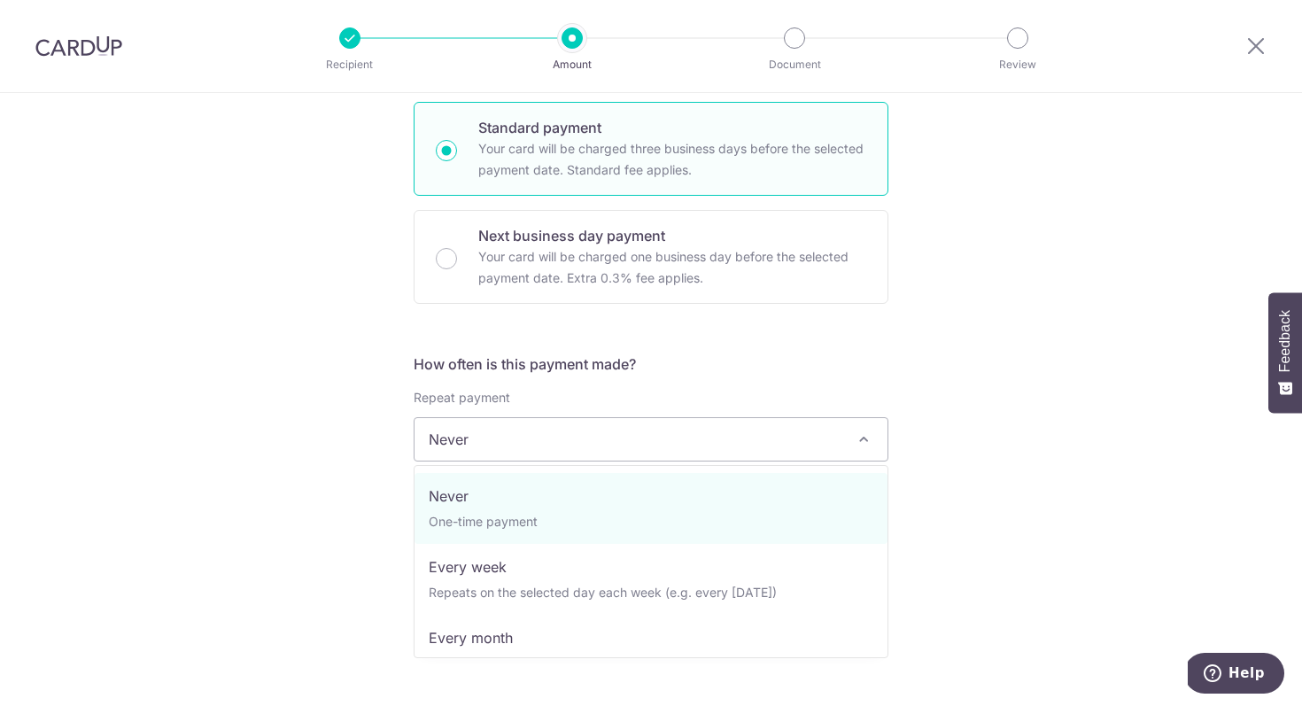
scroll to position [443, 0]
select select "3"
type input "08/02/2026"
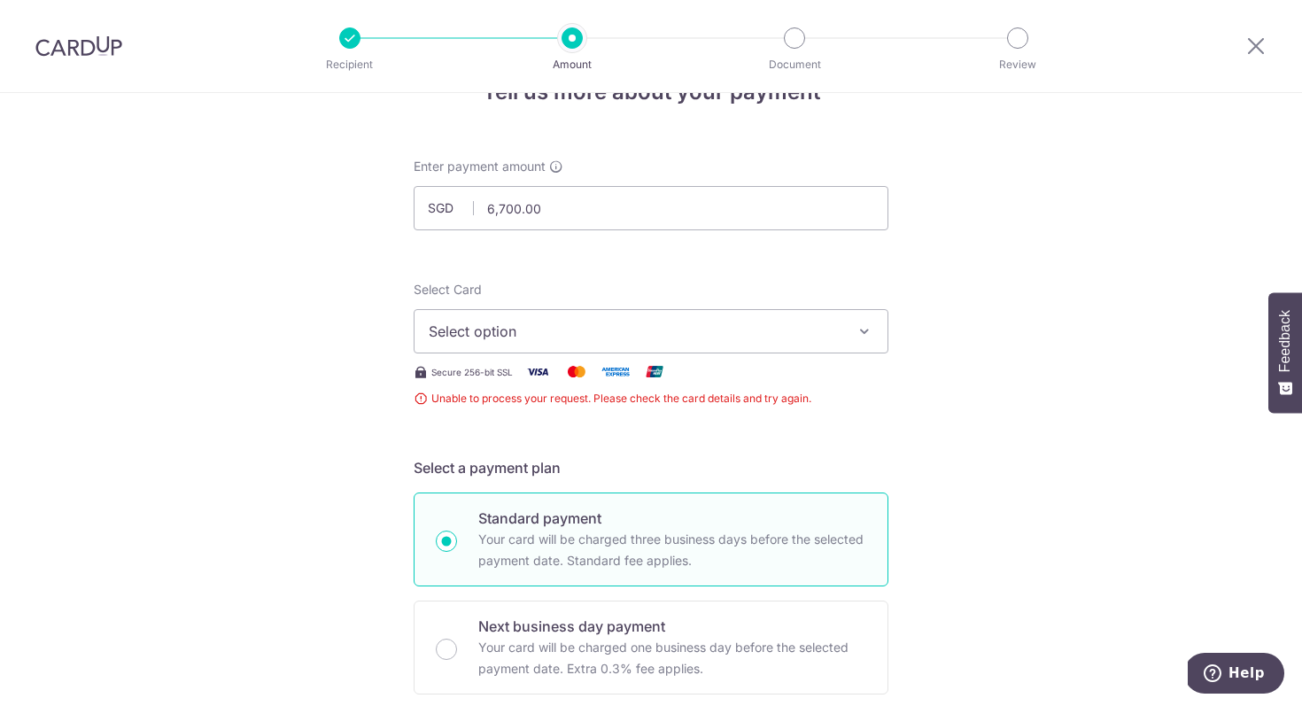
scroll to position [0, 0]
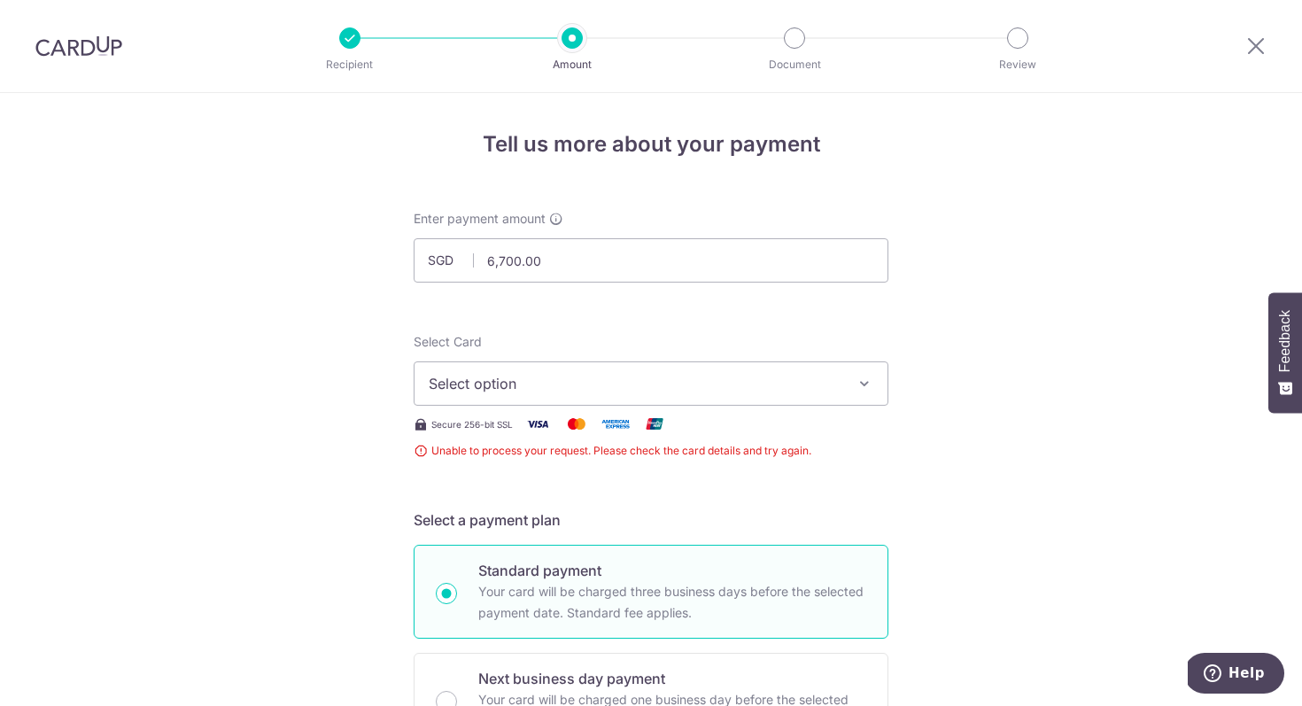
click at [624, 384] on span "Select option" at bounding box center [635, 383] width 413 height 21
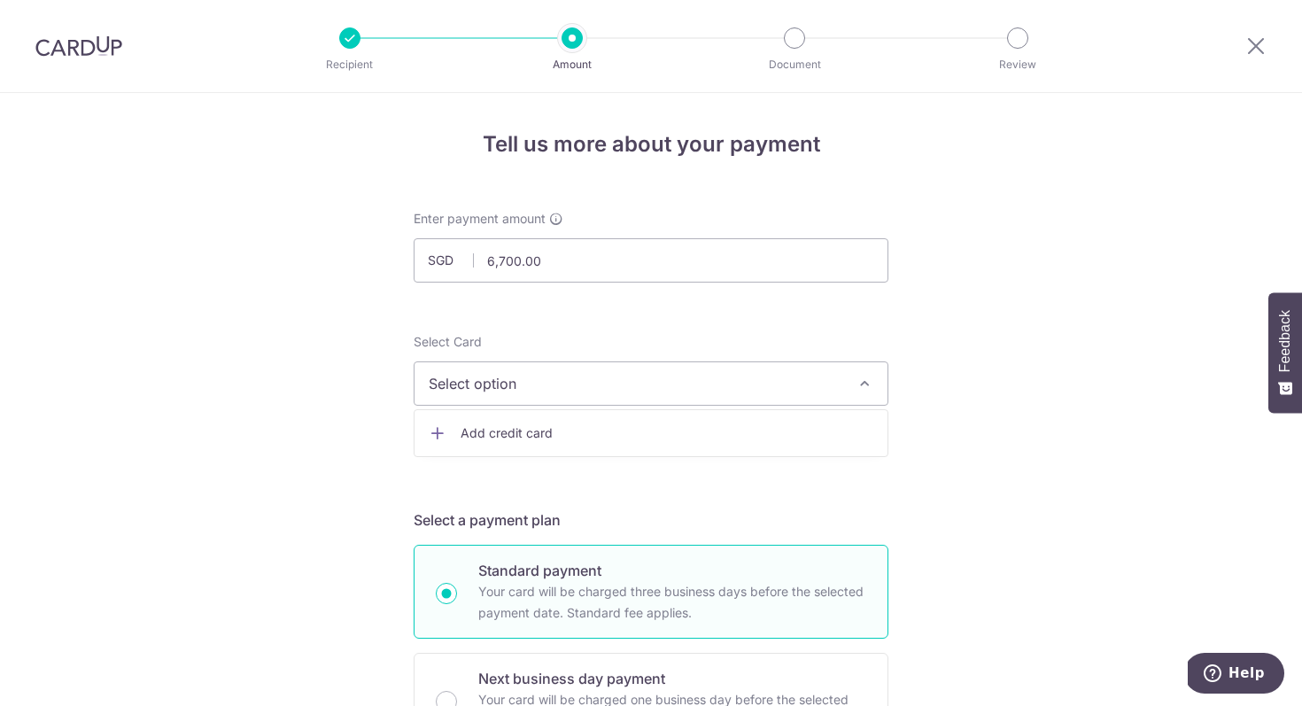
click at [567, 431] on span "Add credit card" at bounding box center [667, 433] width 413 height 18
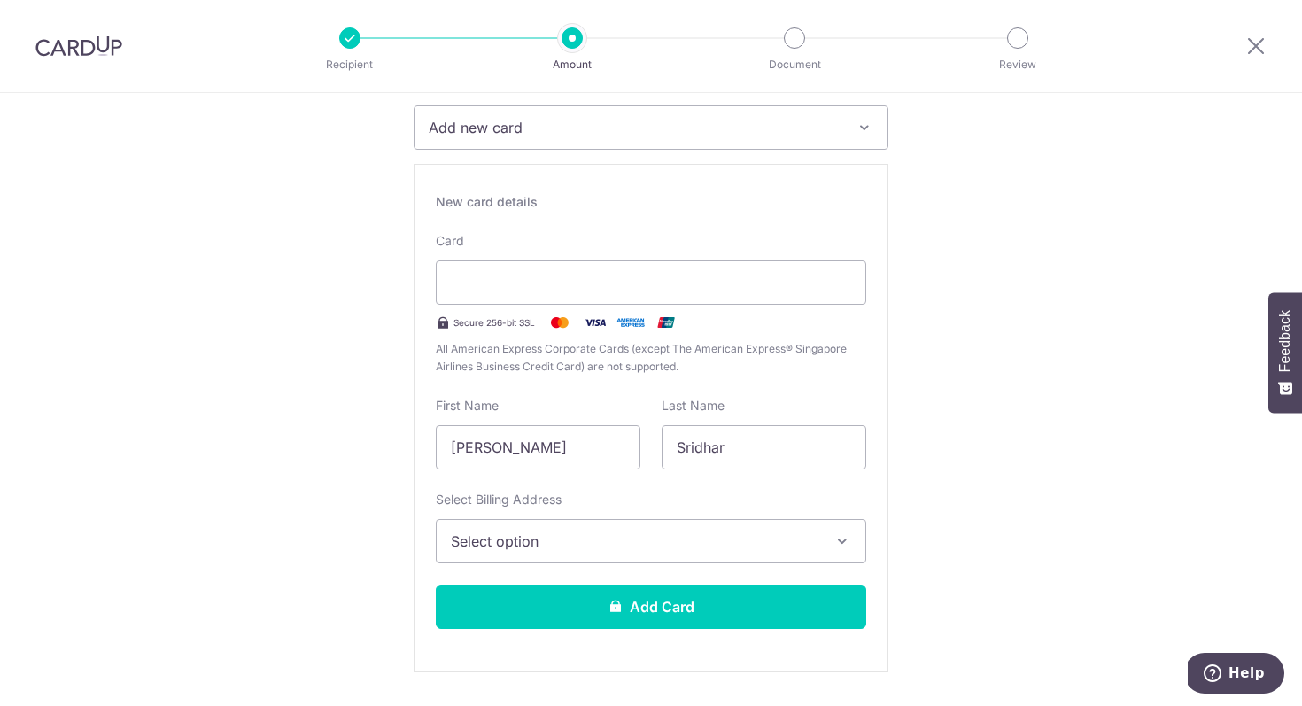
scroll to position [296, 0]
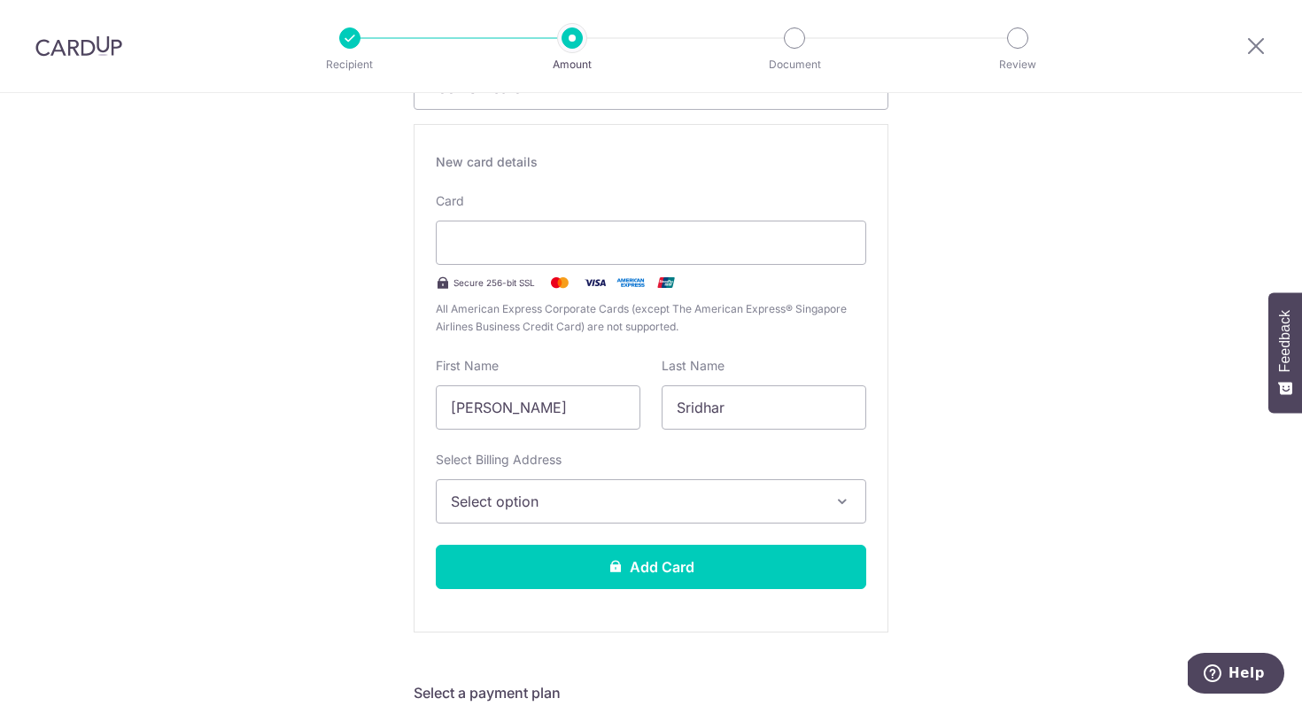
click at [585, 516] on button "Select option" at bounding box center [651, 501] width 431 height 44
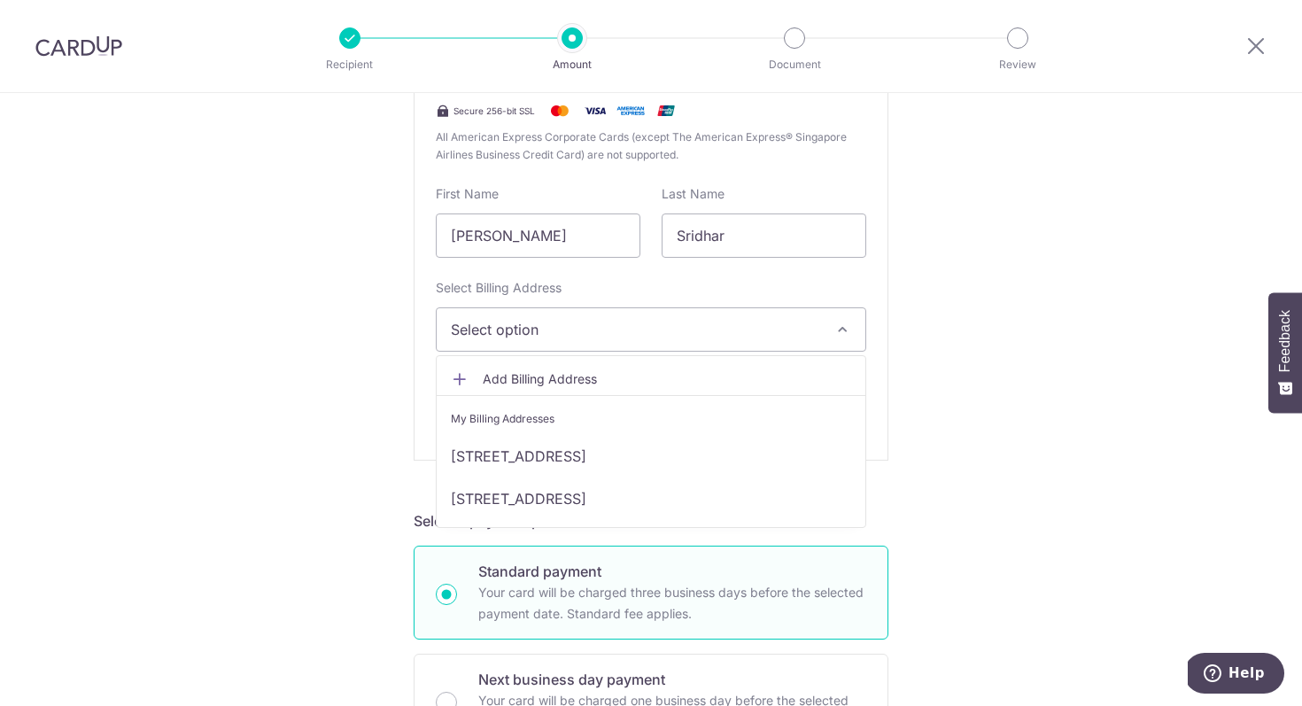
scroll to position [543, 0]
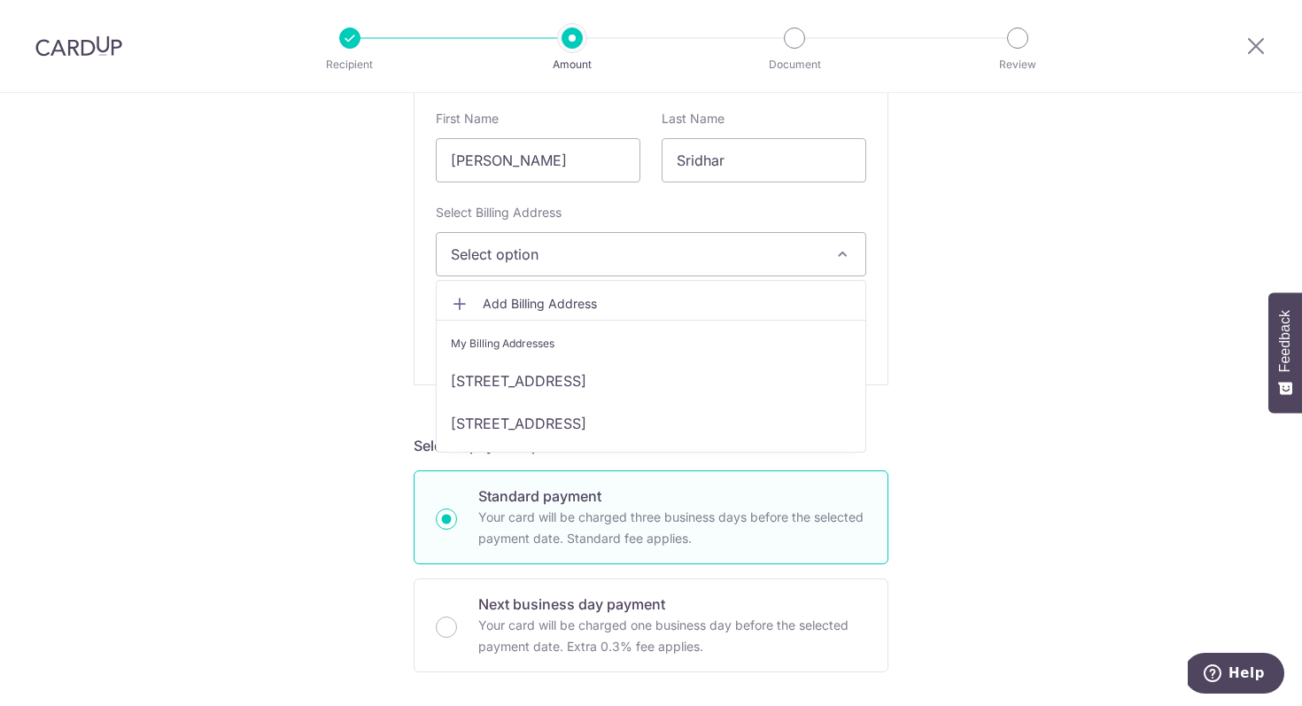
click at [642, 299] on span "Add Billing Address" at bounding box center [667, 304] width 369 height 18
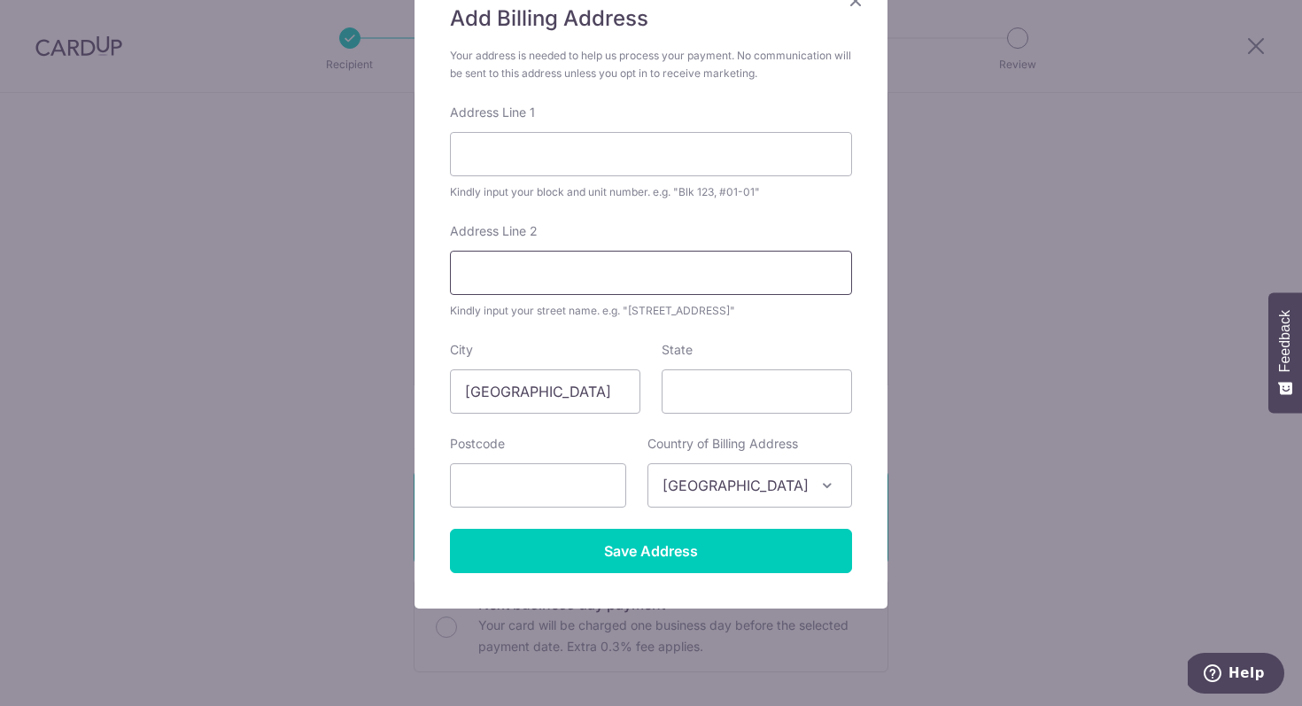
scroll to position [190, 0]
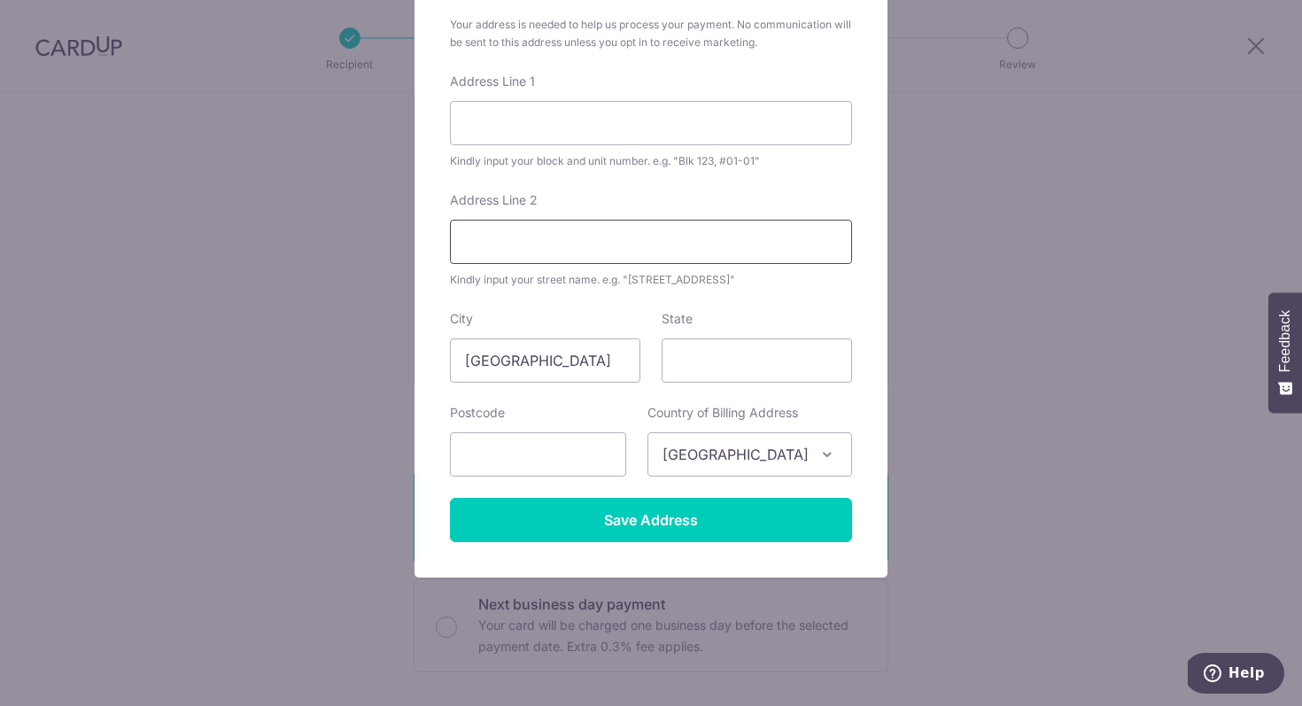
click at [660, 229] on input "Address Line 2" at bounding box center [651, 242] width 402 height 44
click at [657, 159] on div "Kindly input your block and unit number. e.g. "Blk 123, #01-01"" at bounding box center [651, 161] width 402 height 18
click at [652, 136] on input "Address Line 1" at bounding box center [651, 123] width 402 height 44
type input "8 Alexandra View"
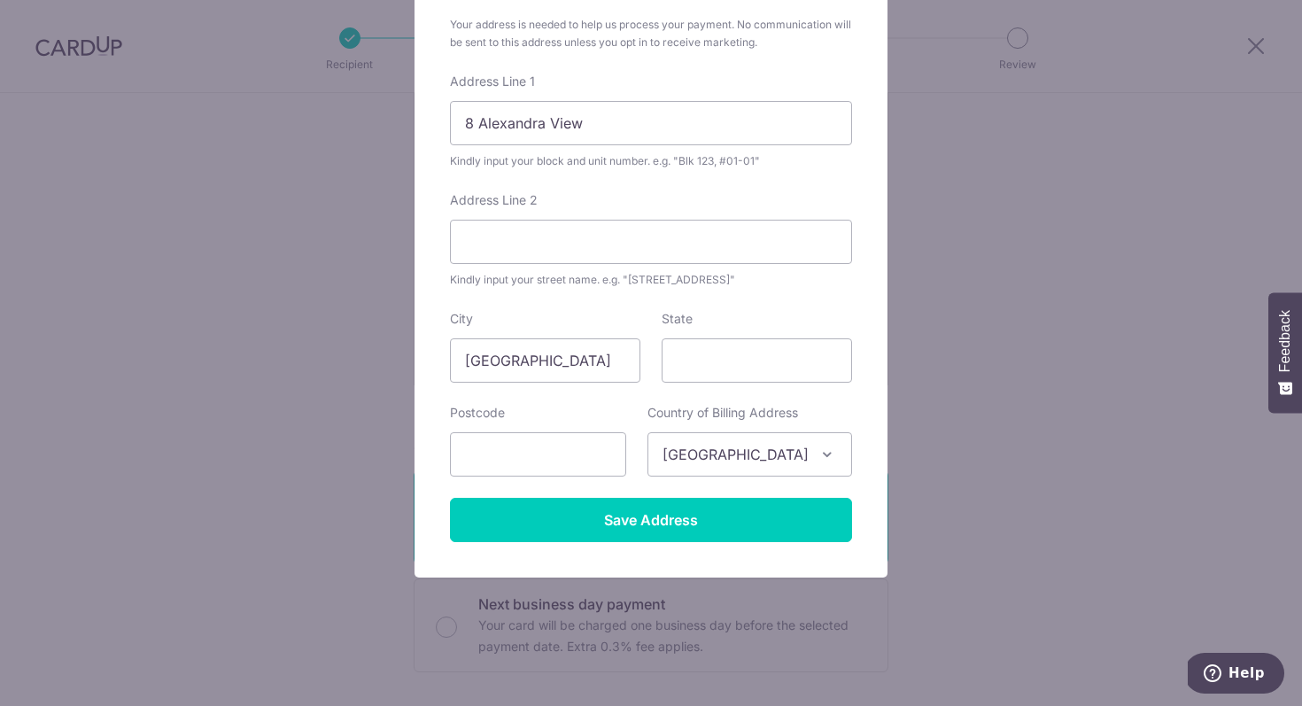
click at [637, 150] on div "Address Line 1 8 Alexandra View Kindly input your block and unit number. e.g. "…" at bounding box center [651, 121] width 402 height 97
click at [634, 243] on input "Address Line 2" at bounding box center [651, 242] width 402 height 44
type input "#33-07, The Metropolitan Condominium"
click at [554, 431] on div "Postcode" at bounding box center [538, 440] width 176 height 73
click at [555, 446] on input "text" at bounding box center [538, 454] width 176 height 44
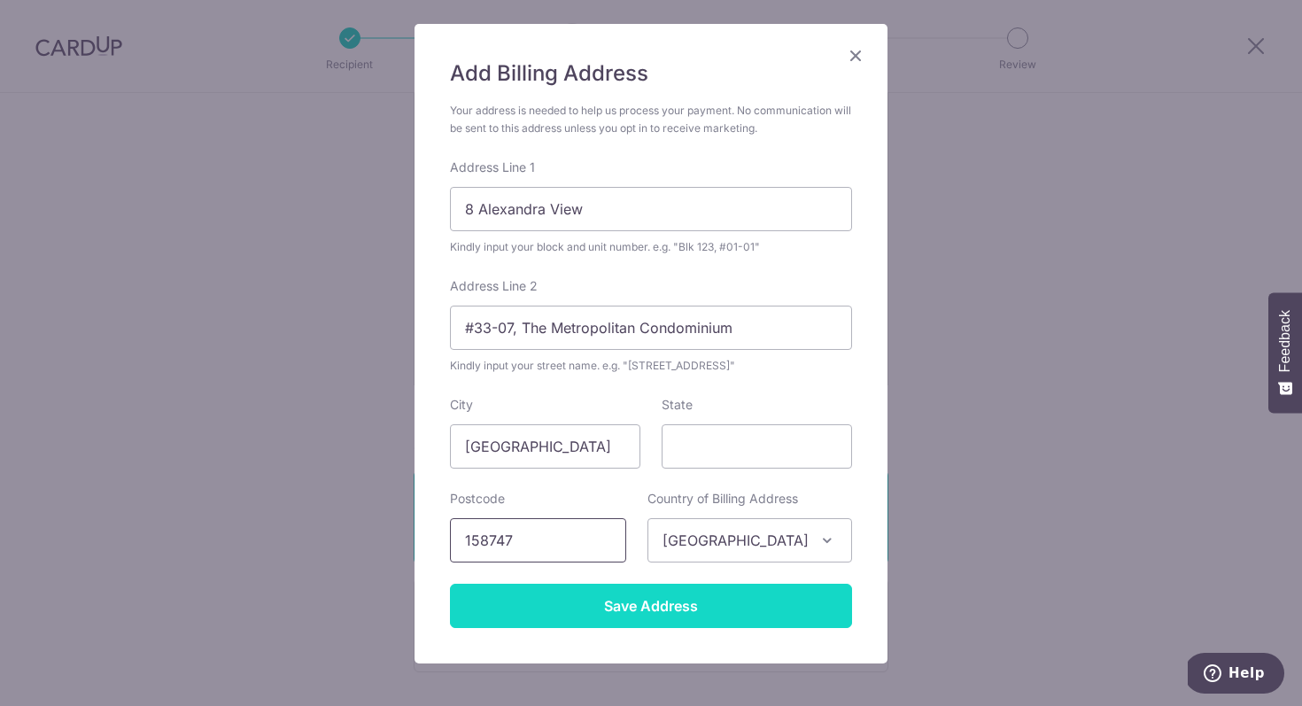
scroll to position [103, 0]
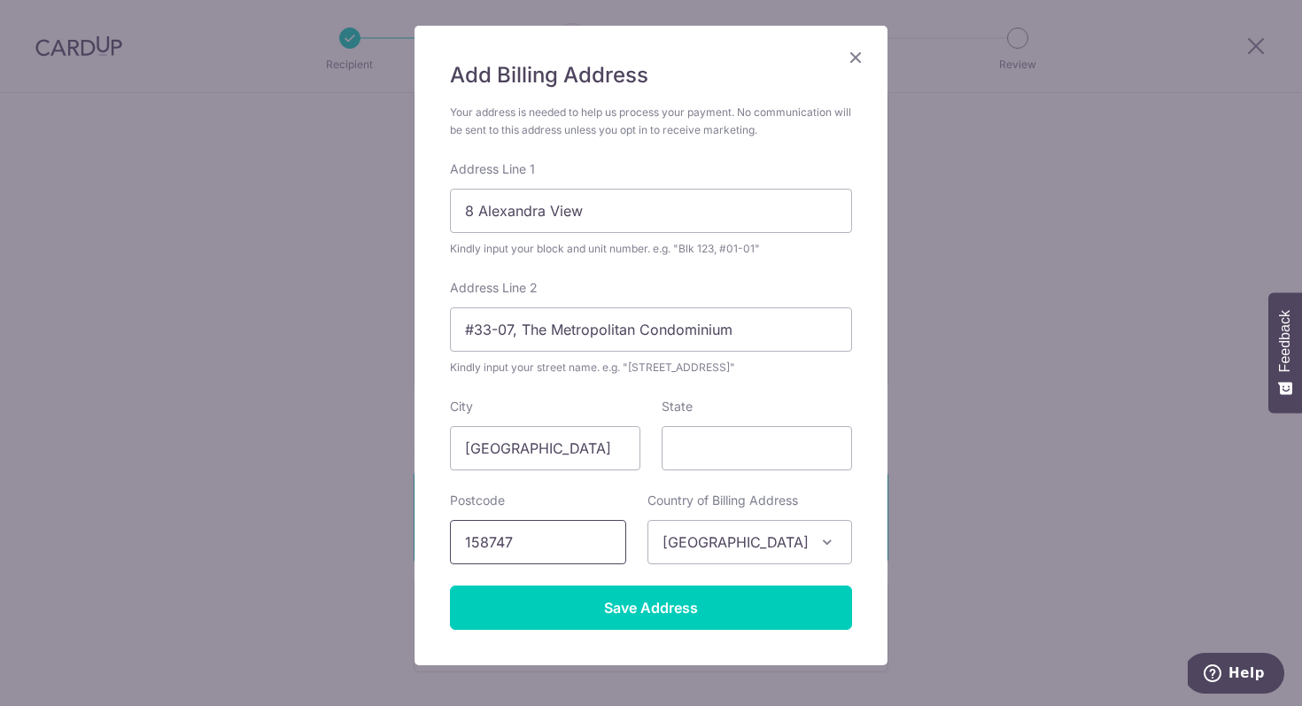
type input "158747"
click at [605, 634] on div "Add Billing Address Your address is needed to help us process your payment. No …" at bounding box center [651, 346] width 473 height 640
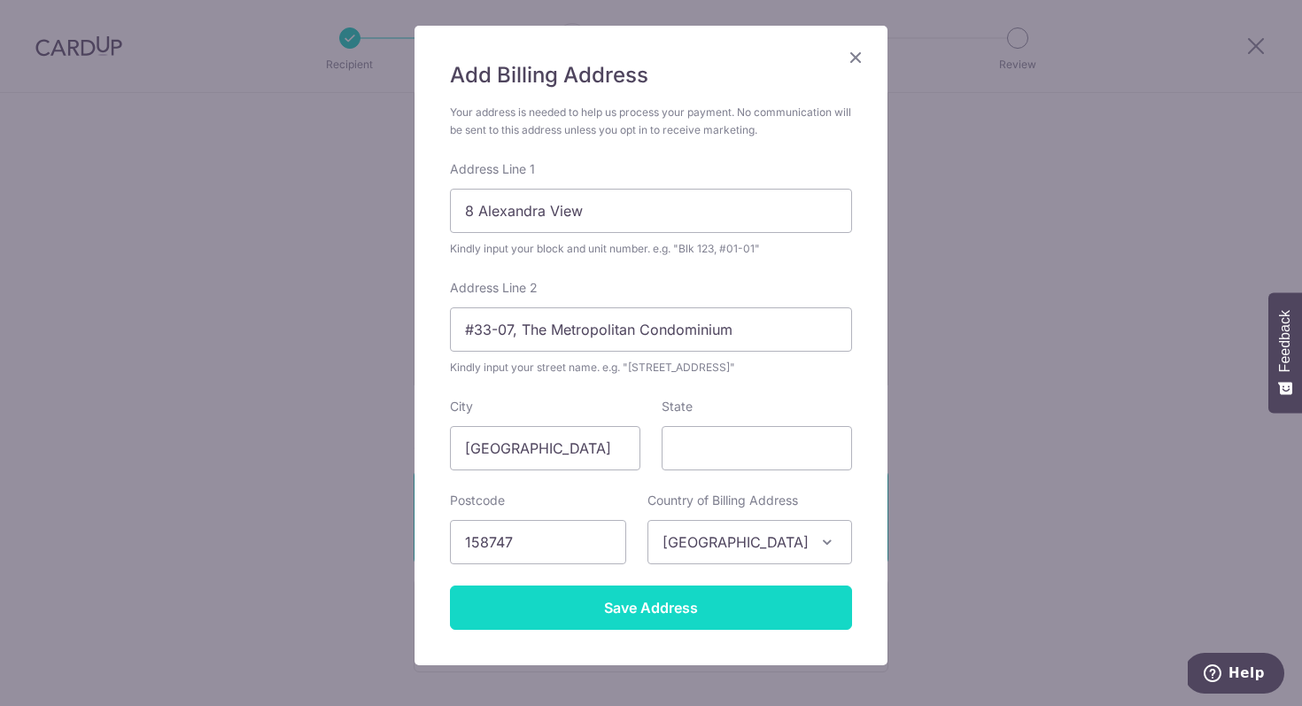
click at [621, 617] on input "Save Address" at bounding box center [651, 608] width 402 height 44
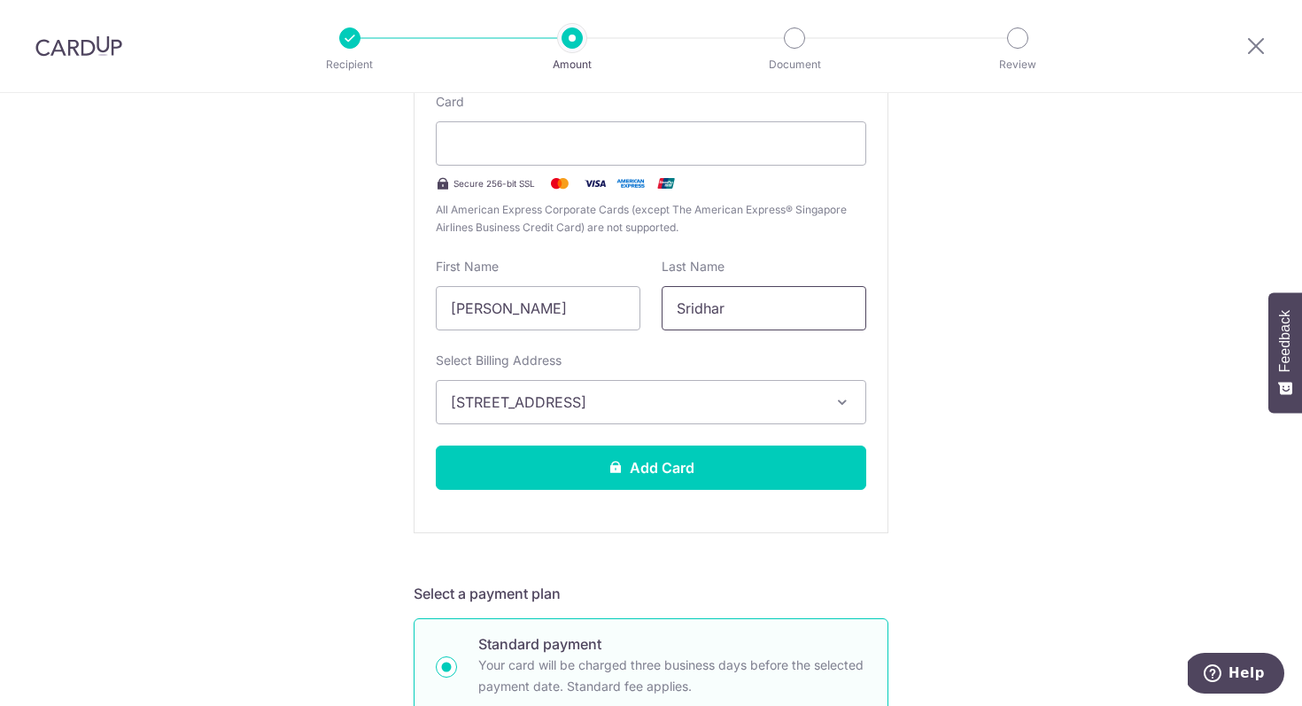
scroll to position [362, 0]
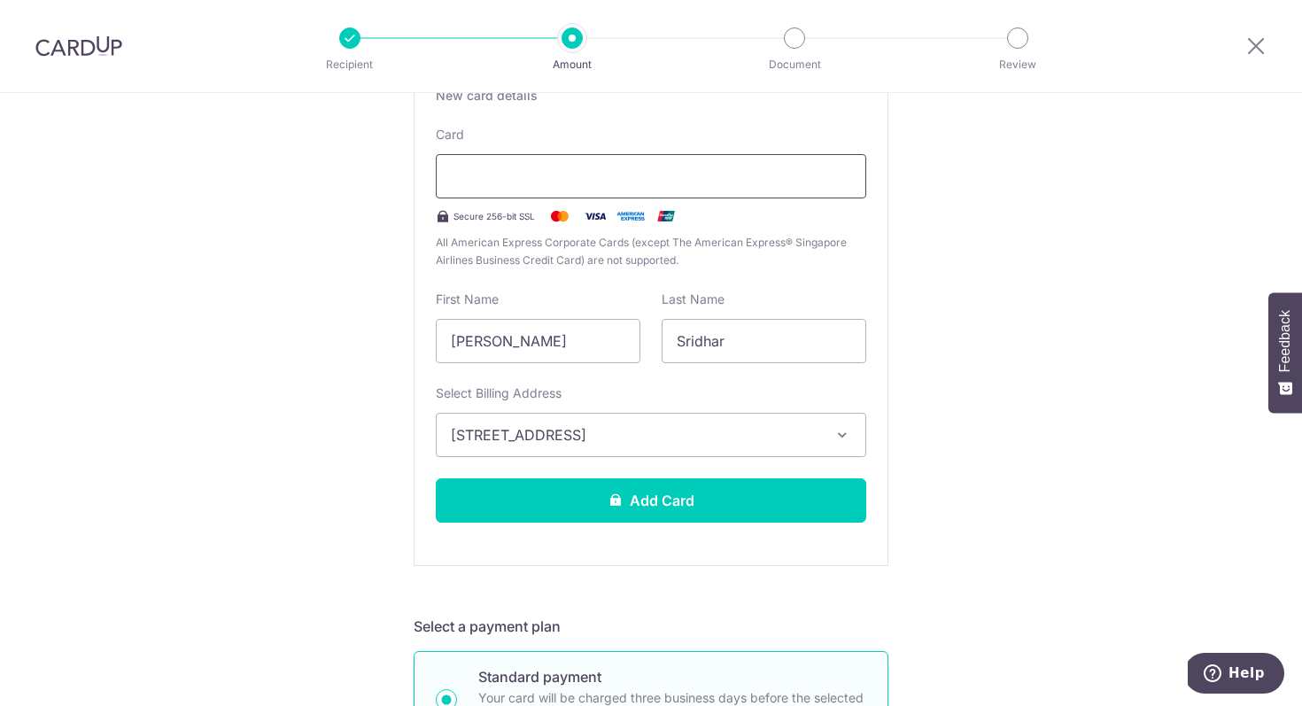
click at [571, 166] on iframe at bounding box center [651, 176] width 400 height 21
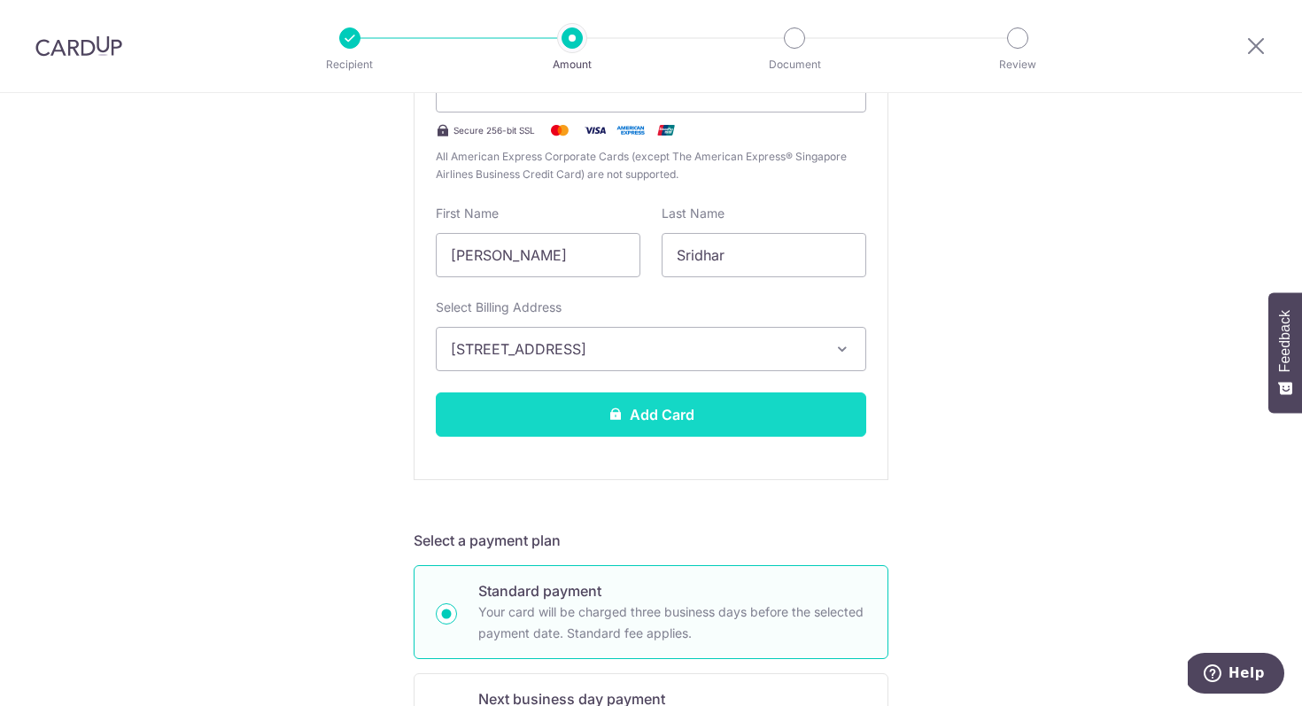
scroll to position [462, 0]
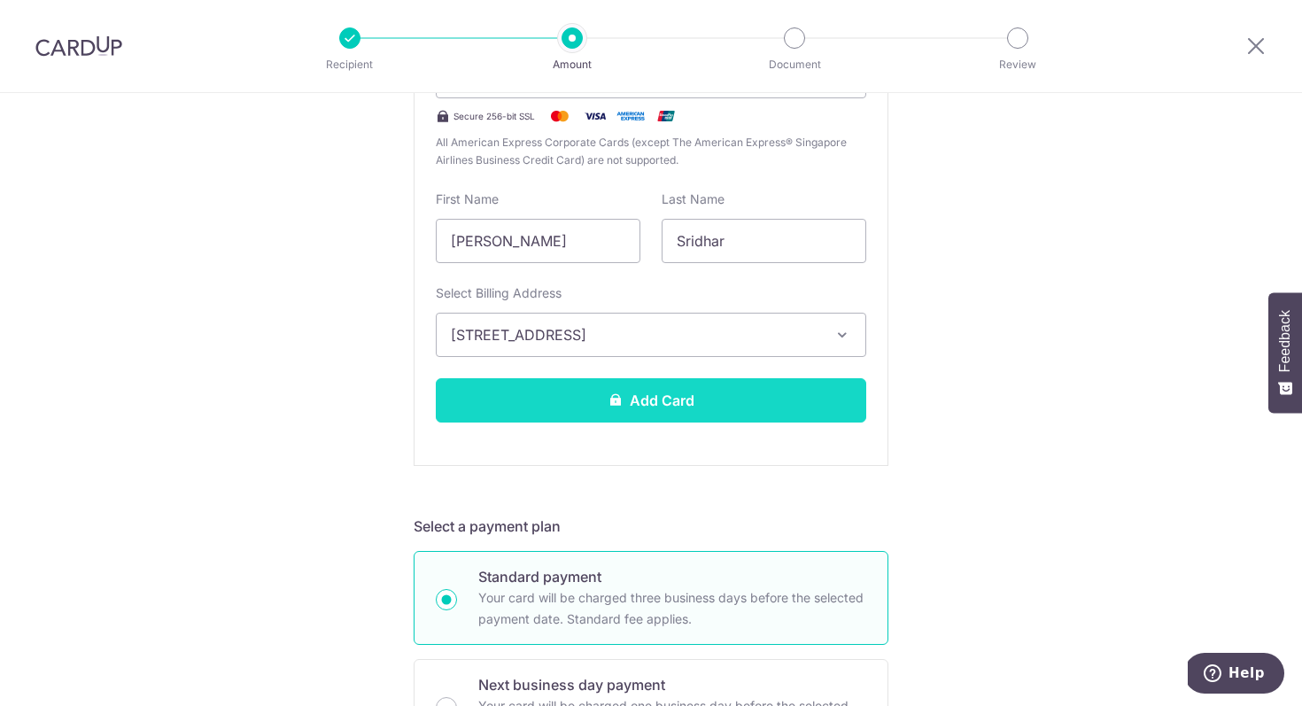
click at [748, 386] on button "Add Card" at bounding box center [651, 400] width 431 height 44
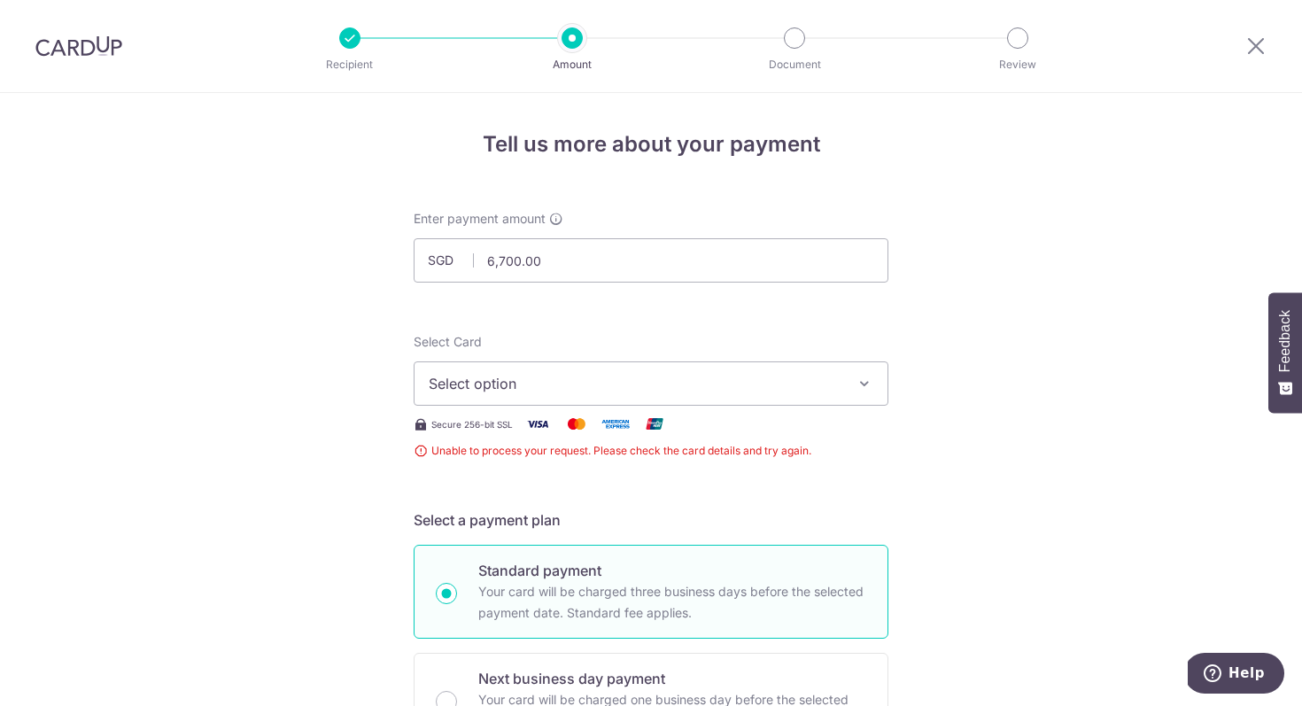
click at [687, 367] on button "Select option" at bounding box center [651, 383] width 475 height 44
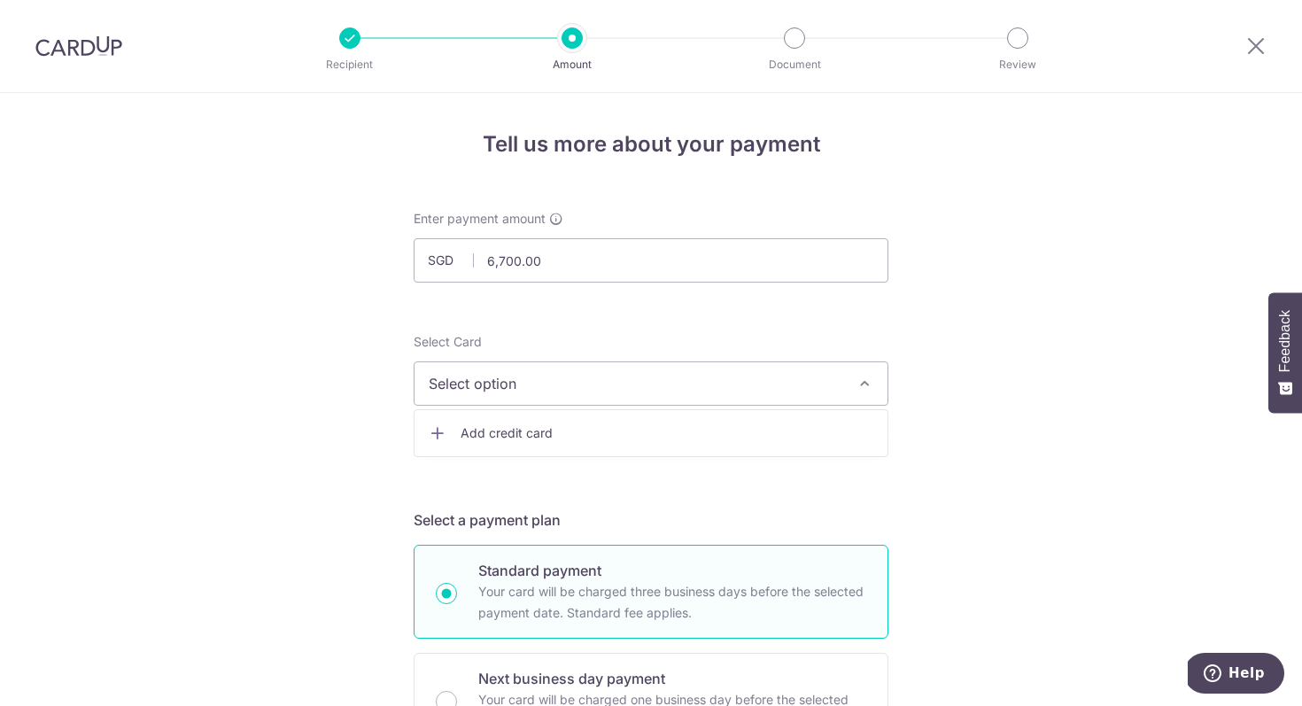
click at [626, 442] on link "Add credit card" at bounding box center [651, 433] width 473 height 32
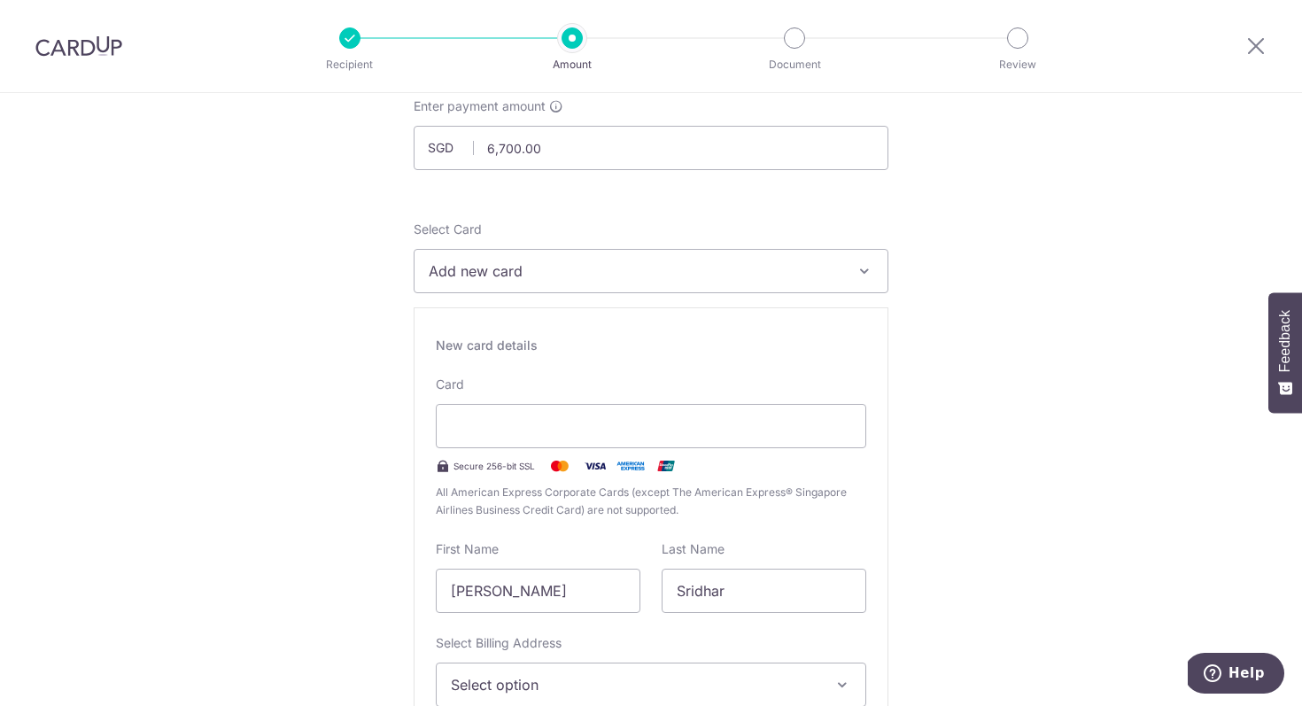
scroll to position [276, 0]
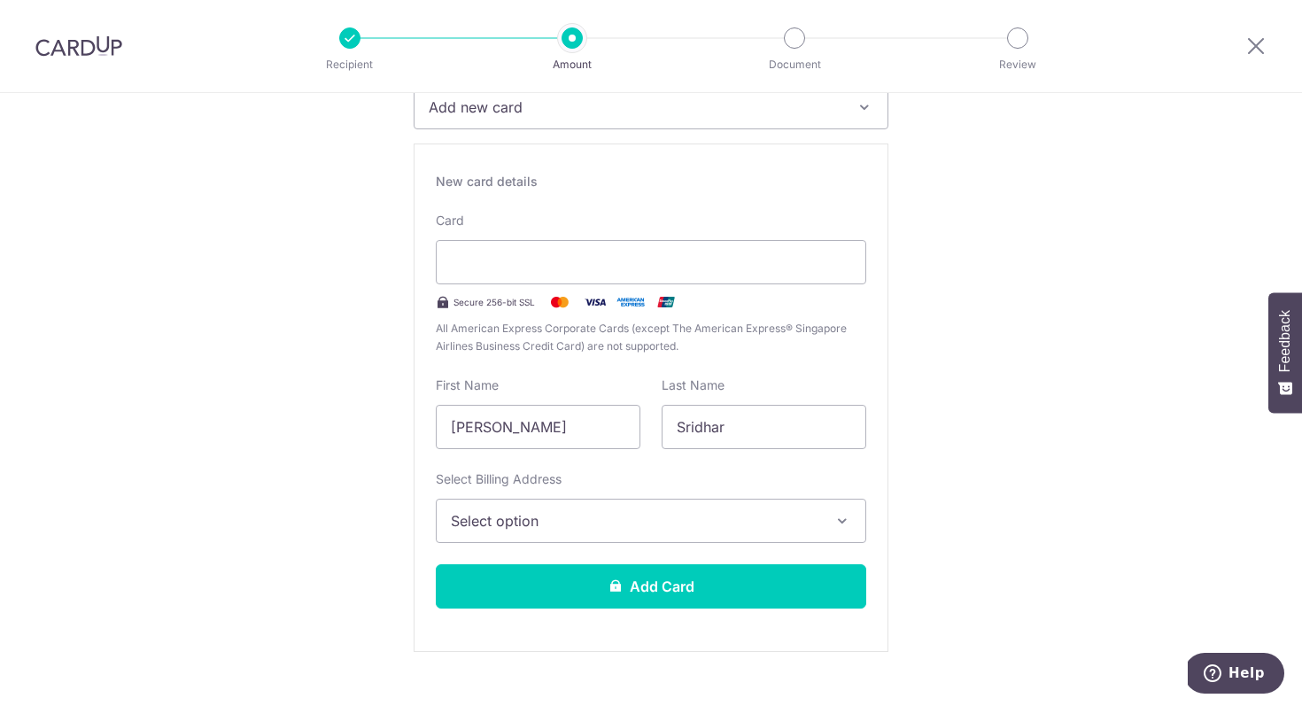
click at [619, 530] on span "Select option" at bounding box center [635, 520] width 369 height 21
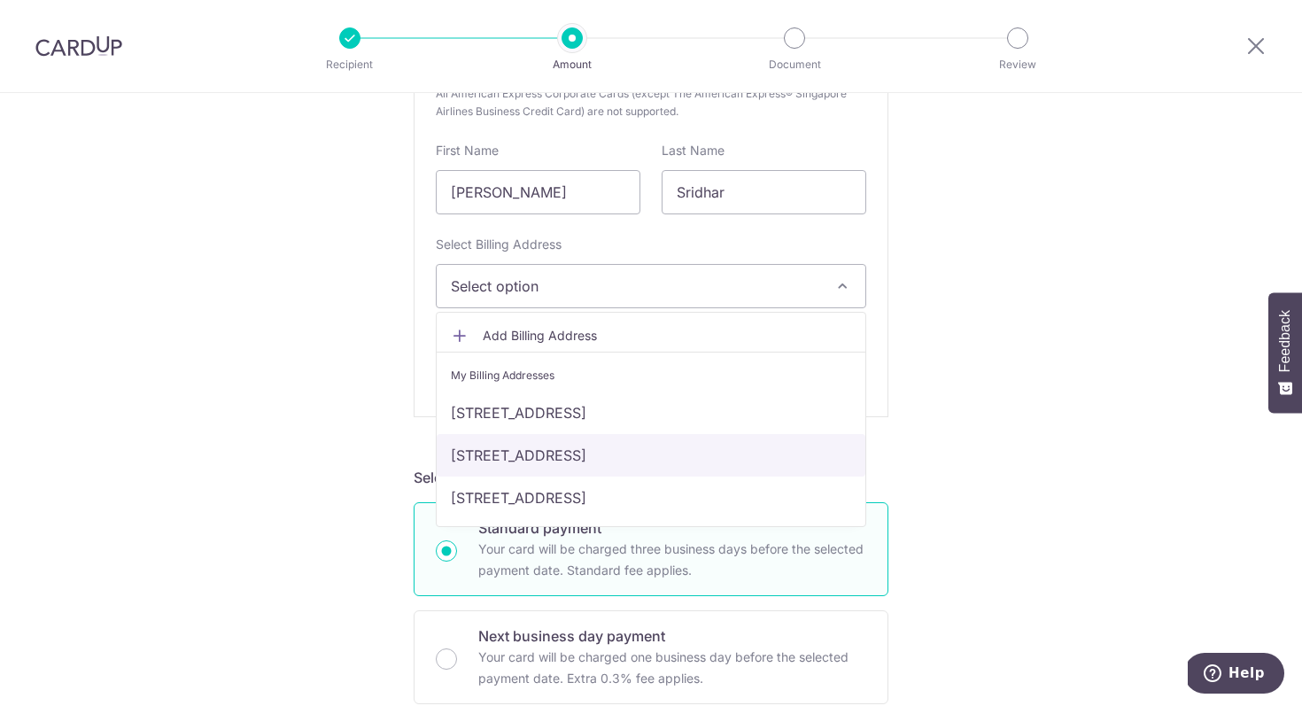
scroll to position [515, 0]
click at [694, 468] on link "[STREET_ADDRESS]" at bounding box center [651, 452] width 429 height 43
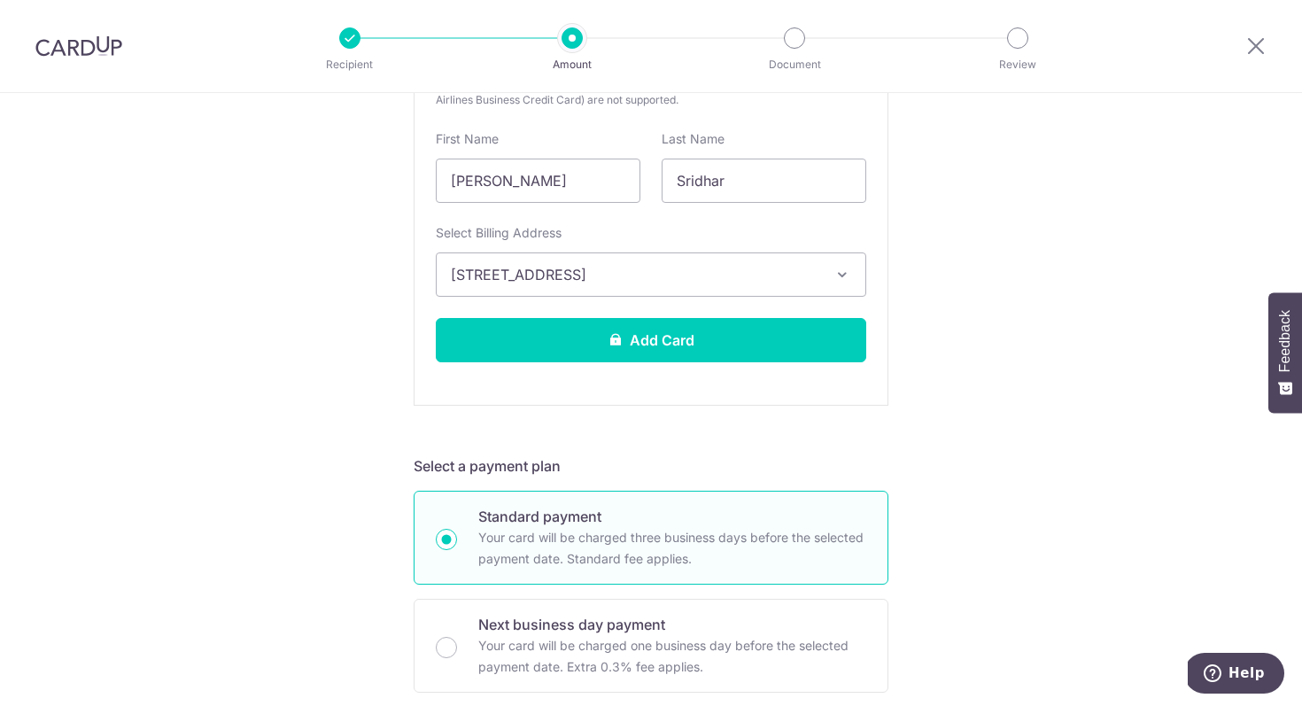
scroll to position [645, 0]
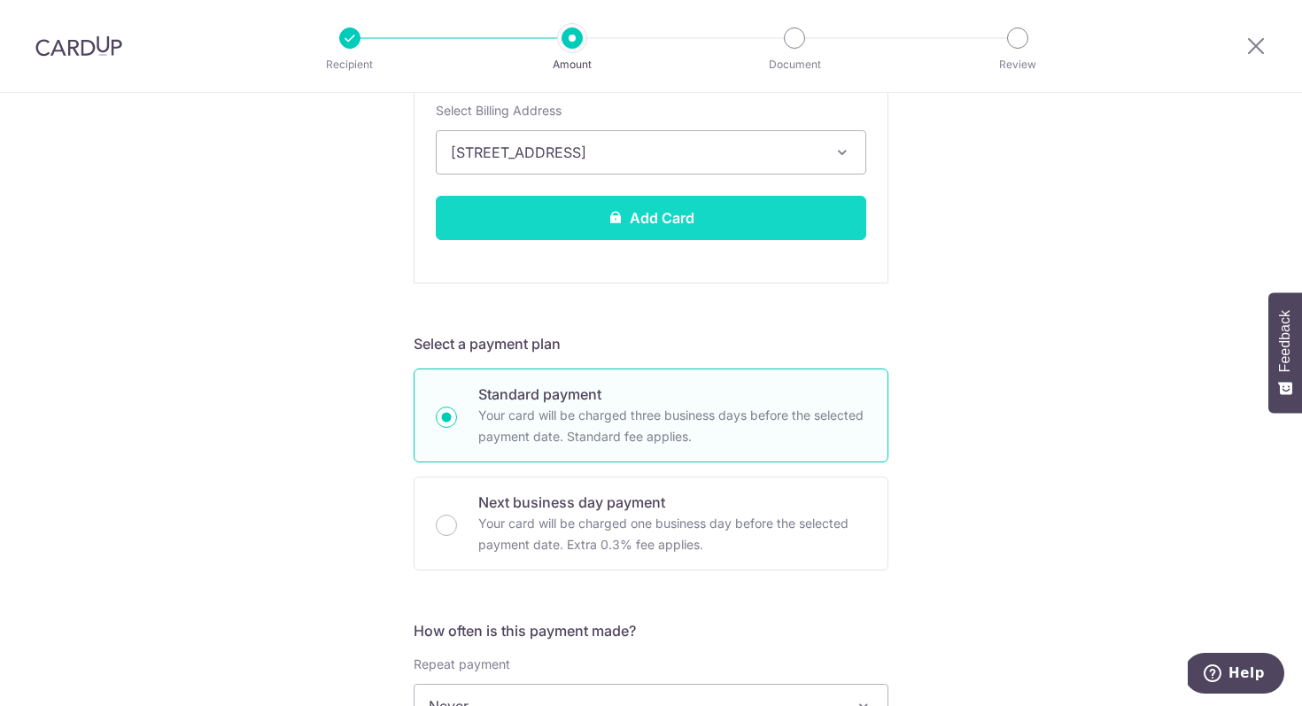
click at [732, 216] on button "Add Card" at bounding box center [651, 218] width 431 height 44
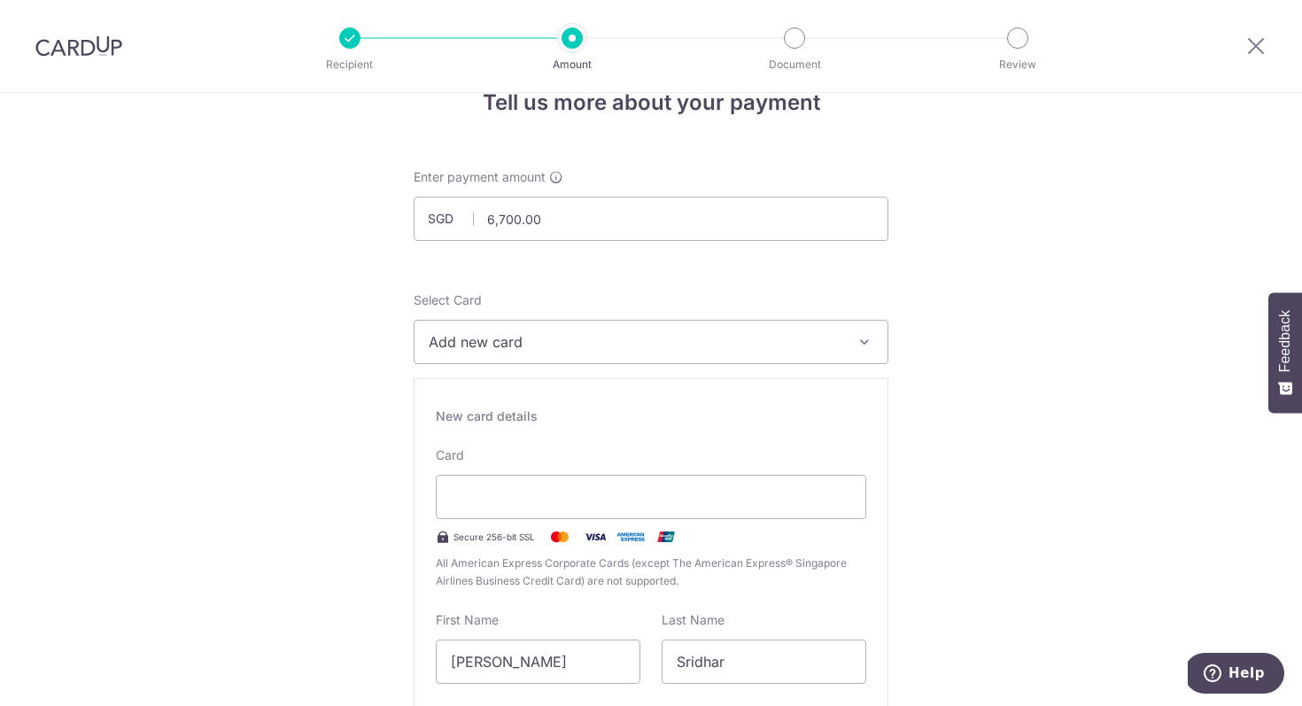
scroll to position [39, 0]
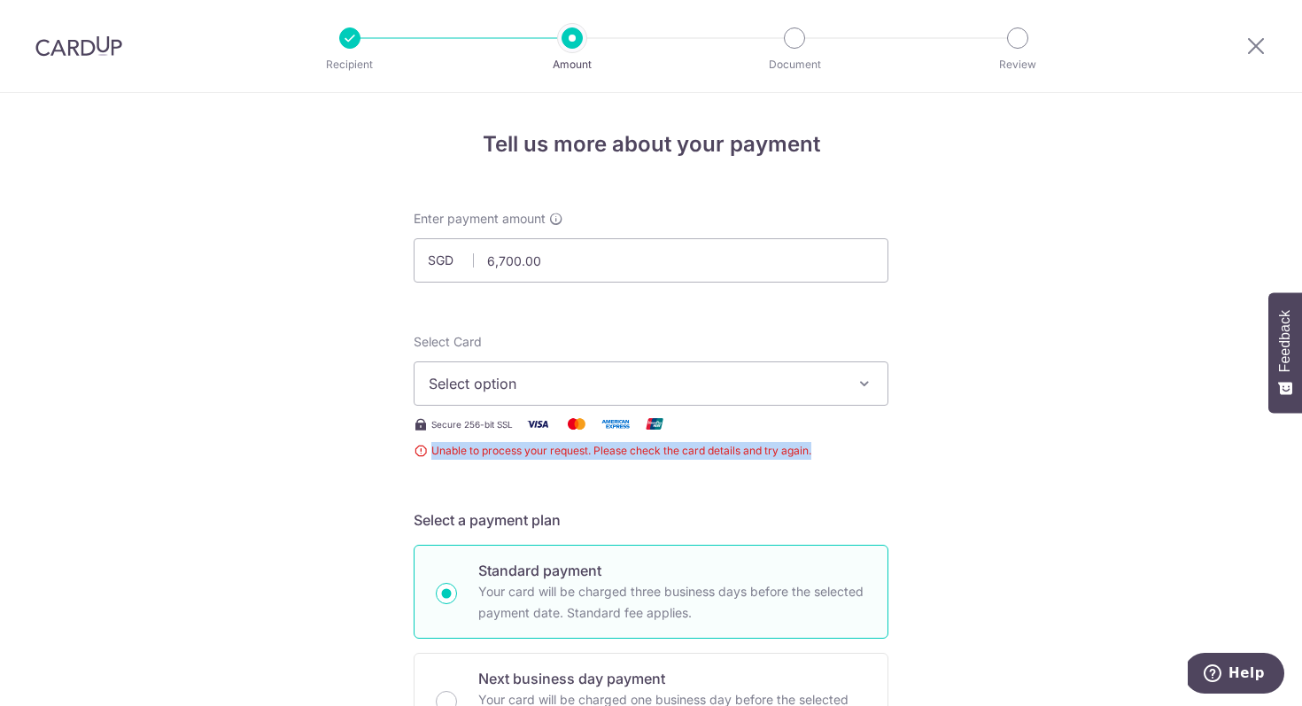
drag, startPoint x: 837, startPoint y: 446, endPoint x: 414, endPoint y: 455, distance: 423.5
click at [414, 455] on span "Unable to process your request. Please check the card details and try again." at bounding box center [651, 451] width 475 height 18
copy span "Unable to process your request. Please check the card details and try again."
click at [783, 452] on span "Unable to process your request. Please check the card details and try again." at bounding box center [651, 451] width 475 height 18
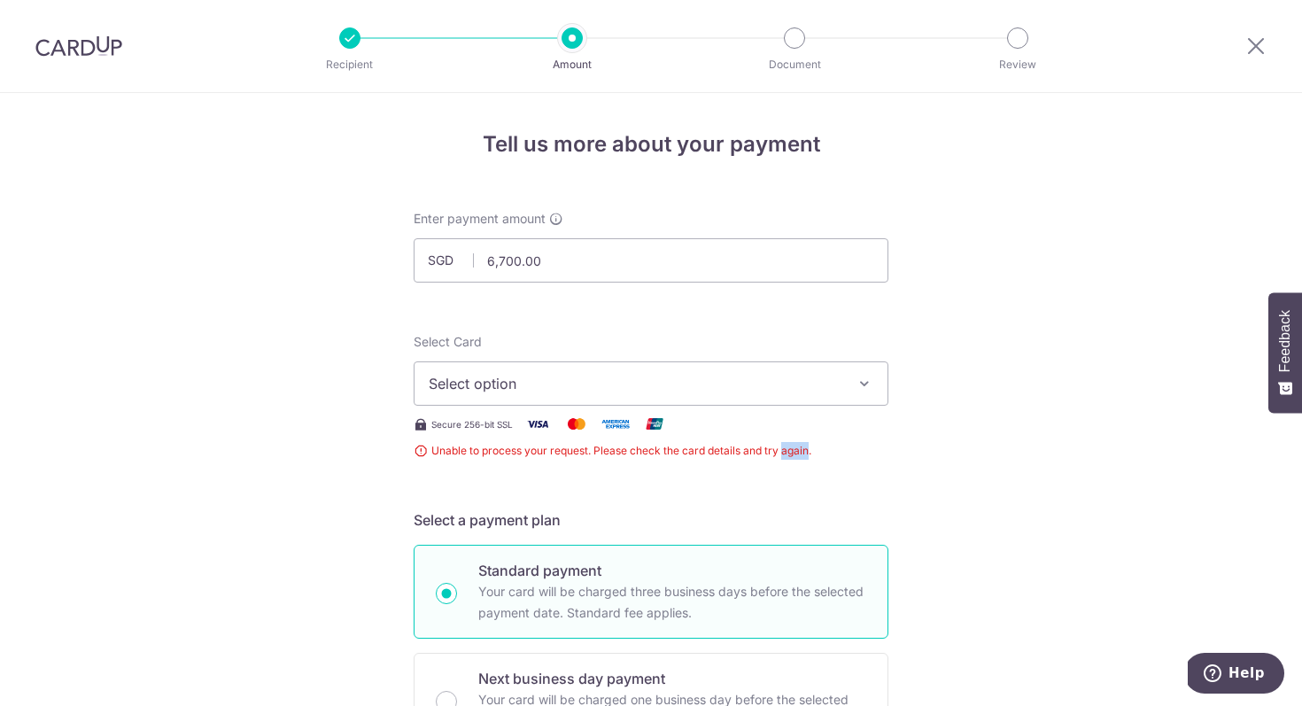
click at [783, 452] on span "Unable to process your request. Please check the card details and try again." at bounding box center [651, 451] width 475 height 18
click at [1241, 670] on span "Help" at bounding box center [1247, 673] width 36 height 16
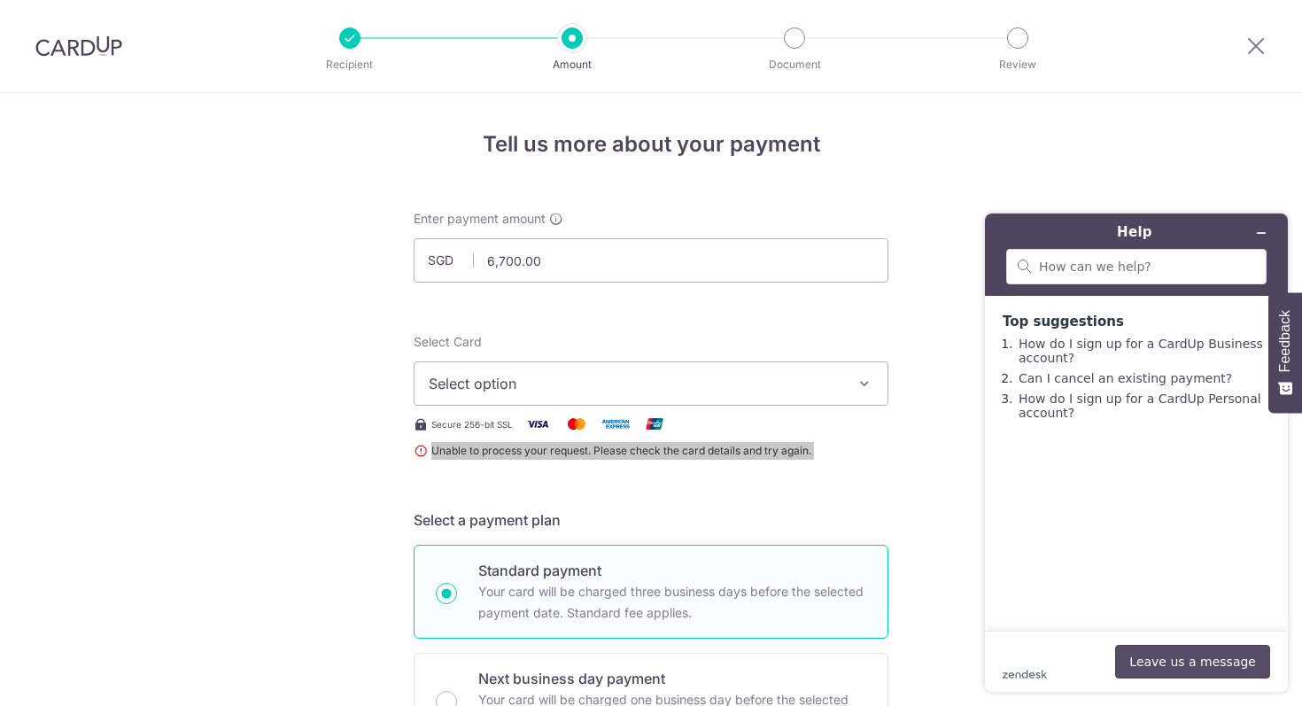
click at [1188, 656] on button "Leave us a message" at bounding box center [1192, 662] width 155 height 34
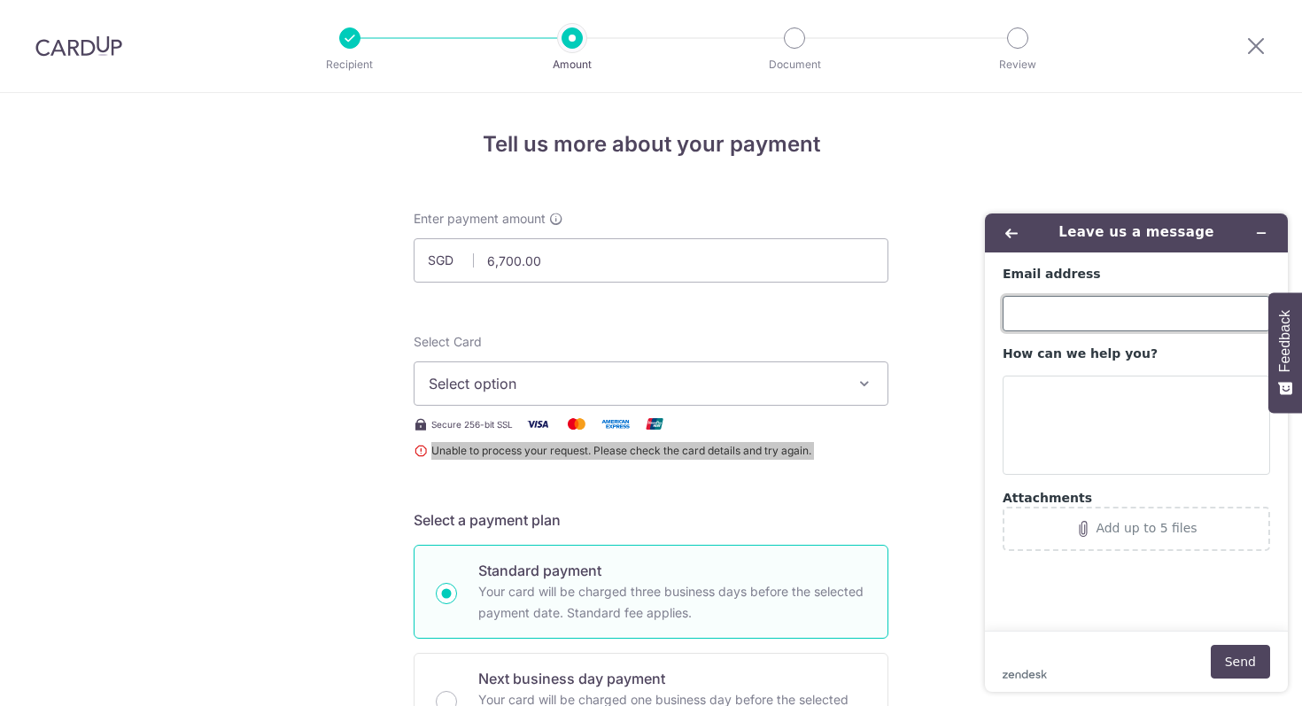
click at [1090, 314] on input "Email address" at bounding box center [1137, 313] width 268 height 35
type input "[EMAIL_ADDRESS][DOMAIN_NAME]"
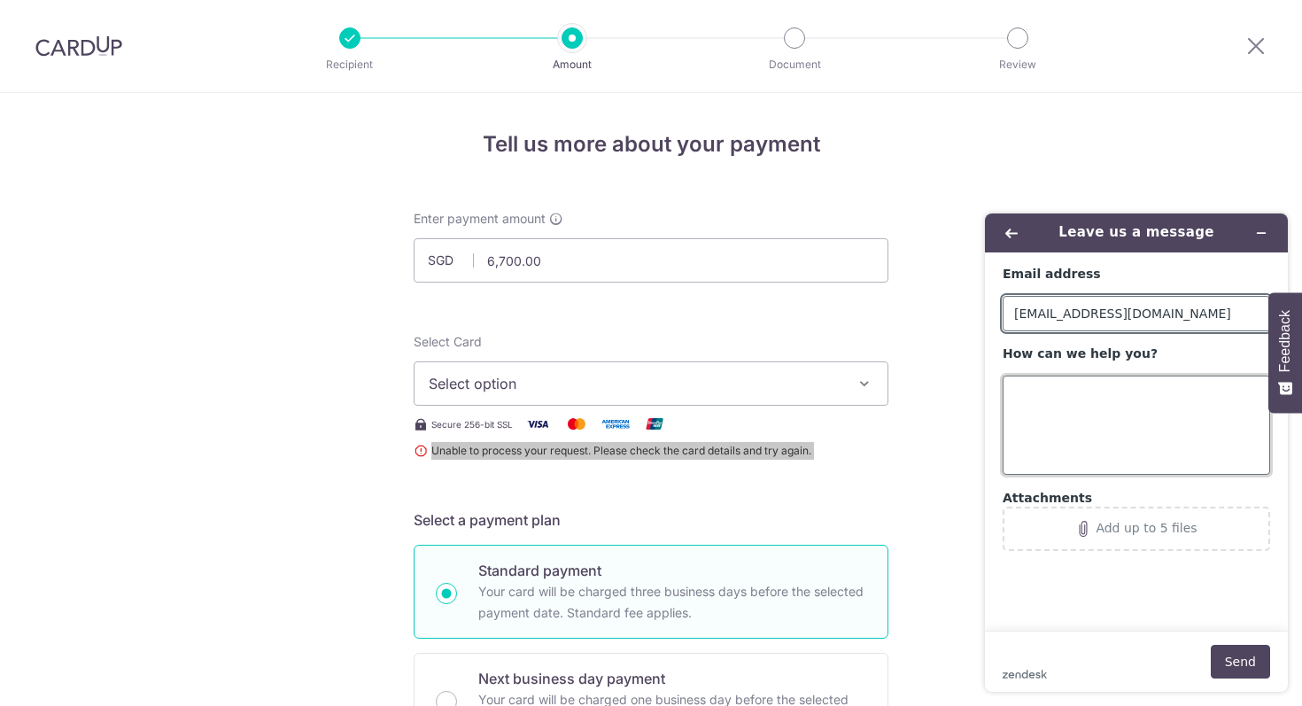
click at [1103, 412] on textarea "How can we help you?" at bounding box center [1137, 425] width 268 height 99
paste textarea "Unable to process your request. Please check the card details and try again."
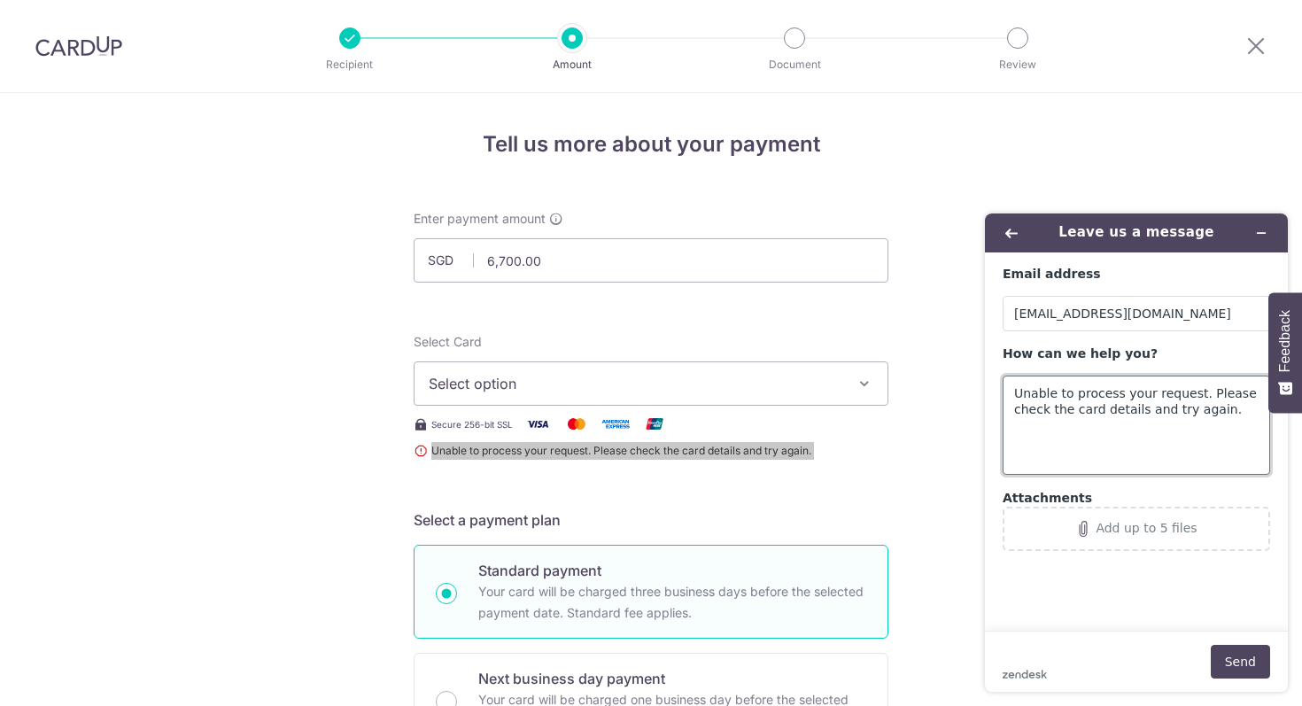
click at [1005, 386] on textarea "Unable to process your request. Please check the card details and try again." at bounding box center [1137, 425] width 268 height 99
click at [1187, 438] on textarea "Keep receiving this error when I enter my card details for a payment: "Unable t…" at bounding box center [1137, 425] width 268 height 99
type textarea "Keep receiving this error when I enter my card details for a payment: "Unable t…"
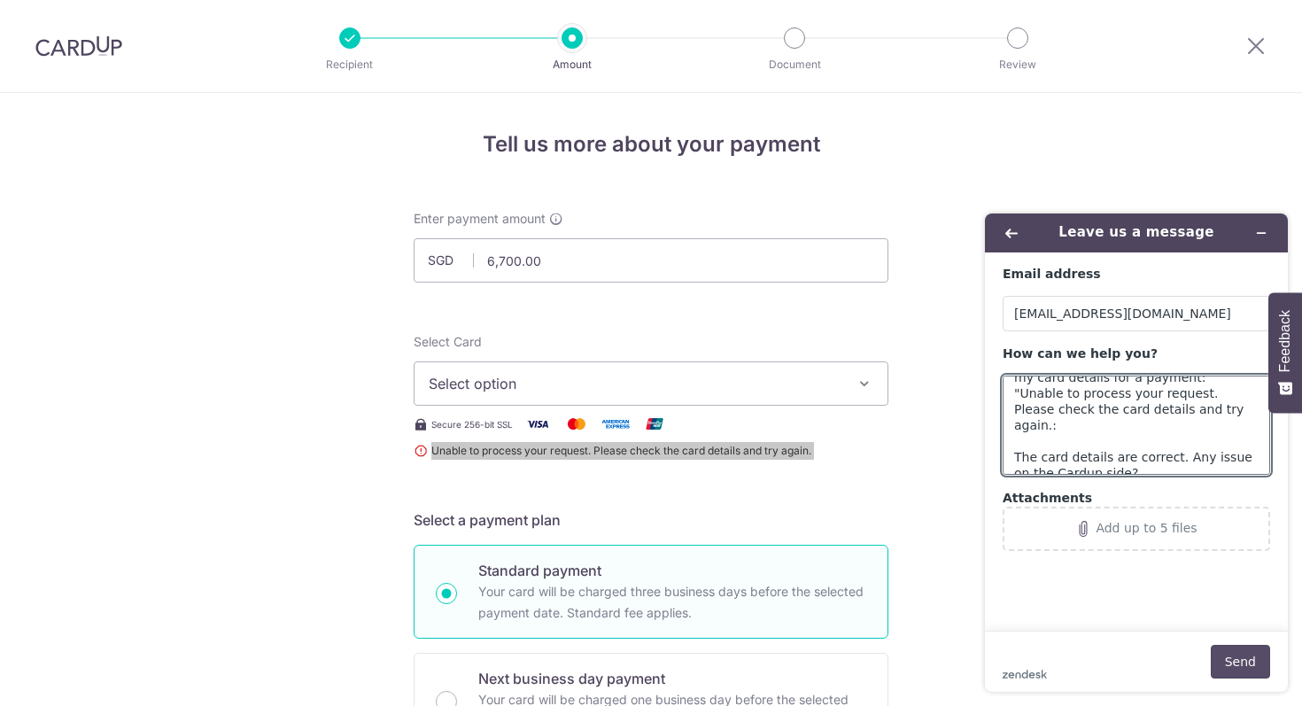
click at [1242, 658] on button "Send" at bounding box center [1240, 662] width 59 height 34
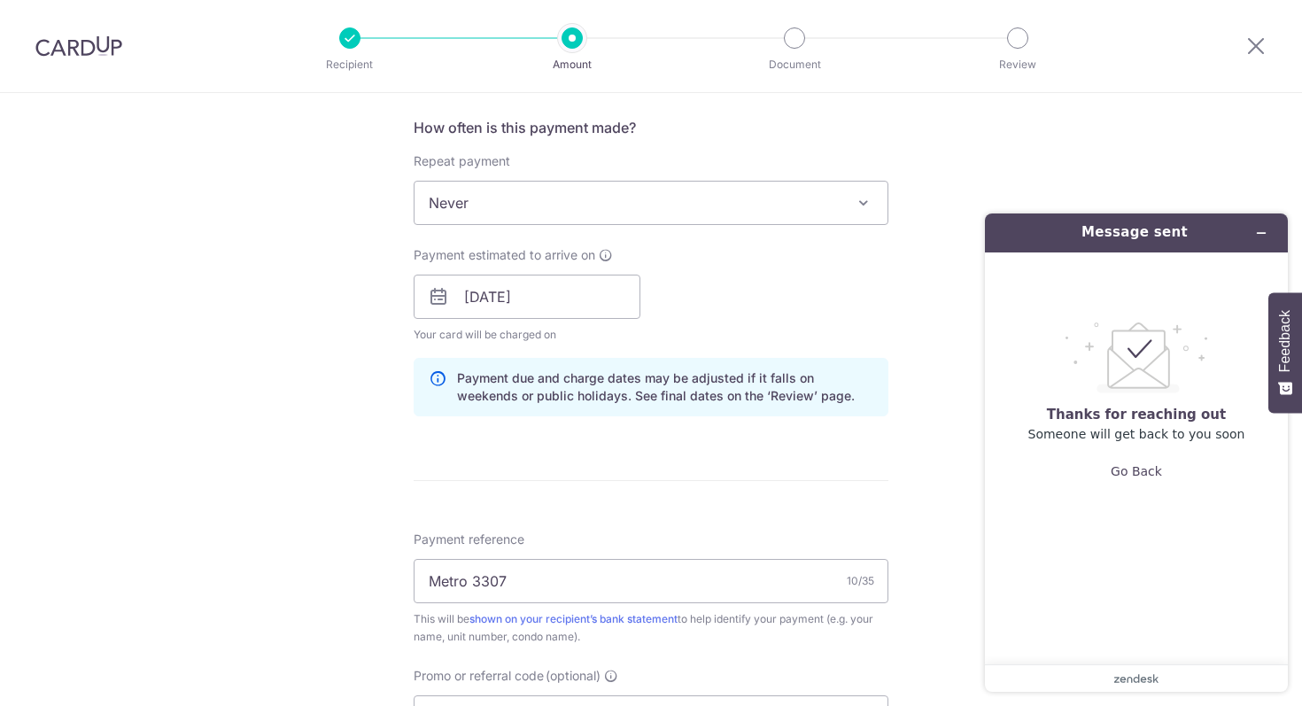
scroll to position [0, 0]
